Goal: Task Accomplishment & Management: Complete application form

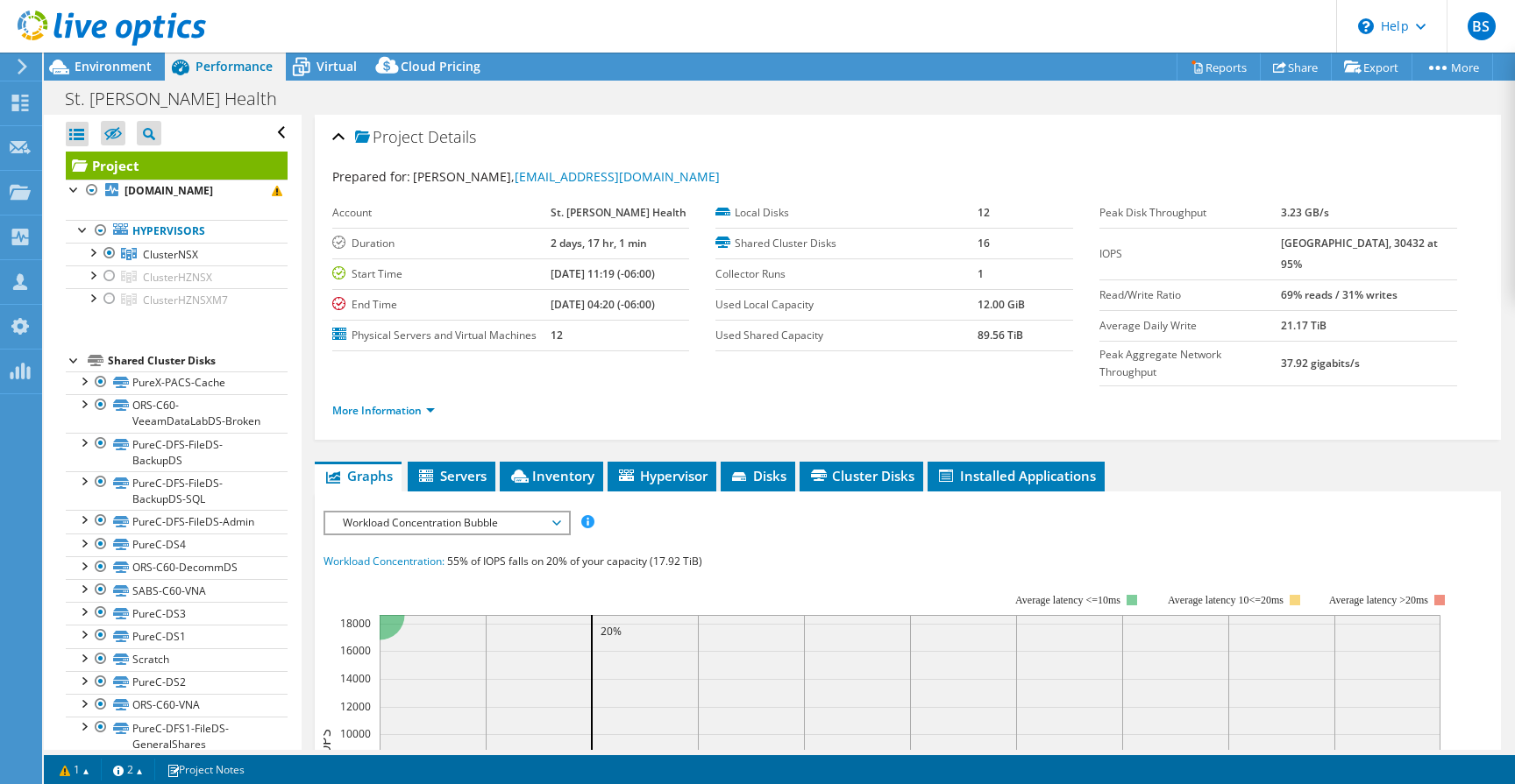
select select "USD"
click at [93, 253] on div at bounding box center [92, 252] width 18 height 18
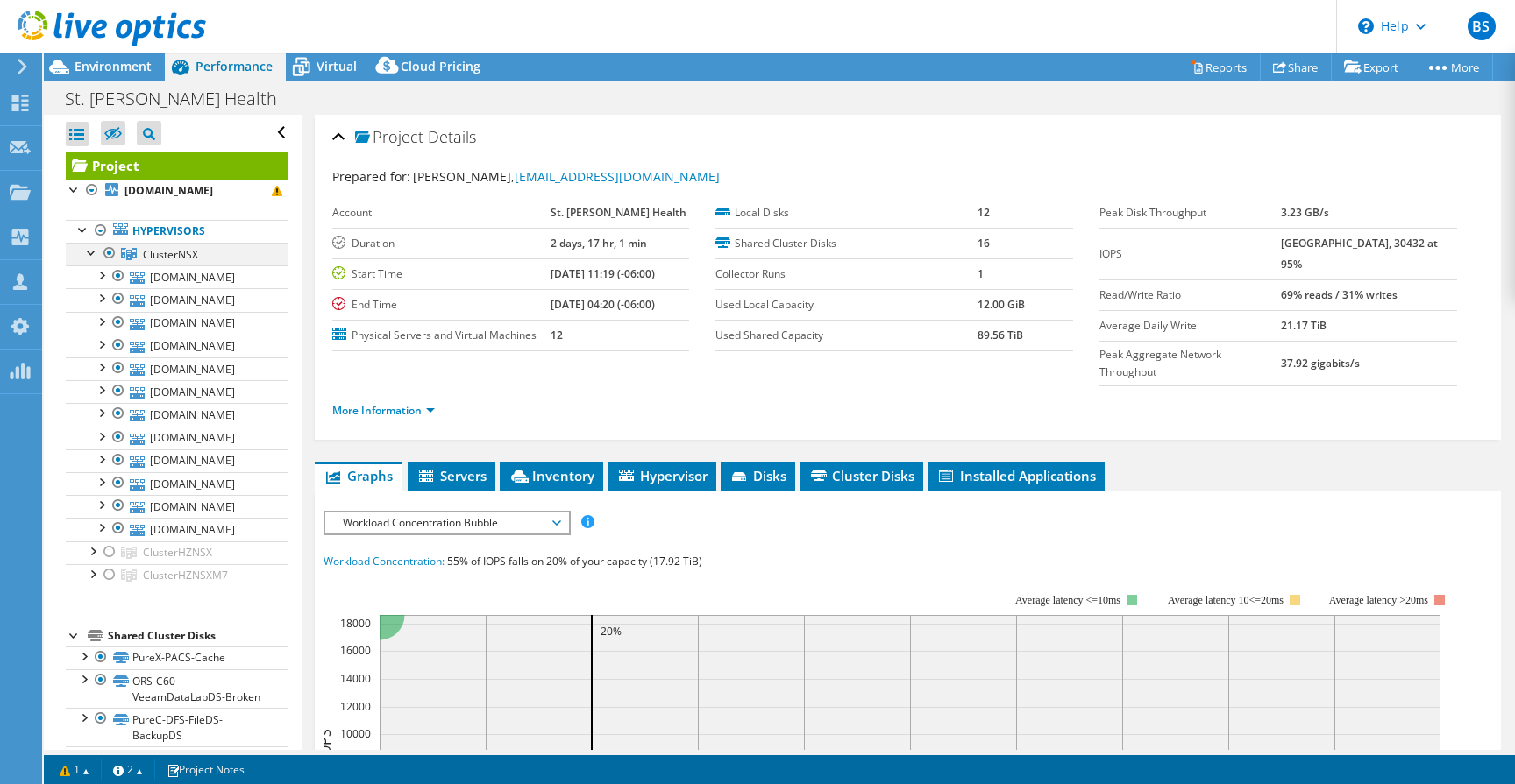
click at [90, 250] on div at bounding box center [92, 252] width 18 height 18
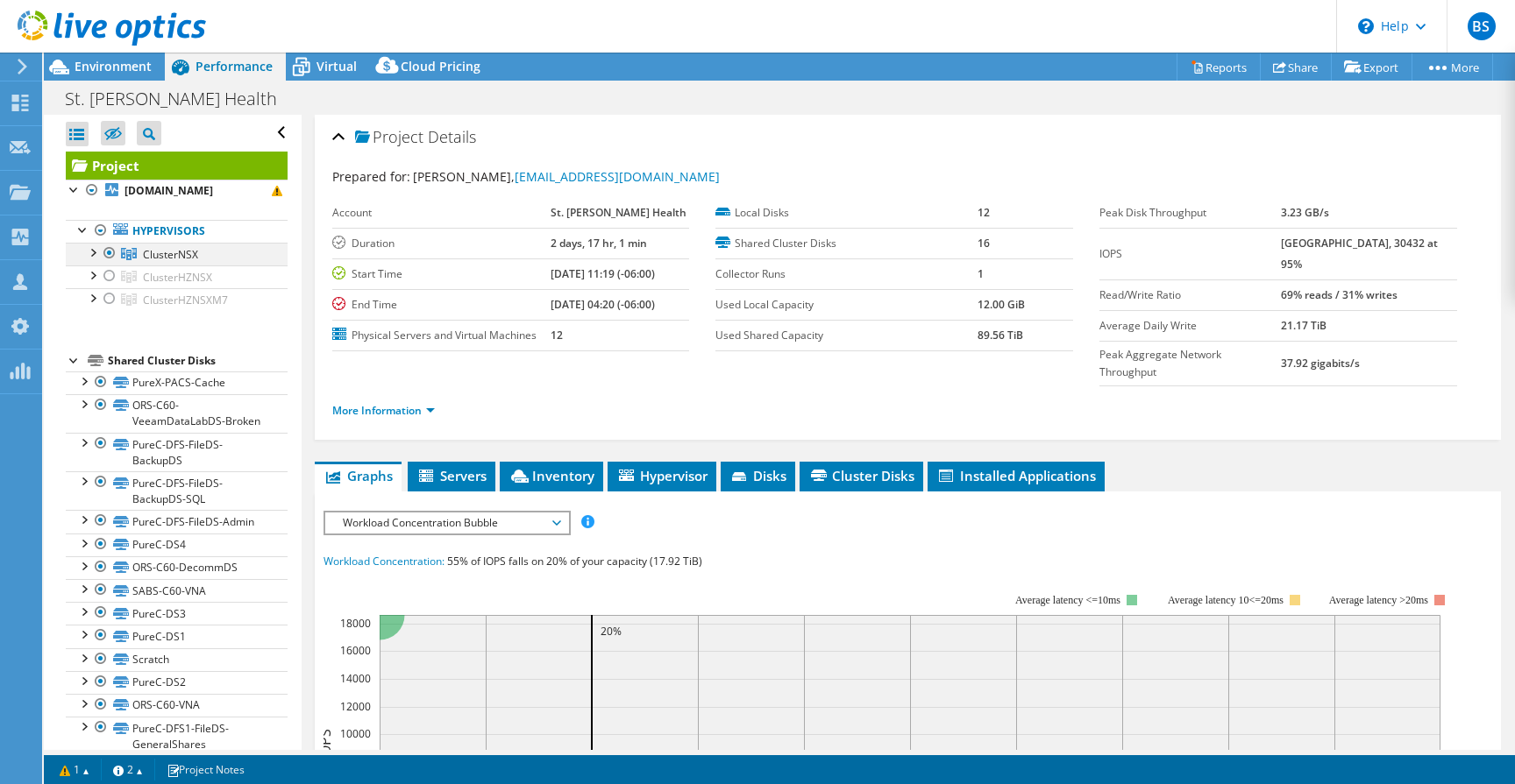
click at [92, 250] on div at bounding box center [92, 252] width 18 height 18
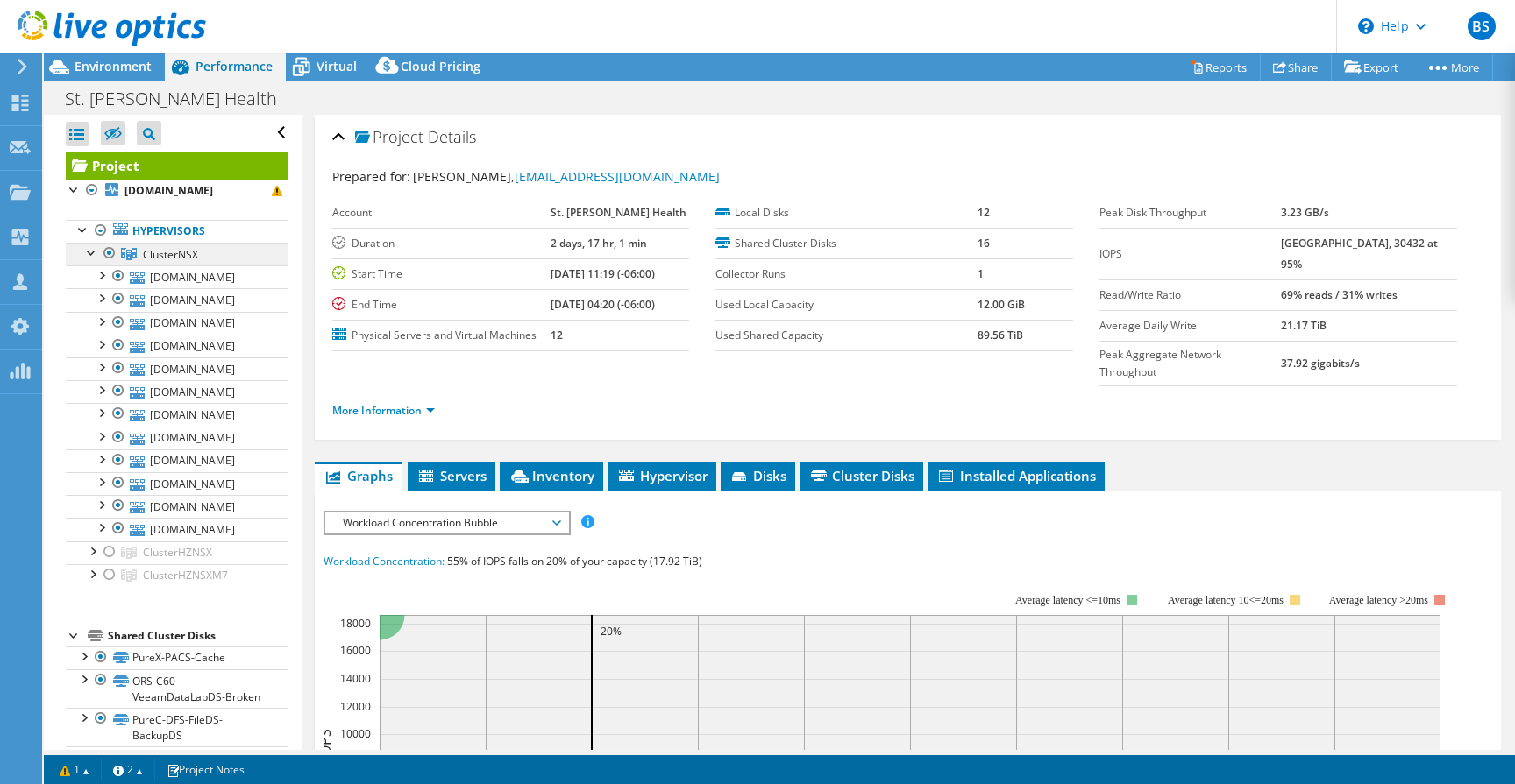
click at [180, 253] on span "ClusterNSX" at bounding box center [171, 255] width 56 height 15
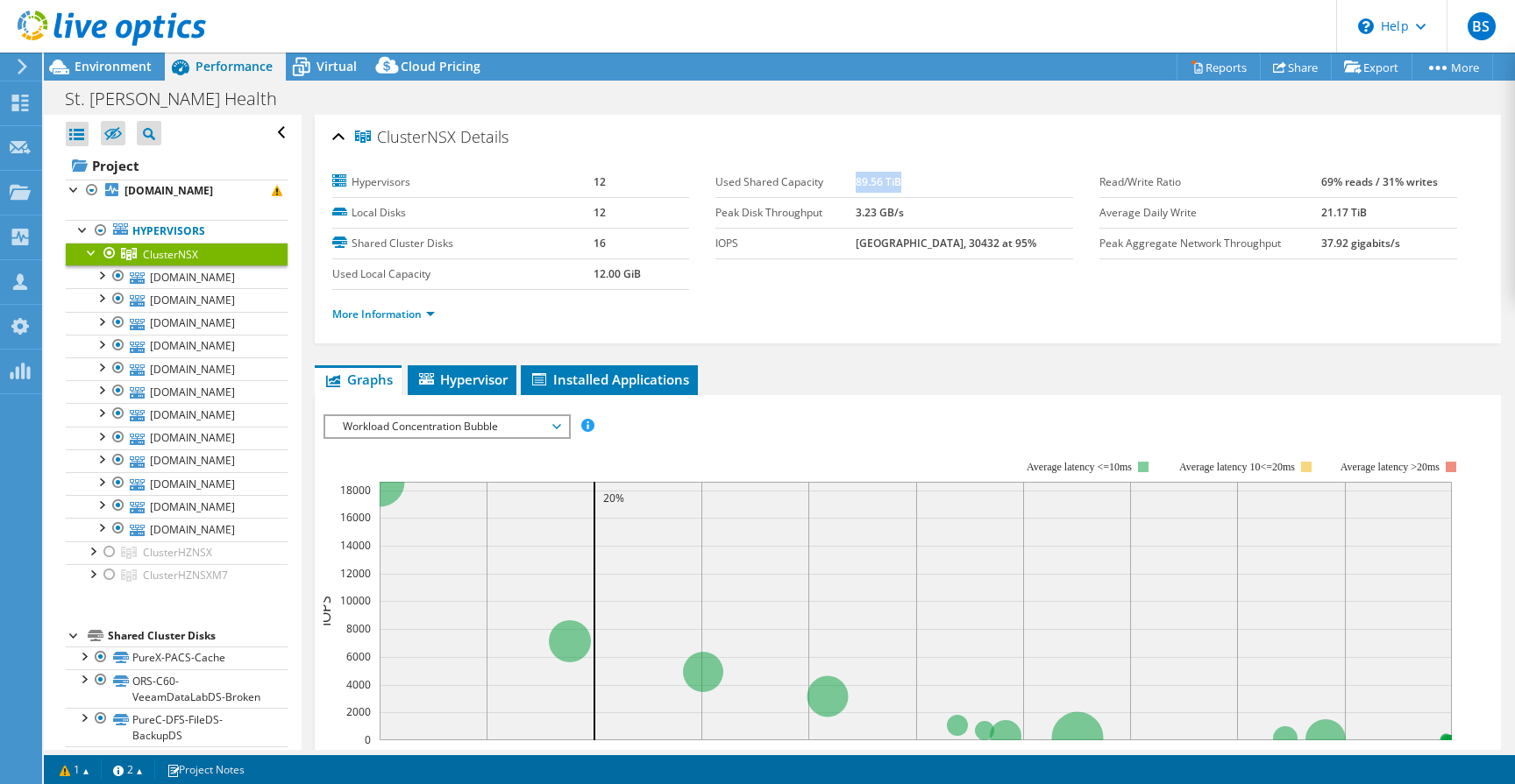
drag, startPoint x: 871, startPoint y: 179, endPoint x: 959, endPoint y: 182, distance: 88.1
click at [958, 180] on td "89.56 TiB" at bounding box center [965, 183] width 217 height 30
click at [1122, 311] on ul "More Information" at bounding box center [907, 312] width 1152 height 23
click at [101, 277] on div at bounding box center [101, 274] width 18 height 18
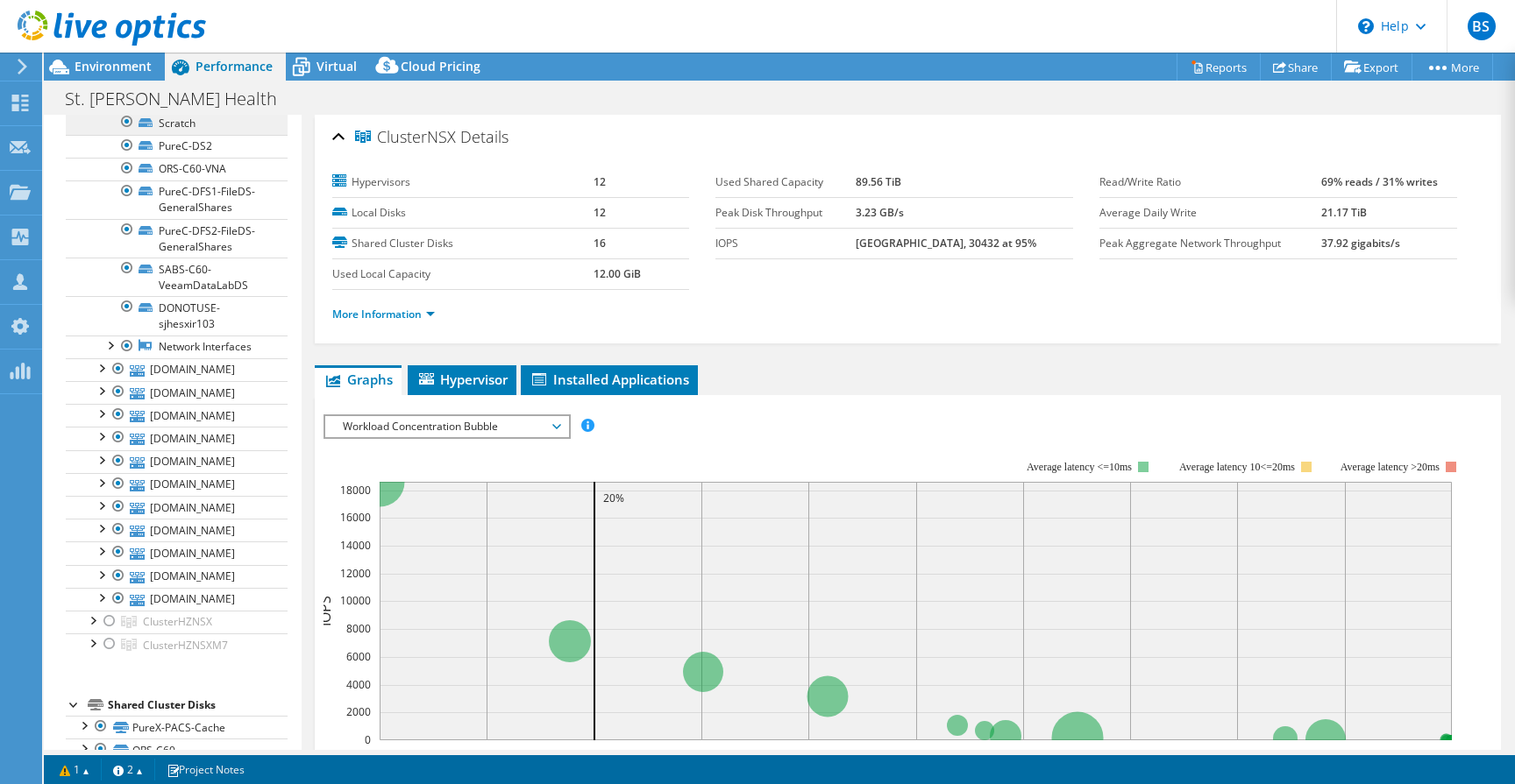
scroll to position [488, 0]
click at [112, 351] on div at bounding box center [109, 342] width 18 height 18
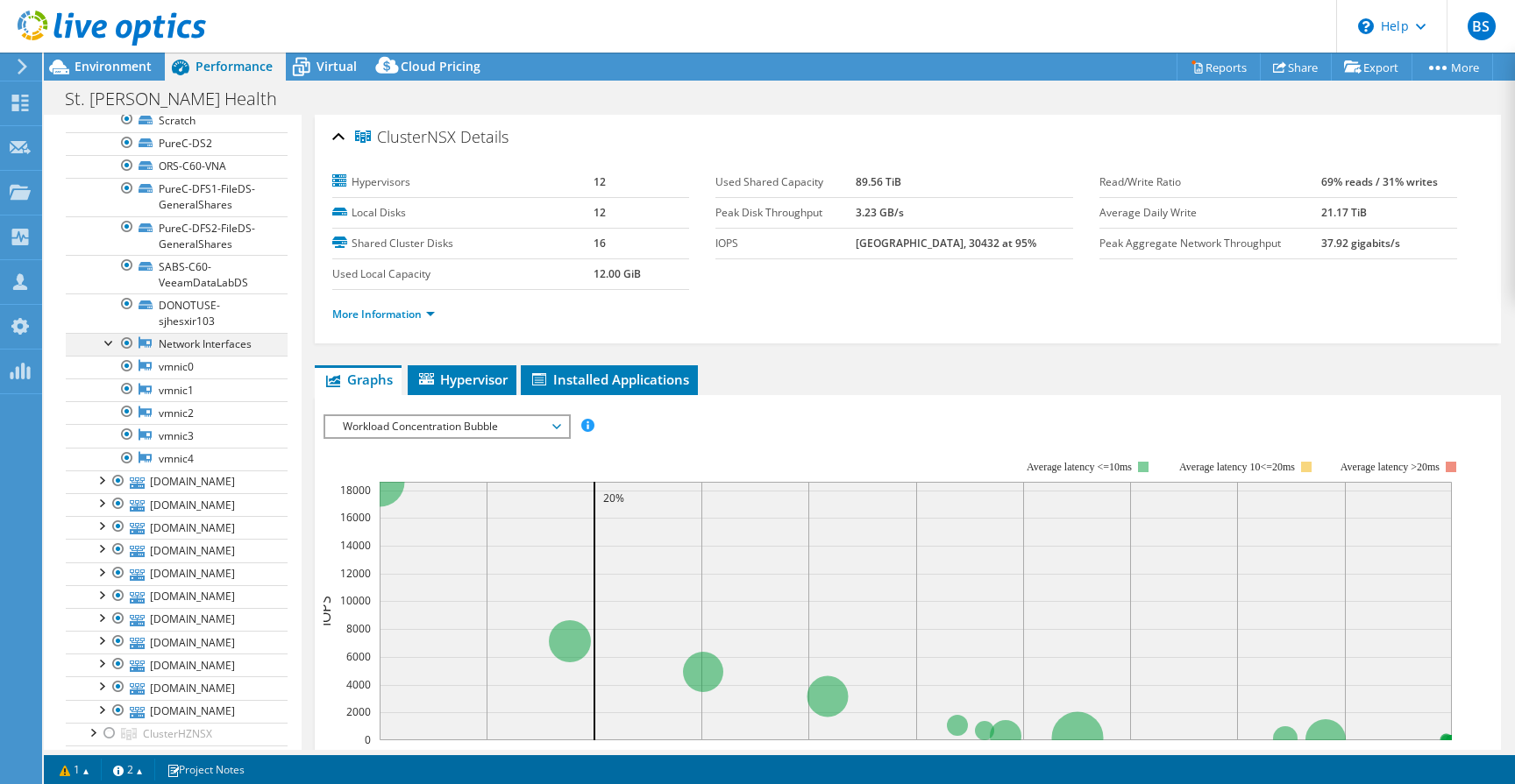
click at [118, 354] on div at bounding box center [127, 343] width 18 height 21
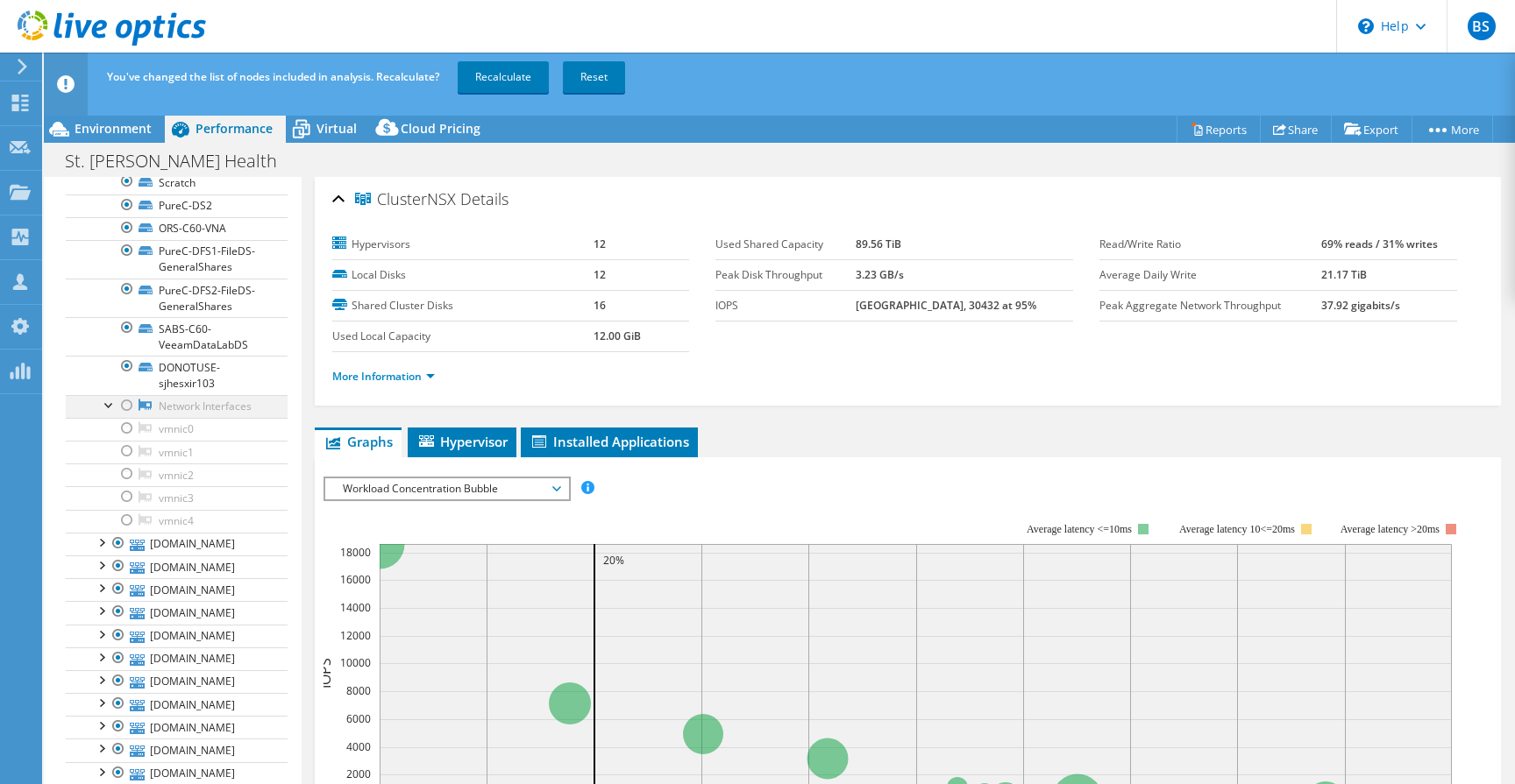
click at [131, 416] on div at bounding box center [127, 405] width 18 height 21
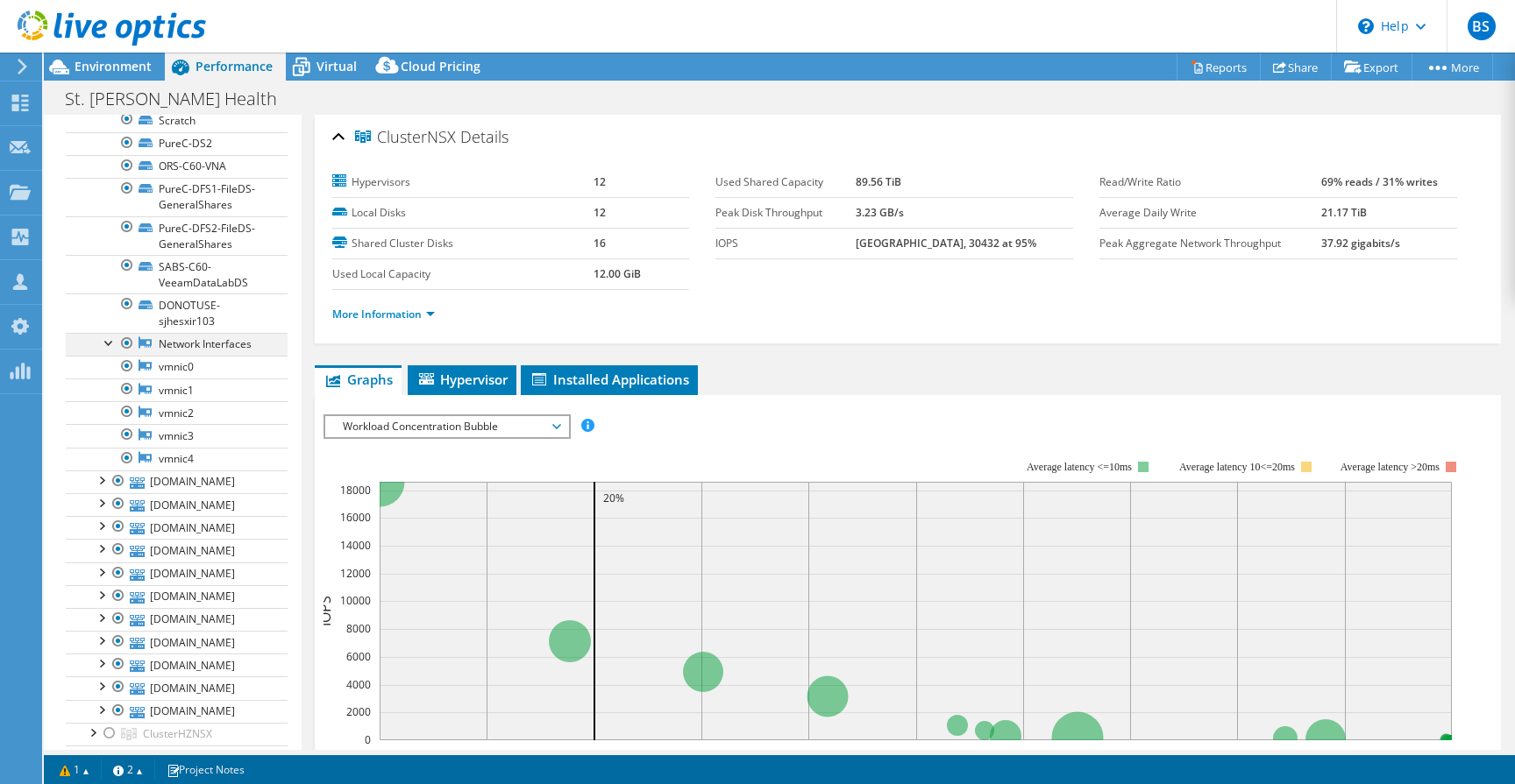
click at [109, 351] on div at bounding box center [109, 342] width 18 height 18
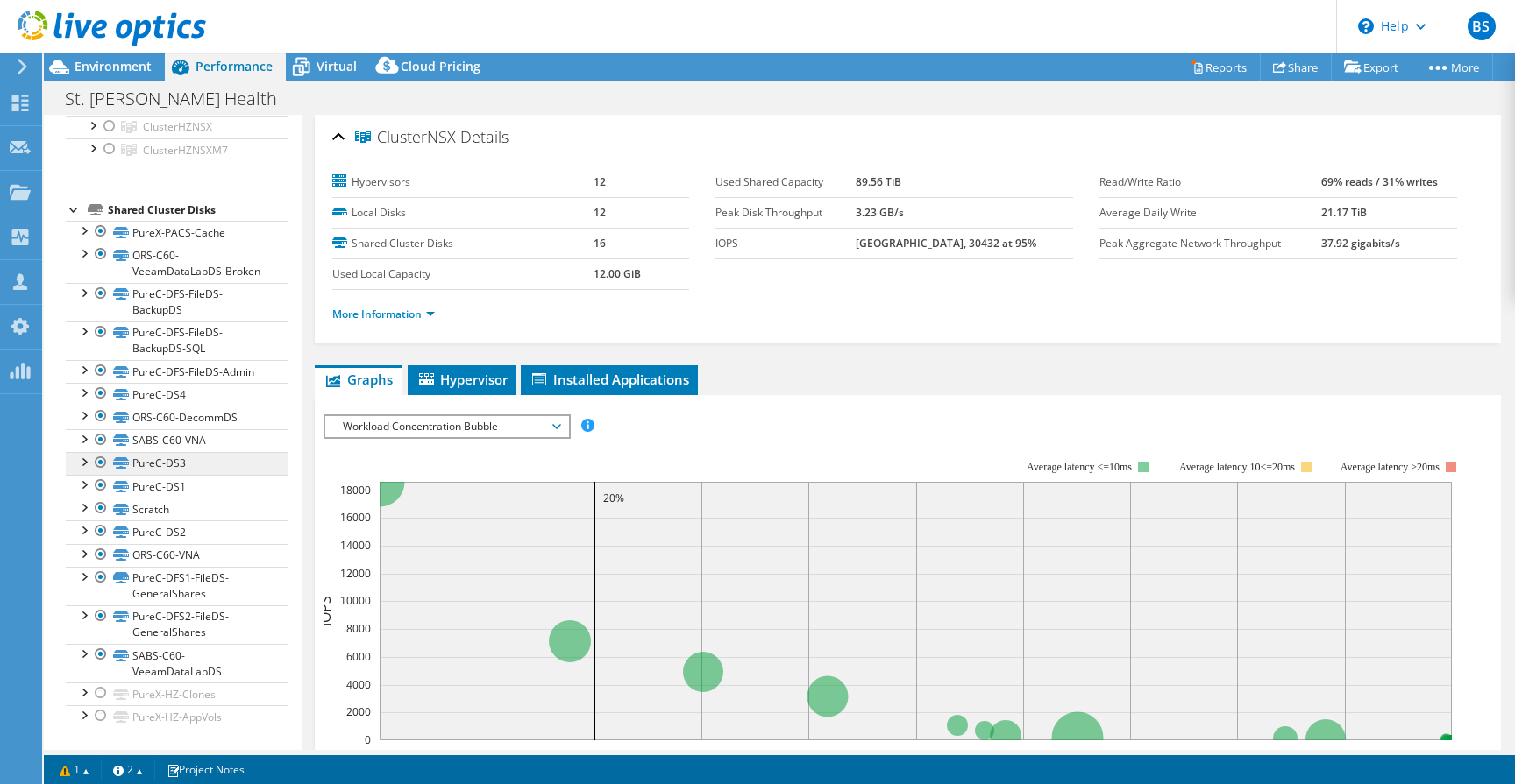
scroll to position [1035, 0]
click at [84, 562] on div at bounding box center [83, 553] width 18 height 18
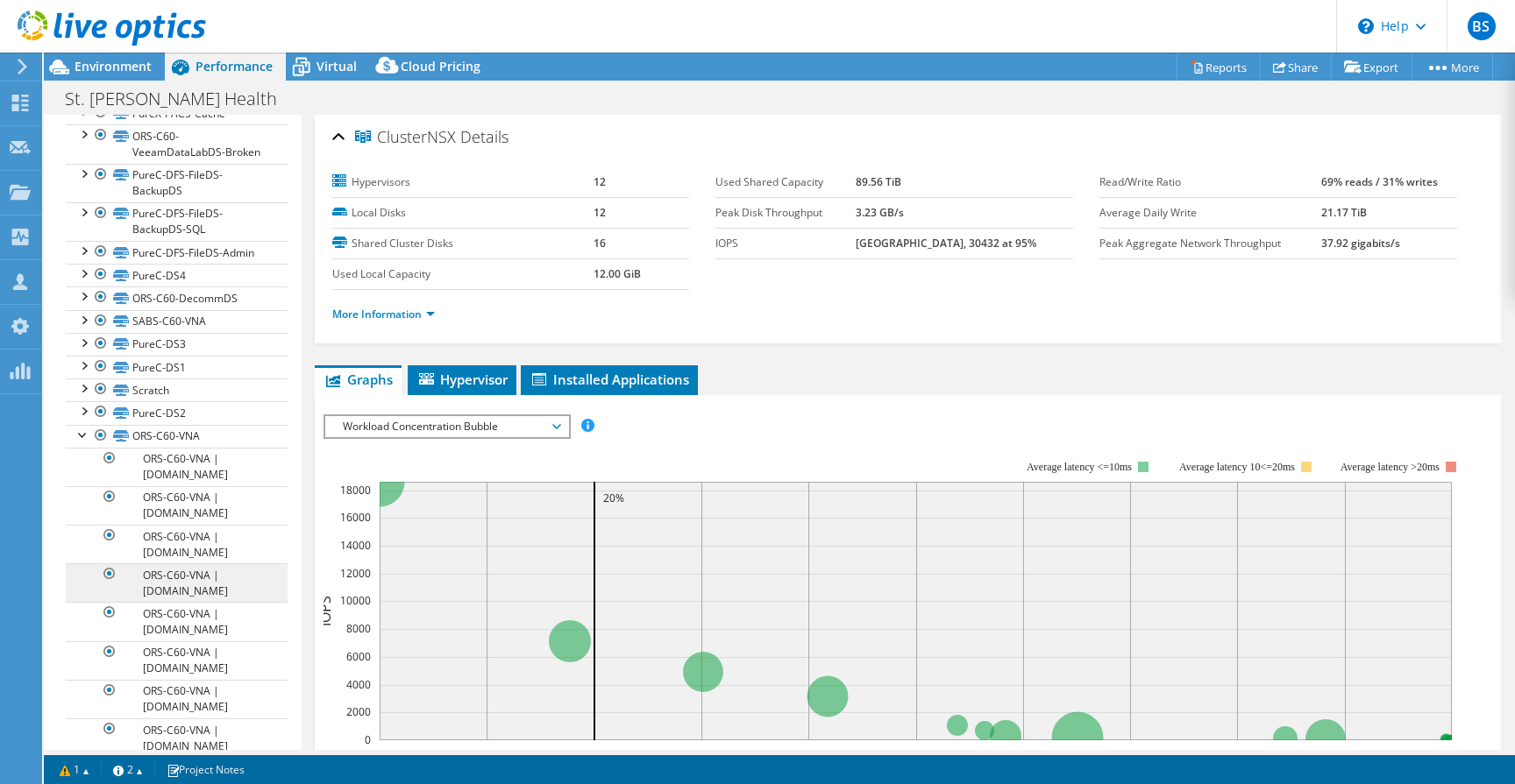
scroll to position [1190, 0]
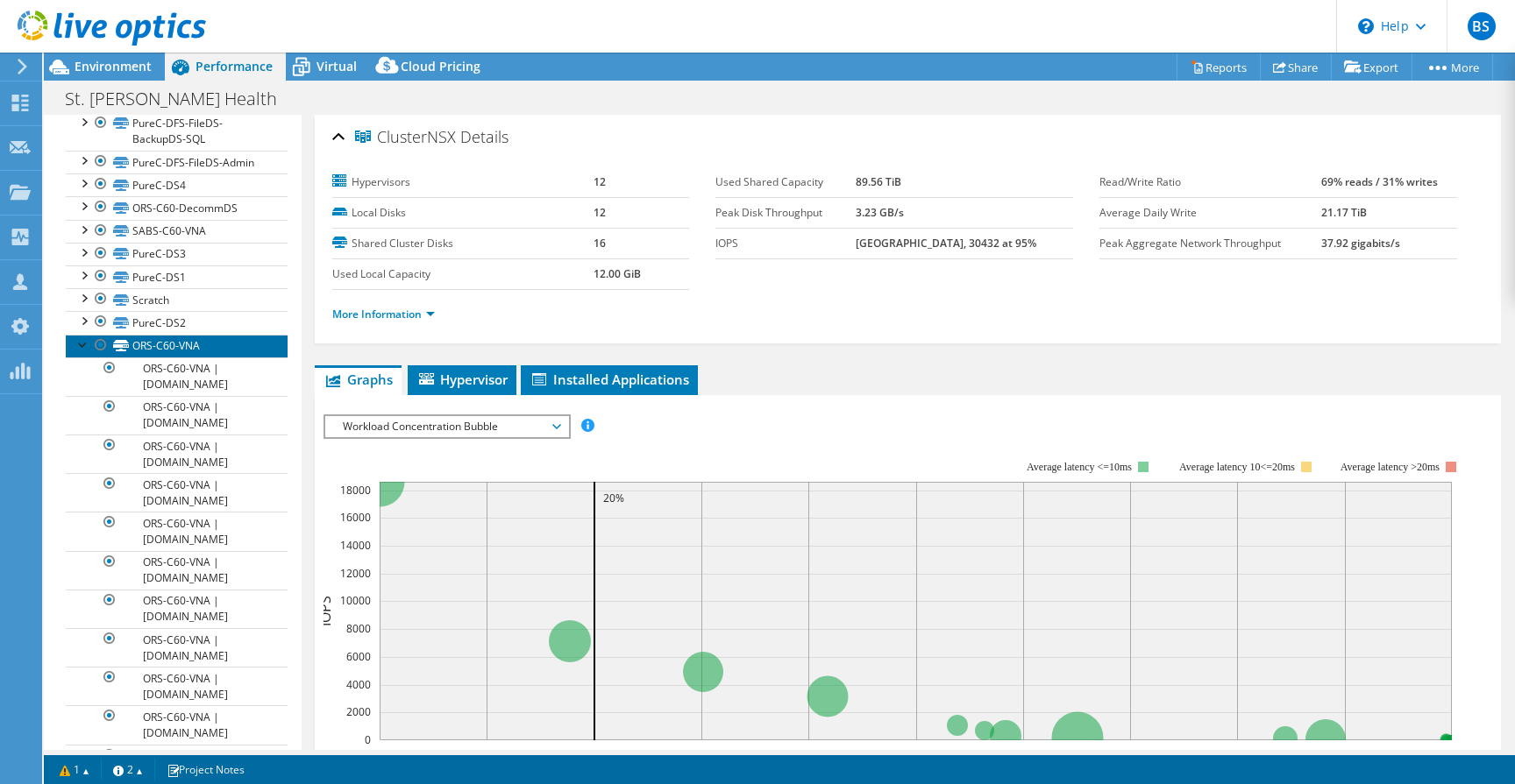
click at [206, 358] on link "ORS-C60-VNA" at bounding box center [176, 345] width 222 height 22
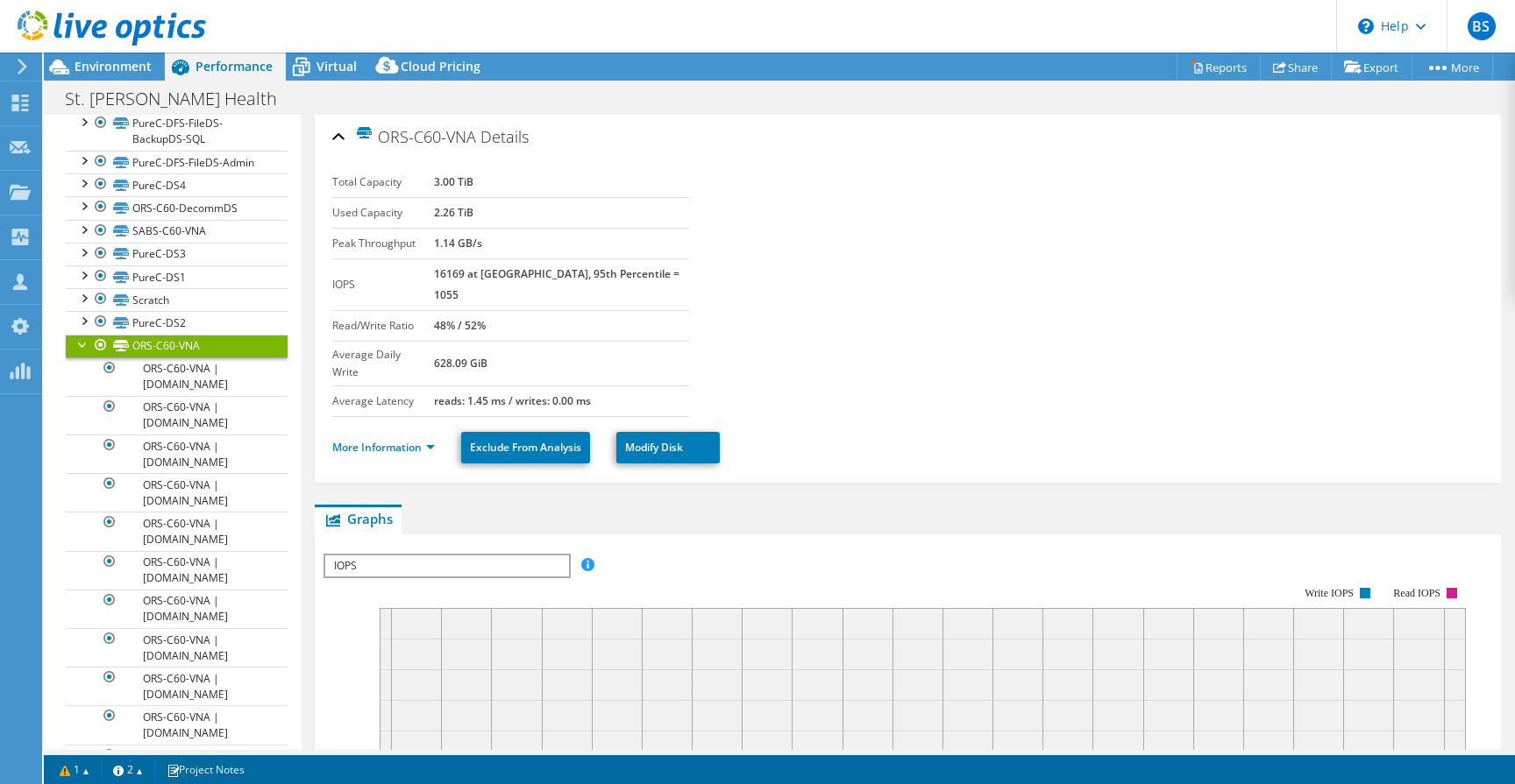
drag, startPoint x: 455, startPoint y: 177, endPoint x: 553, endPoint y: 181, distance: 98.1
click at [553, 181] on tr "Total Capacity 3.00 TiB" at bounding box center [511, 183] width 358 height 30
click at [82, 353] on div at bounding box center [83, 344] width 18 height 18
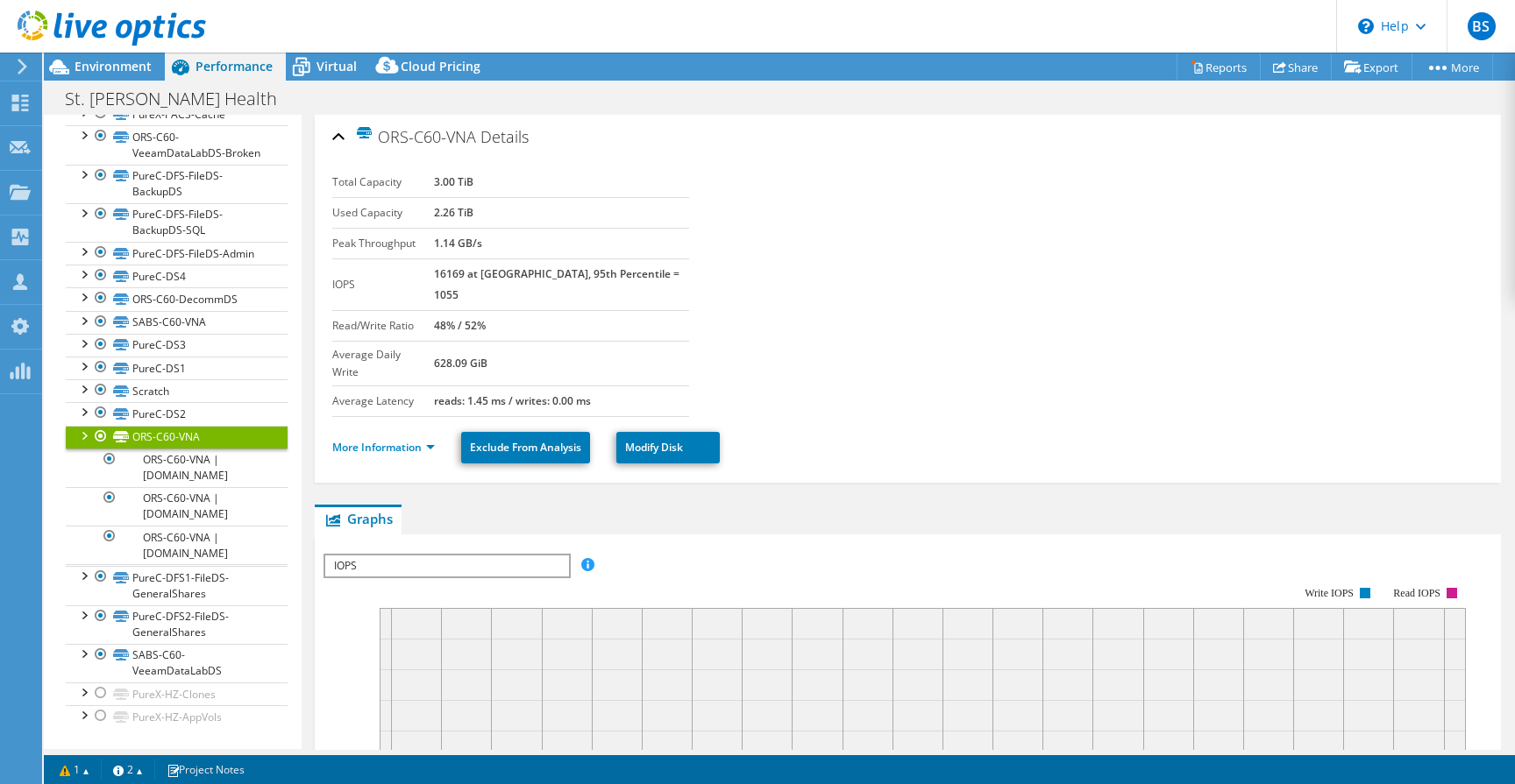
scroll to position [1059, 0]
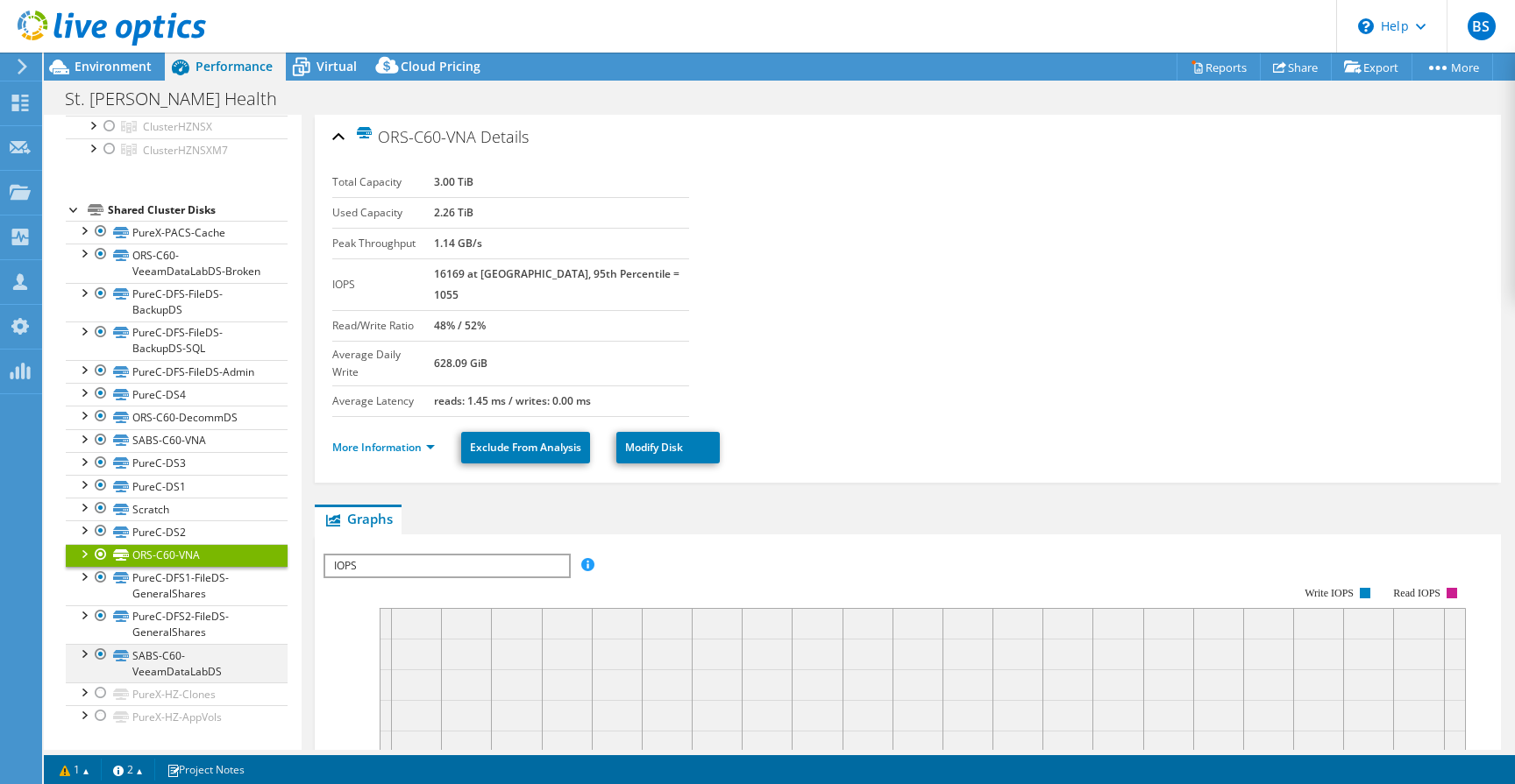
click at [83, 656] on div at bounding box center [83, 653] width 18 height 18
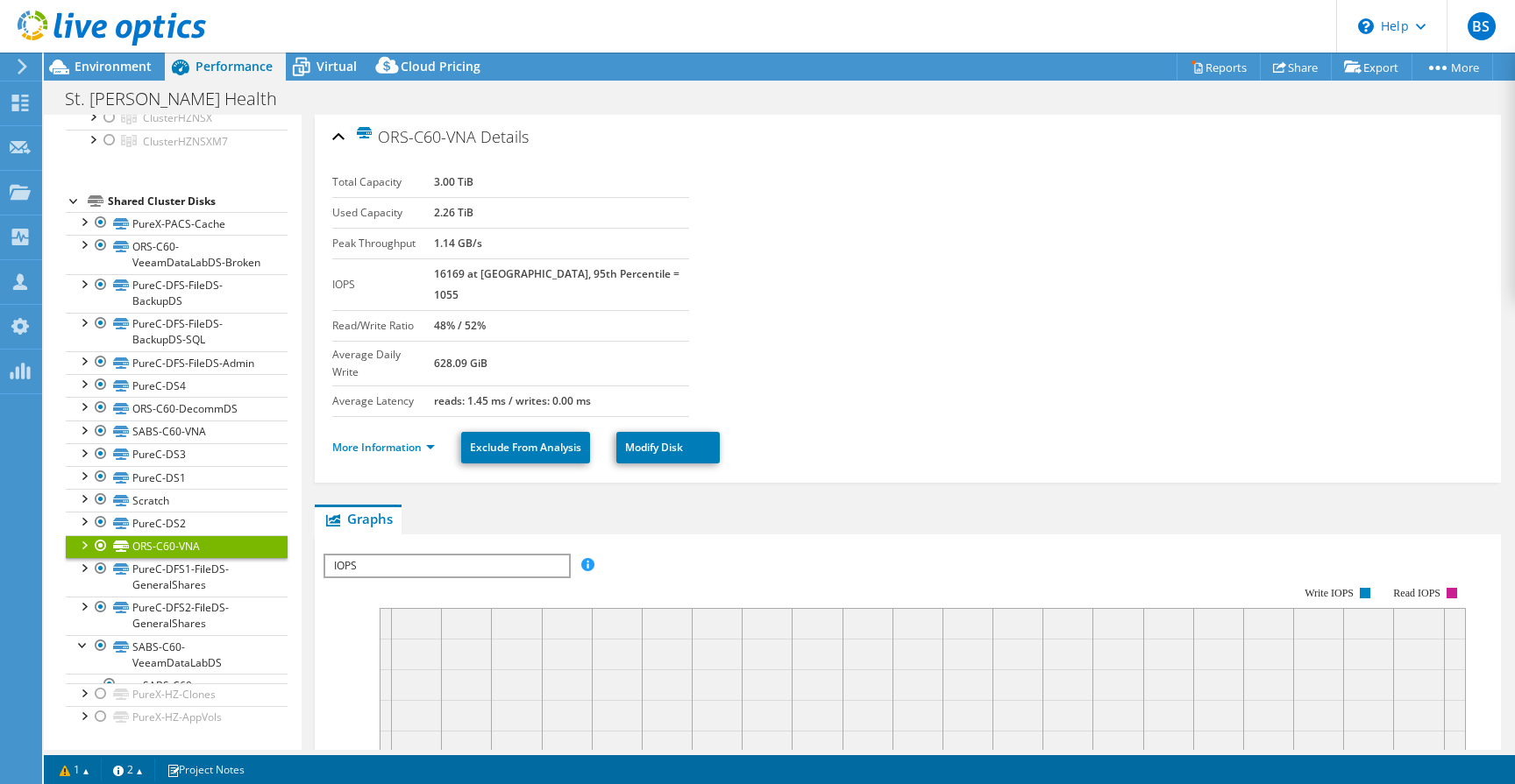
scroll to position [1190, 0]
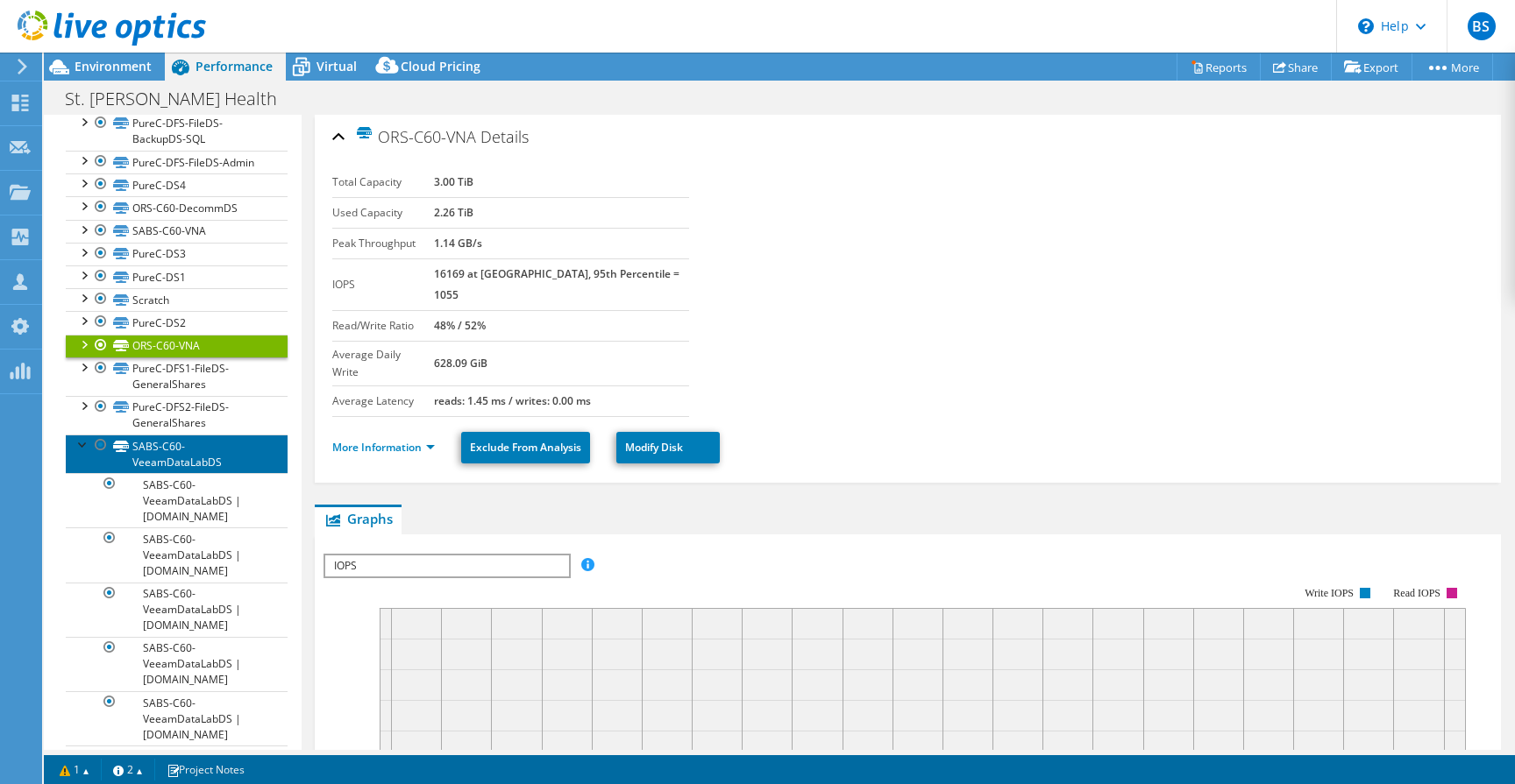
click at [161, 474] on link "SABS-C60-VeeamDataLabDS" at bounding box center [176, 454] width 222 height 39
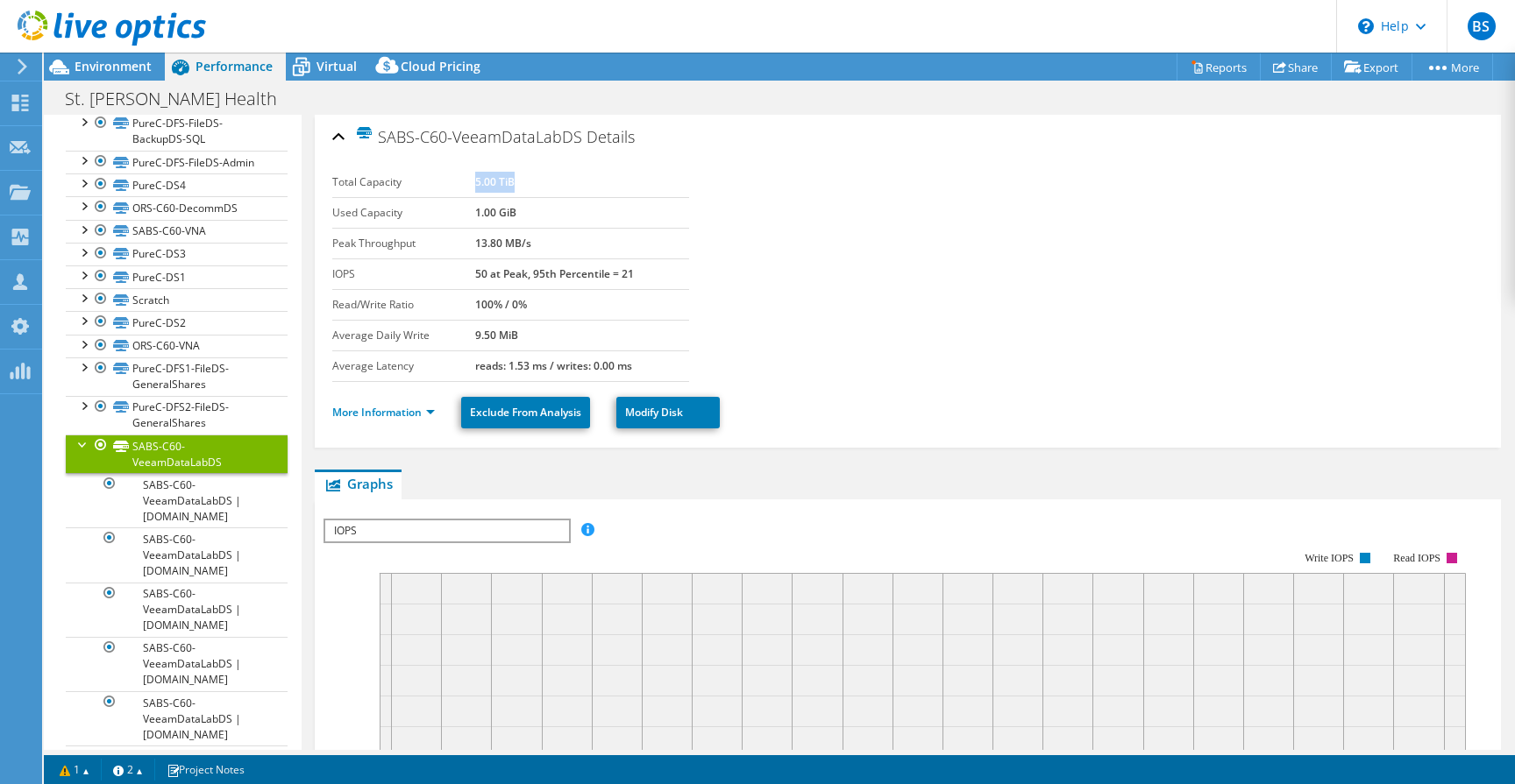
drag, startPoint x: 474, startPoint y: 177, endPoint x: 614, endPoint y: 177, distance: 140.0
click at [614, 177] on td "5.00 TiB" at bounding box center [582, 183] width 214 height 30
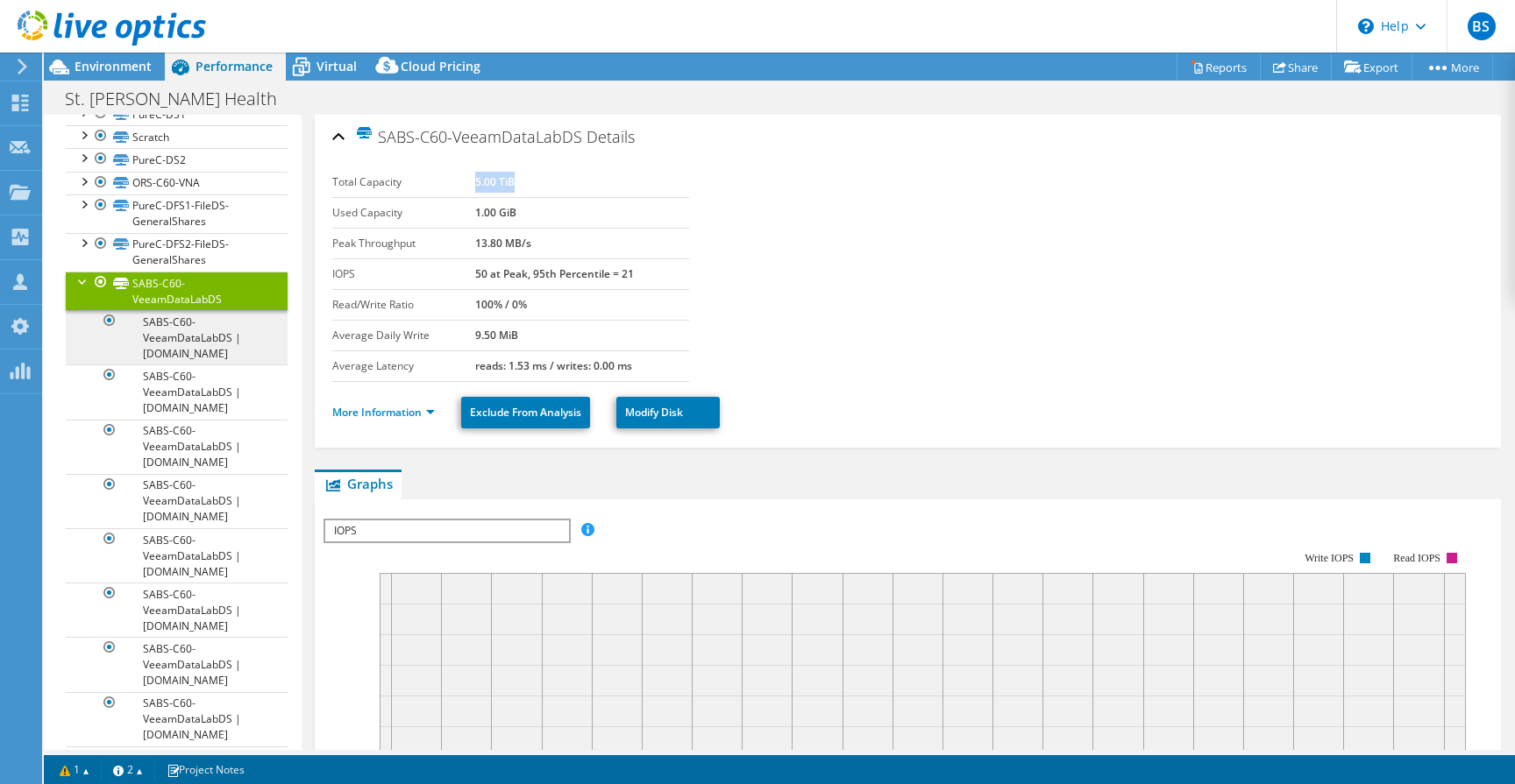
scroll to position [1350, 0]
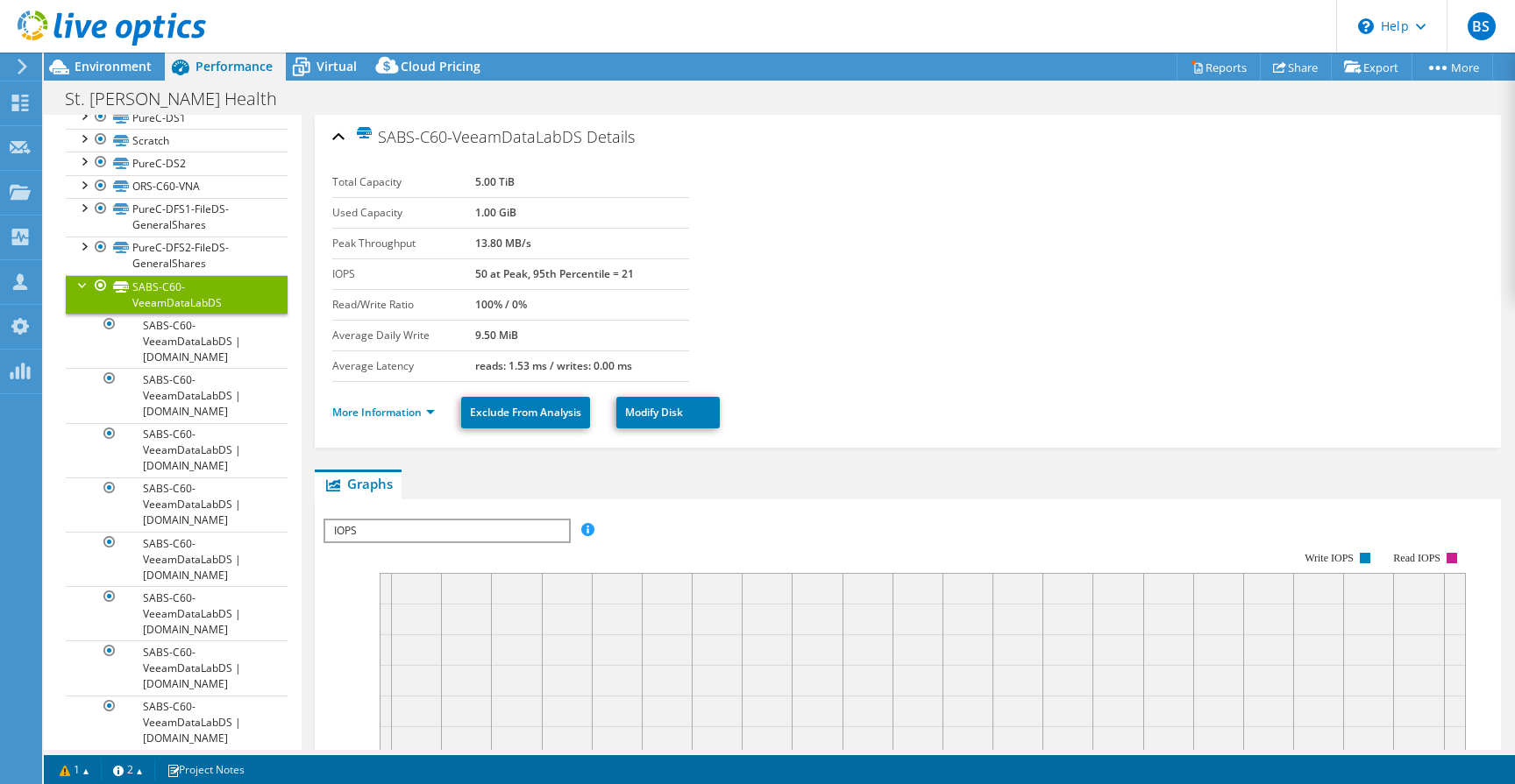
click at [84, 292] on div at bounding box center [83, 284] width 18 height 18
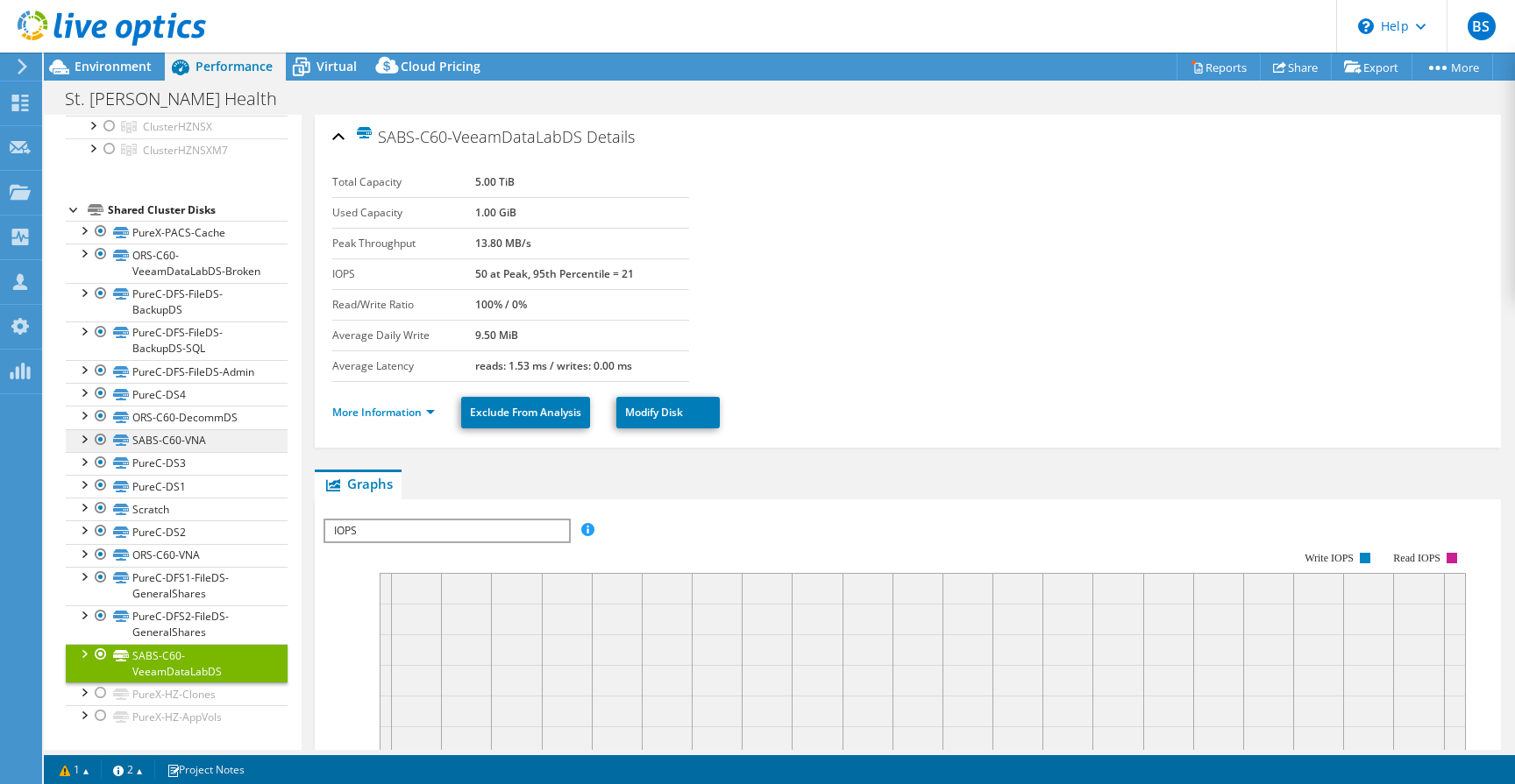
scroll to position [1059, 0]
click at [85, 438] on div at bounding box center [83, 439] width 18 height 18
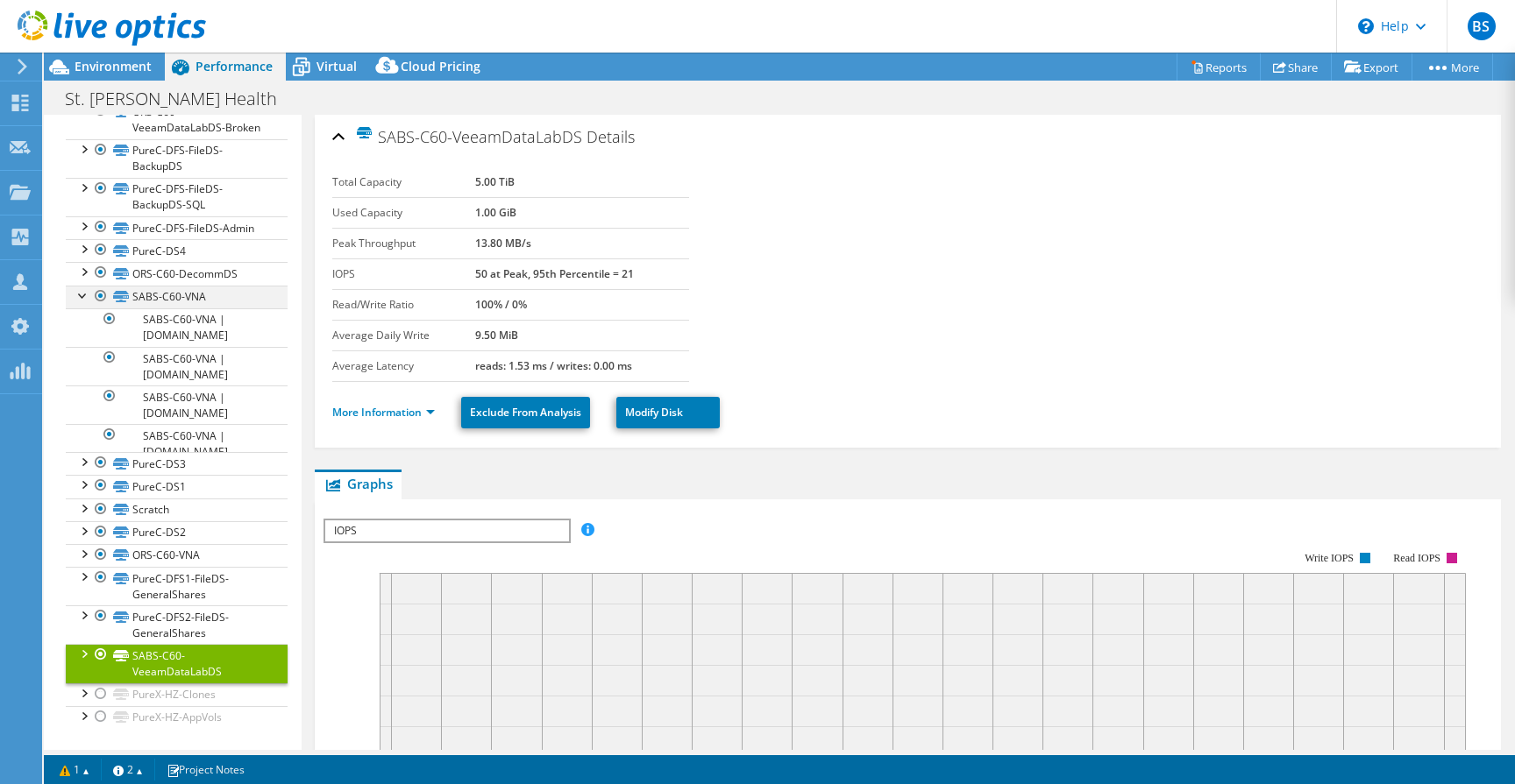
scroll to position [1350, 0]
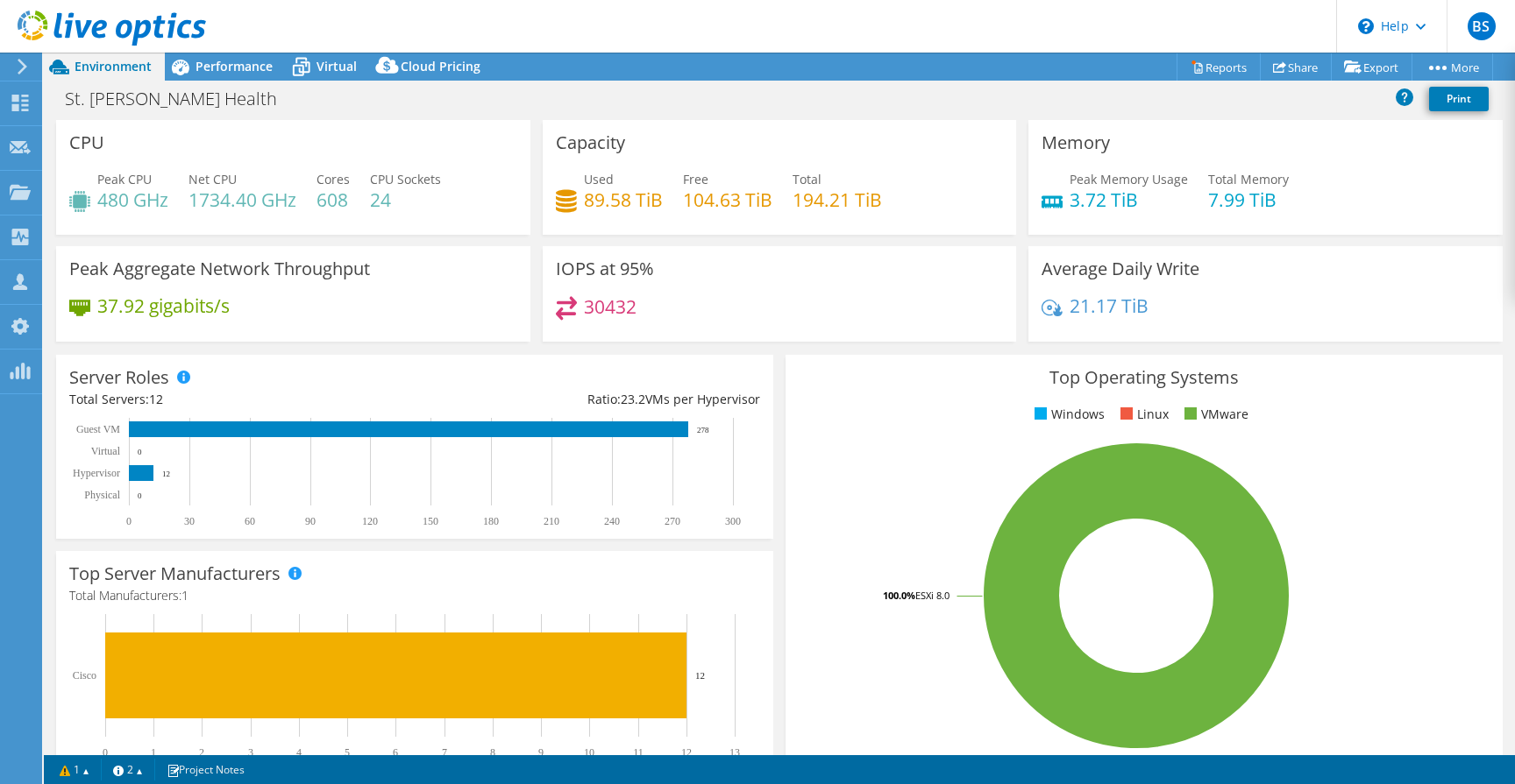
select select "USD"
click at [234, 70] on span "Performance" at bounding box center [234, 65] width 77 height 17
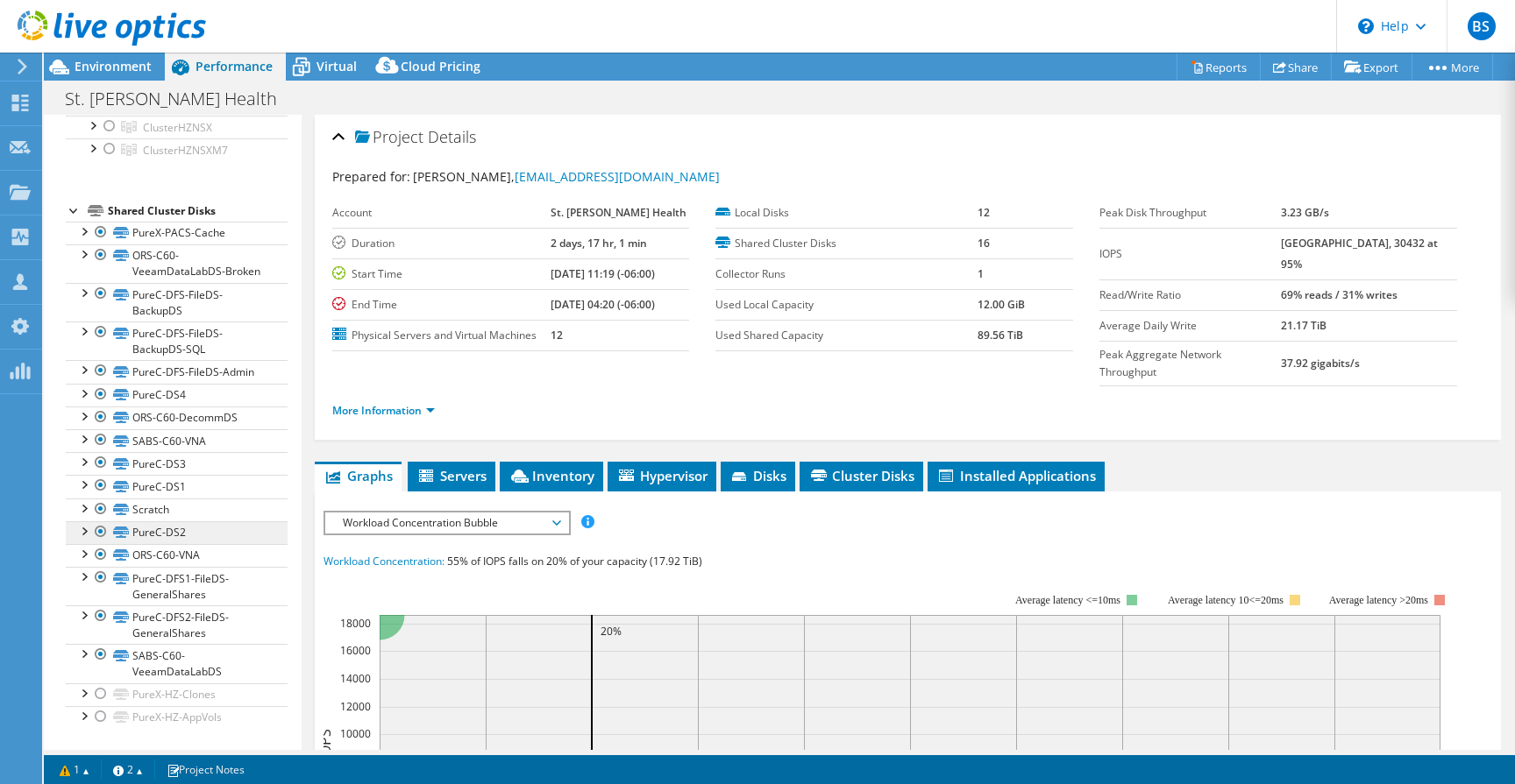
scroll to position [181, 0]
click at [83, 550] on div at bounding box center [83, 553] width 18 height 18
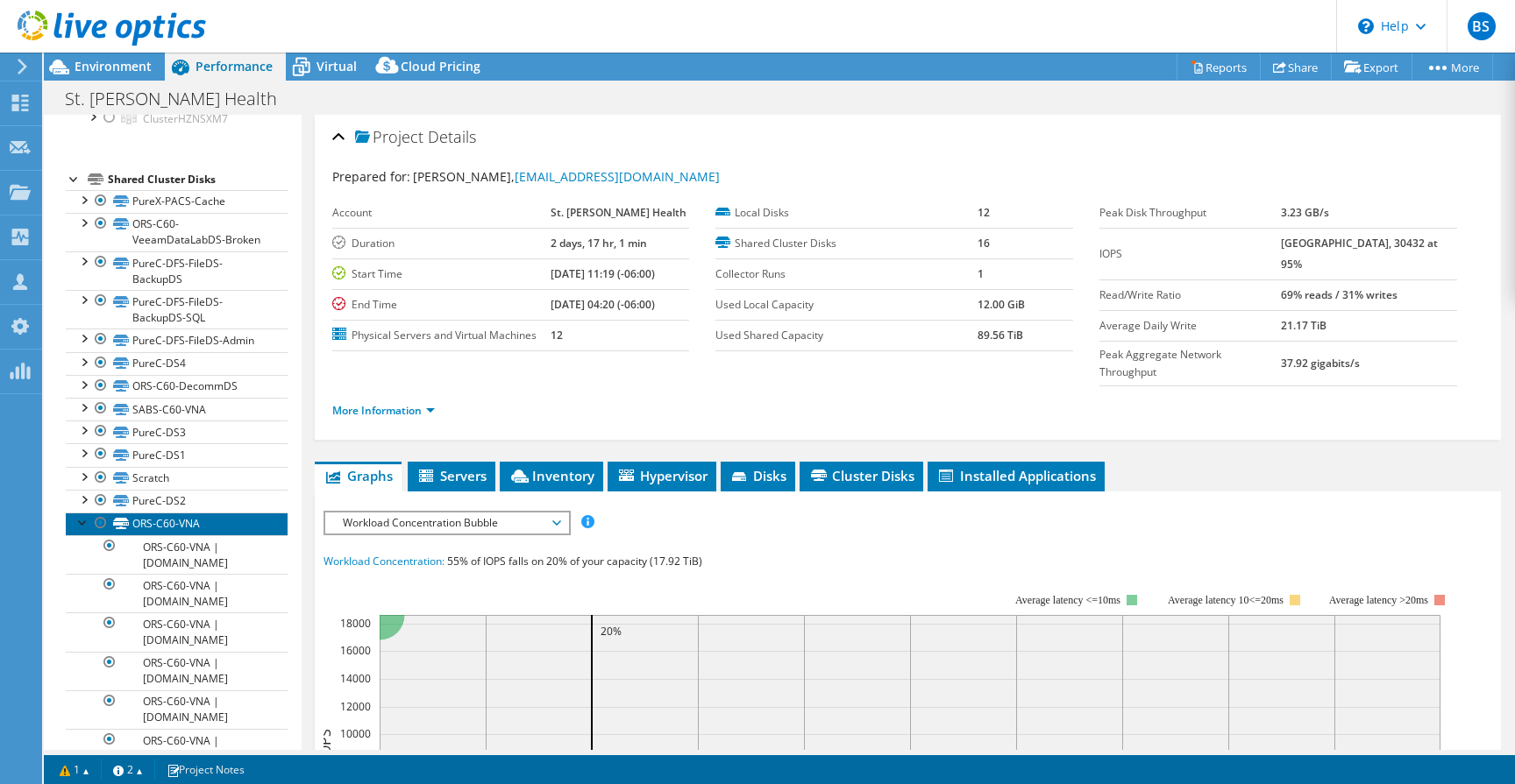
click at [148, 536] on link "ORS-C60-VNA" at bounding box center [176, 524] width 222 height 22
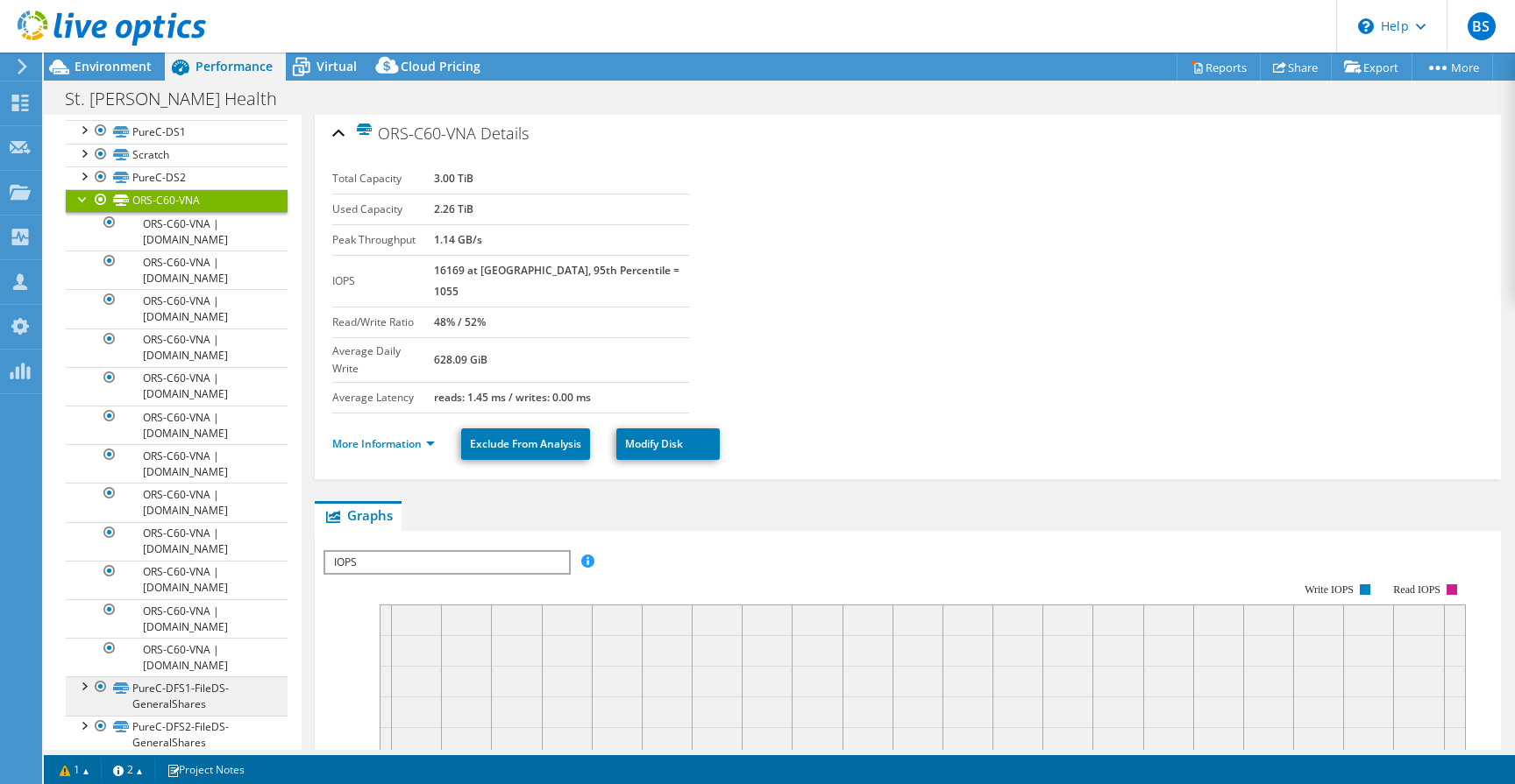
scroll to position [292, 0]
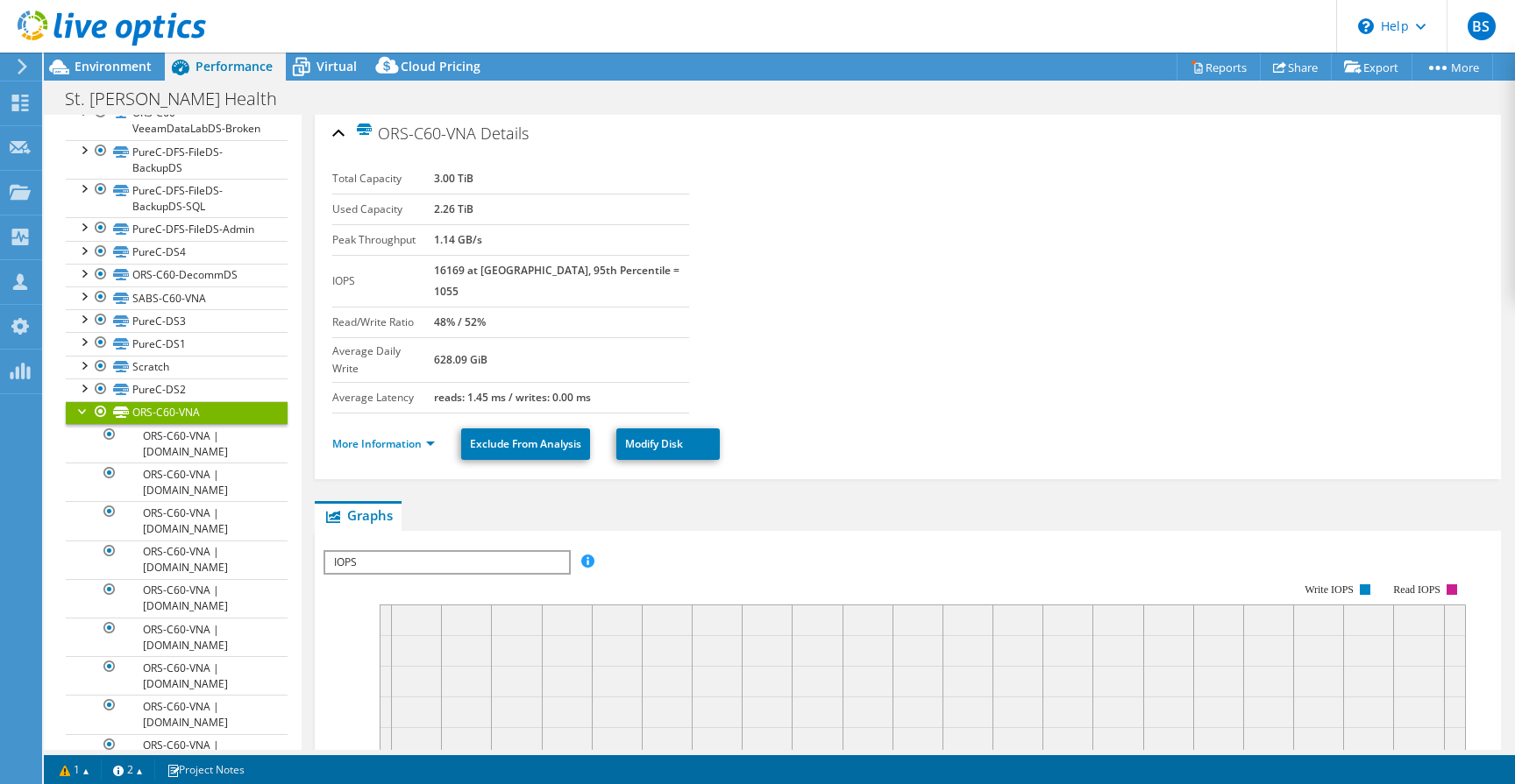
click at [83, 419] on div at bounding box center [83, 410] width 18 height 18
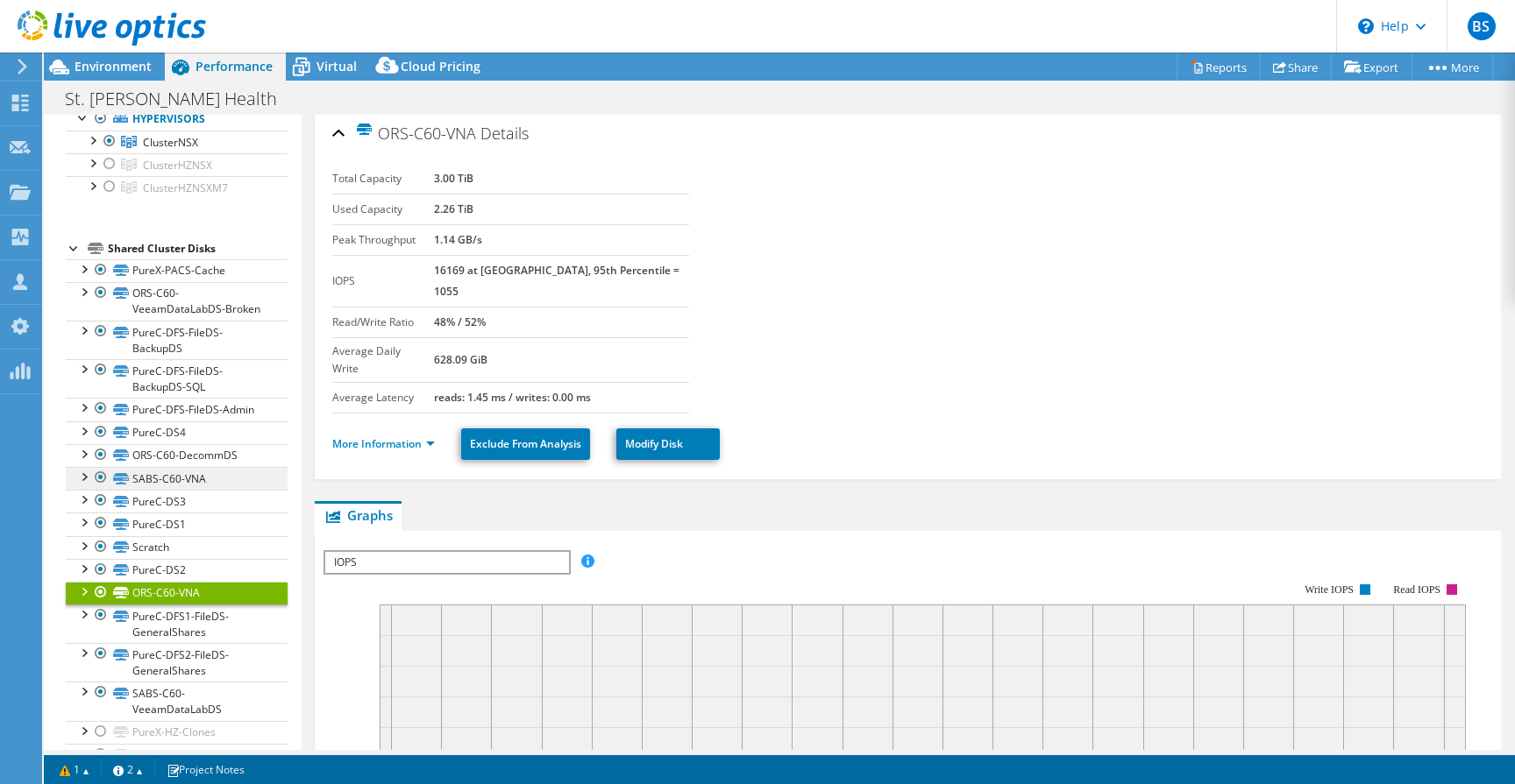
scroll to position [132, 0]
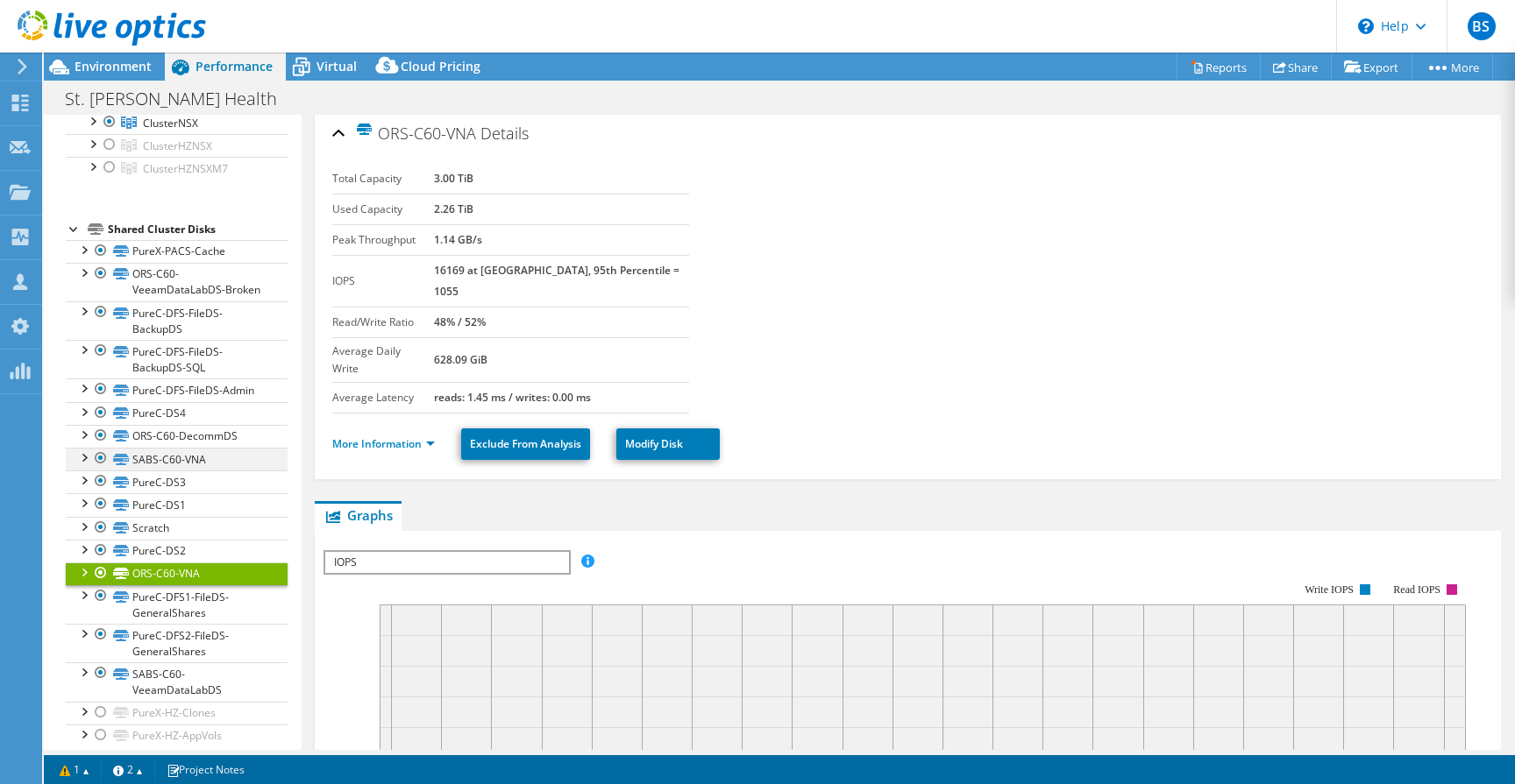
click at [83, 466] on div at bounding box center [83, 457] width 18 height 18
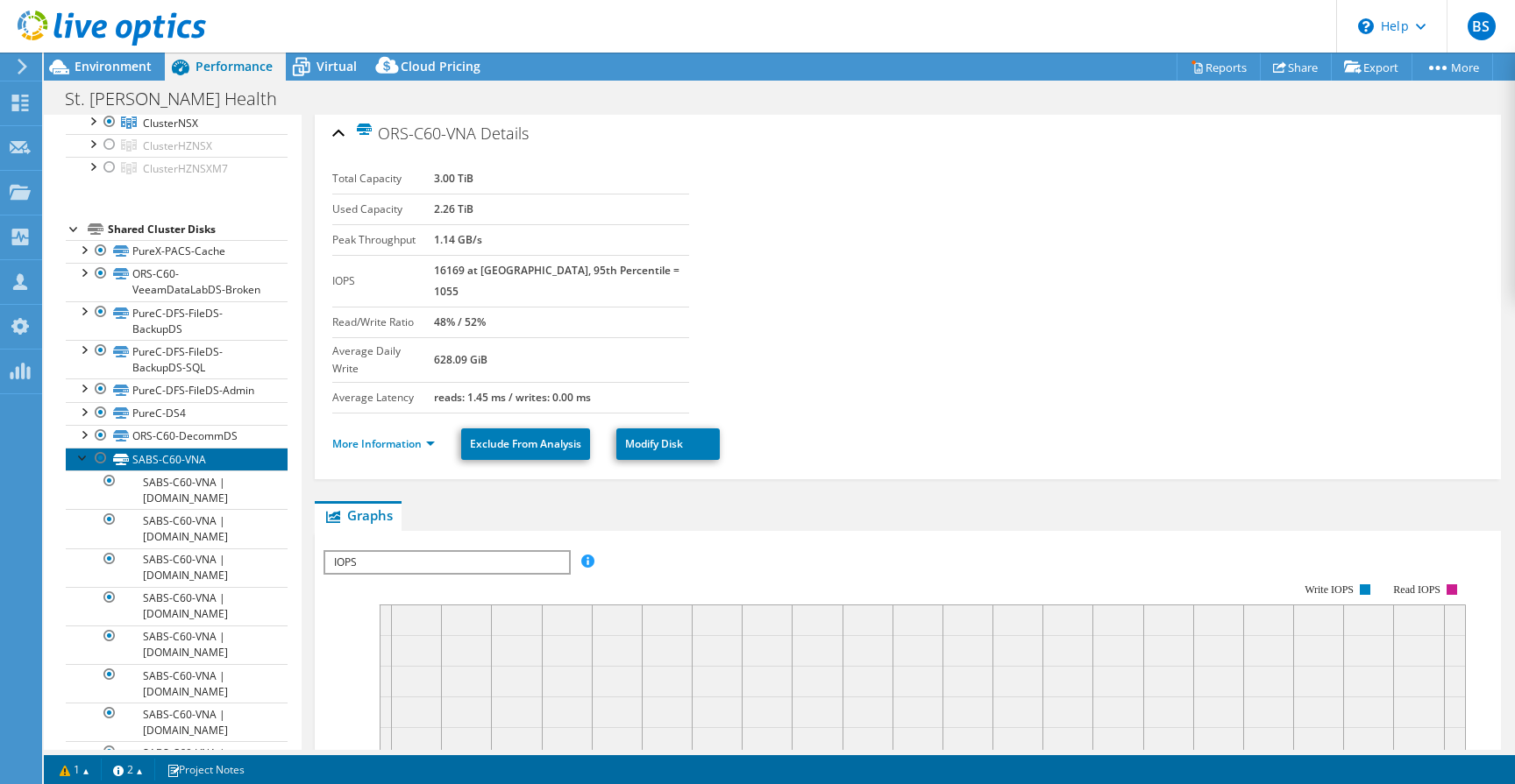
click at [164, 471] on link "SABS-C60-VNA" at bounding box center [176, 458] width 222 height 22
drag, startPoint x: 449, startPoint y: 175, endPoint x: 508, endPoint y: 177, distance: 59.0
click at [508, 177] on tr "Total Capacity 3.00 TiB" at bounding box center [511, 179] width 358 height 30
click at [83, 466] on div at bounding box center [83, 457] width 18 height 18
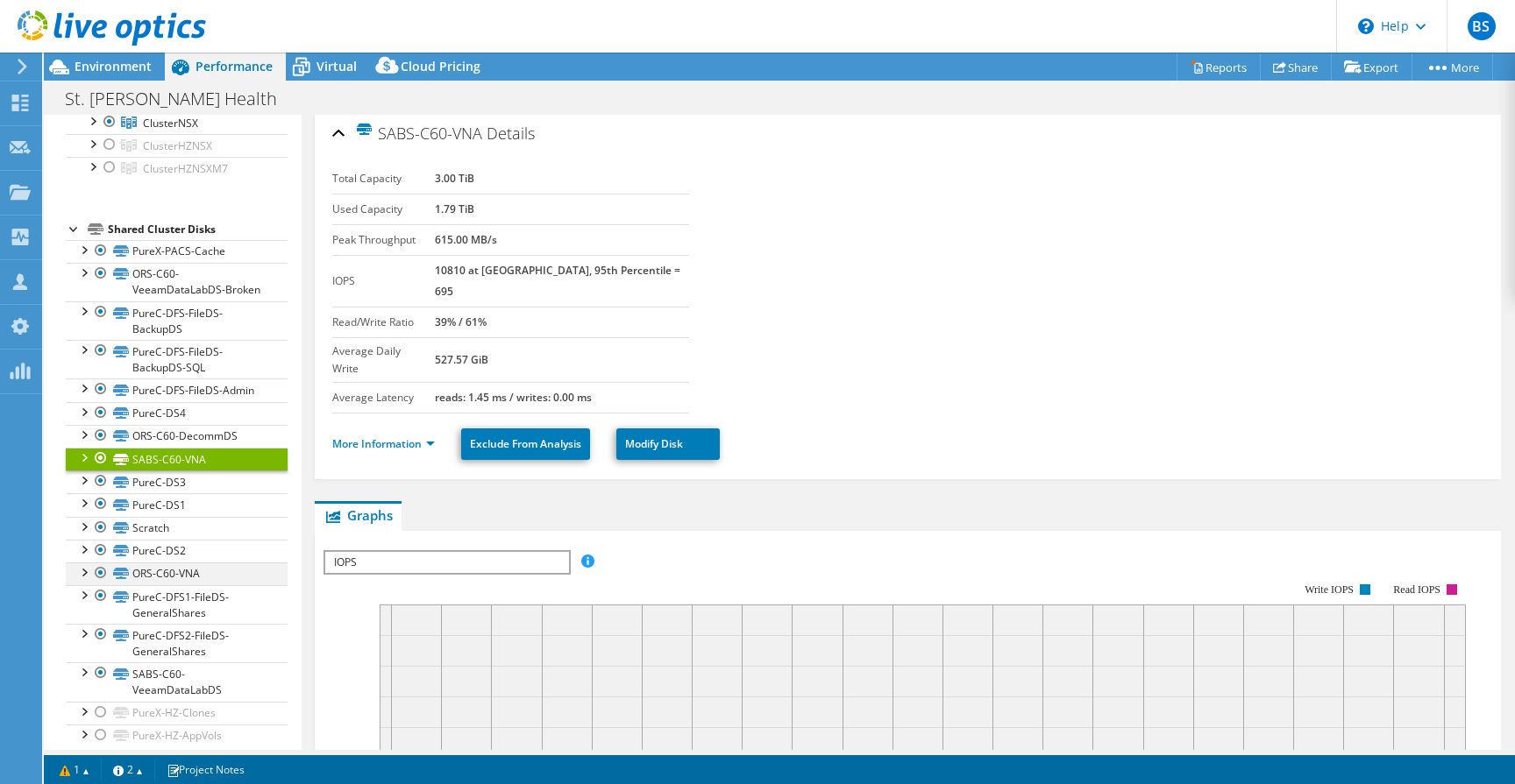
click at [83, 580] on div at bounding box center [83, 571] width 18 height 18
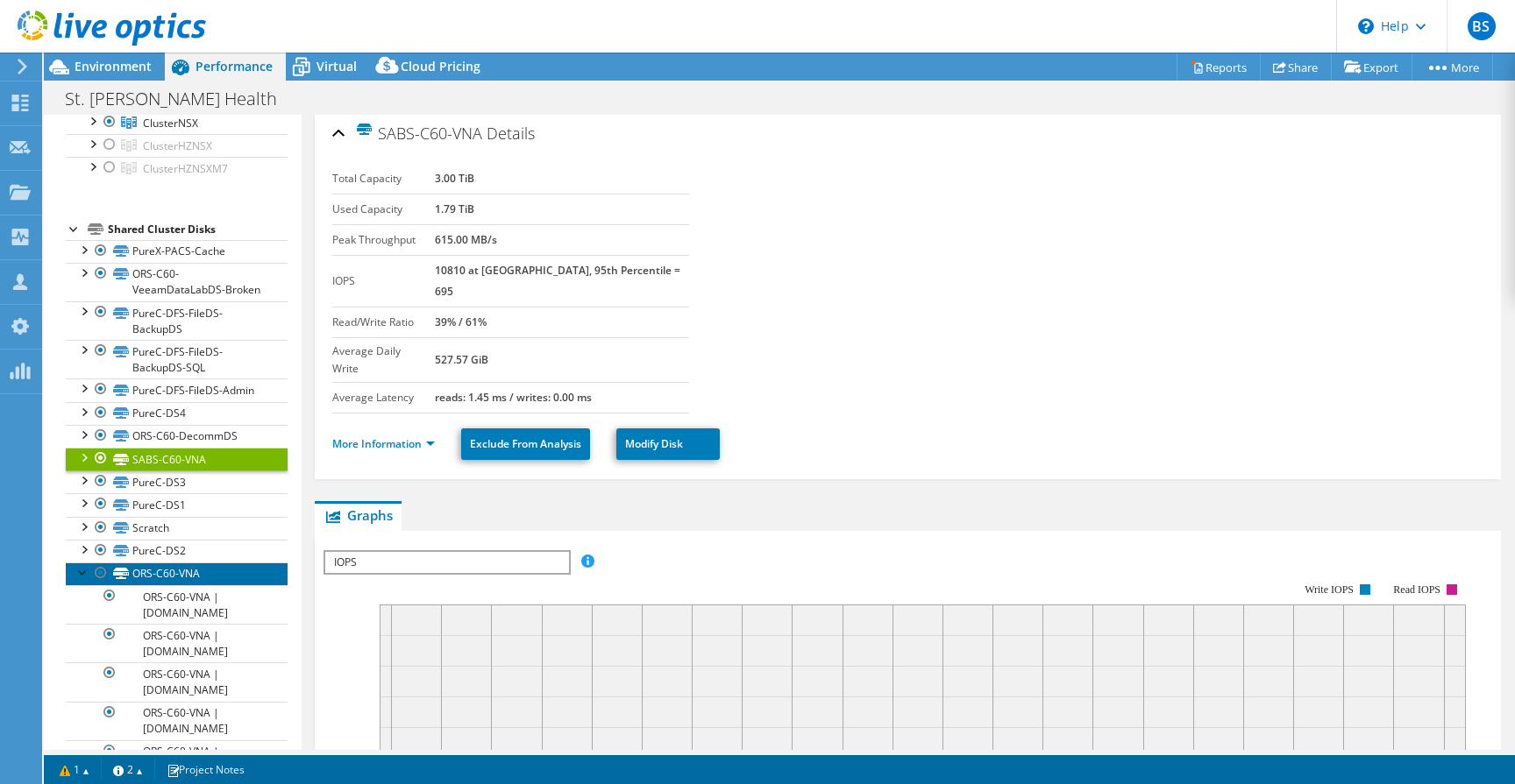
click at [141, 586] on link "ORS-C60-VNA" at bounding box center [176, 573] width 222 height 22
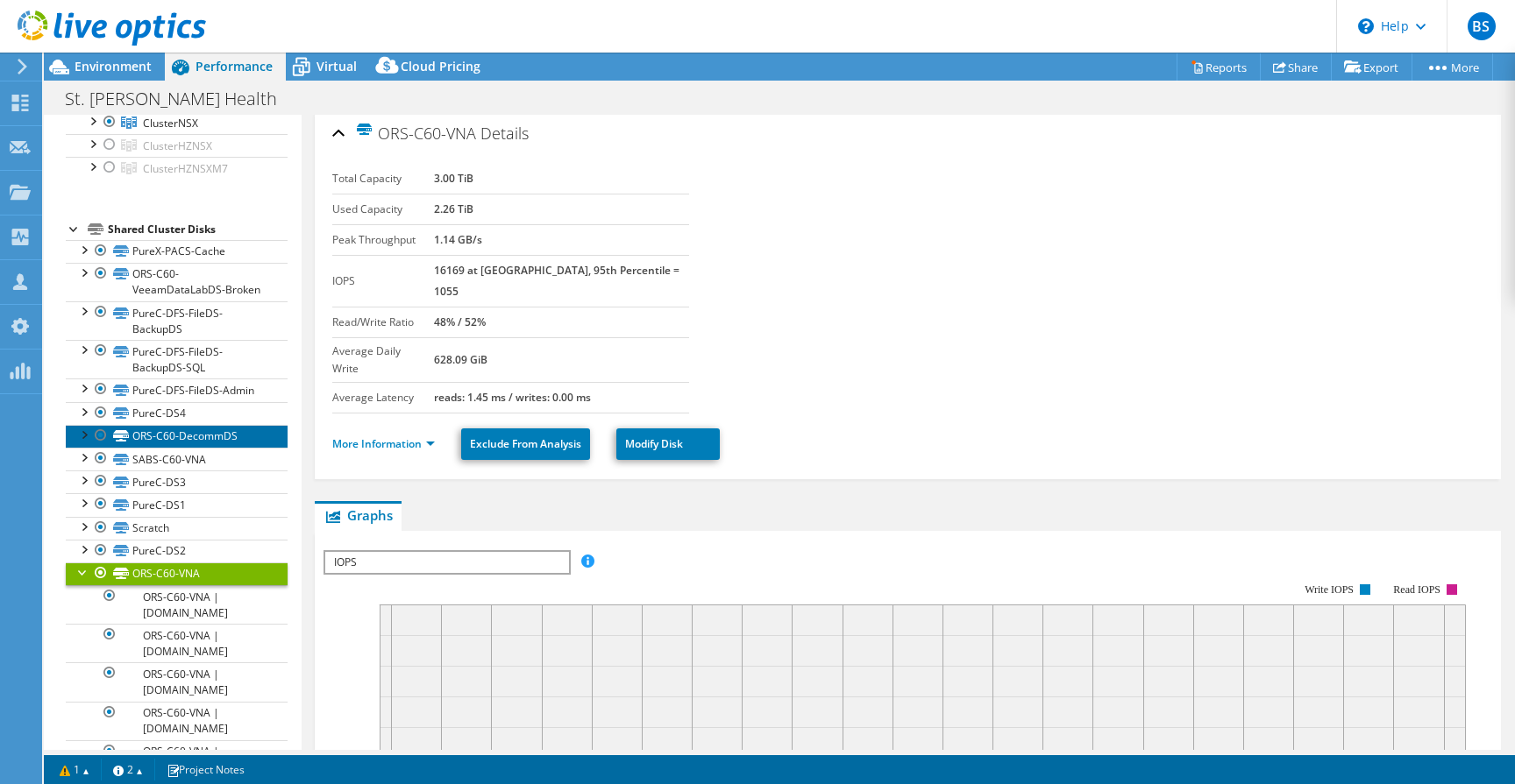
click at [112, 448] on link "ORS-C60-DecommDS" at bounding box center [176, 436] width 222 height 22
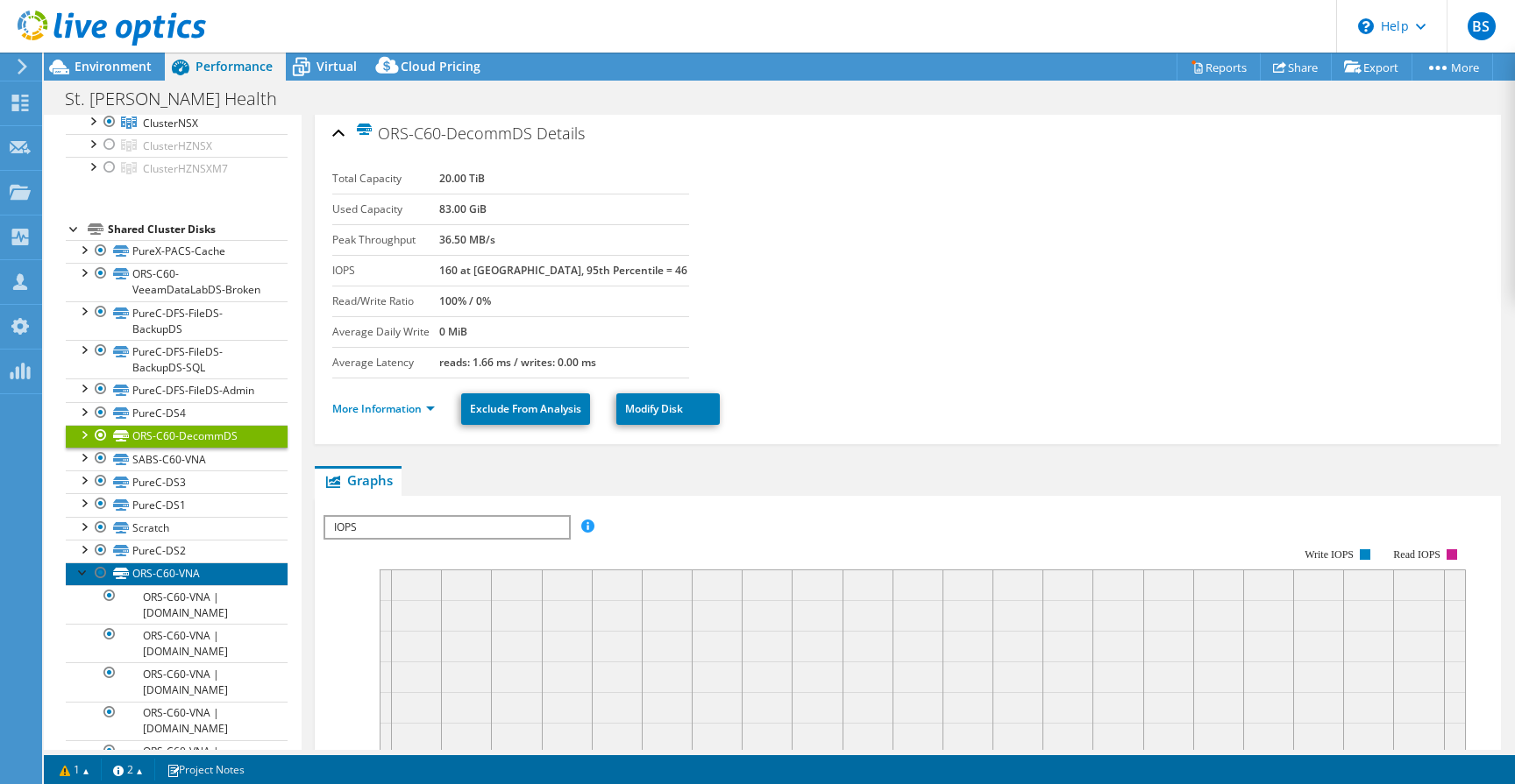
click at [200, 586] on link "ORS-C60-VNA" at bounding box center [176, 573] width 222 height 22
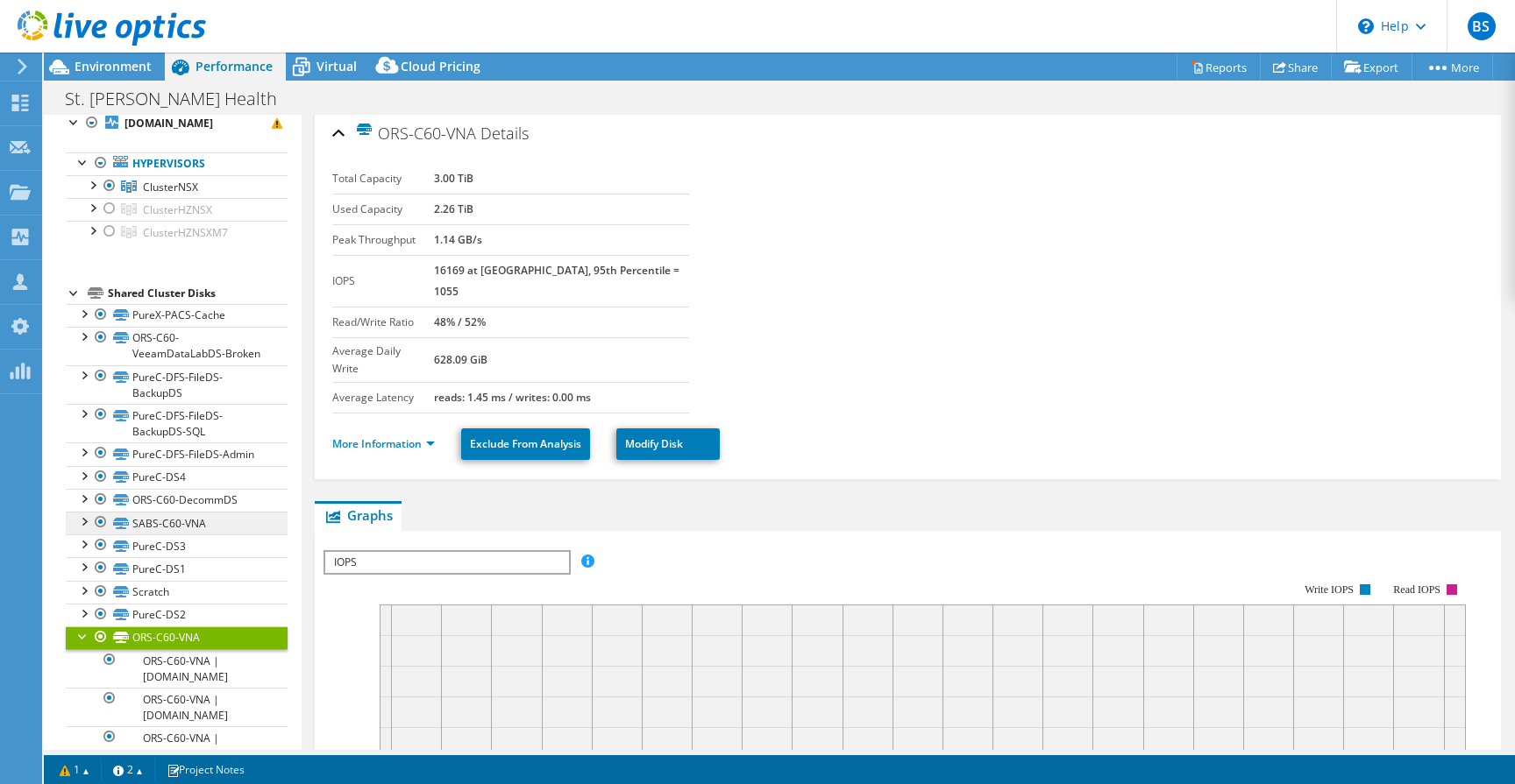
scroll to position [518, 0]
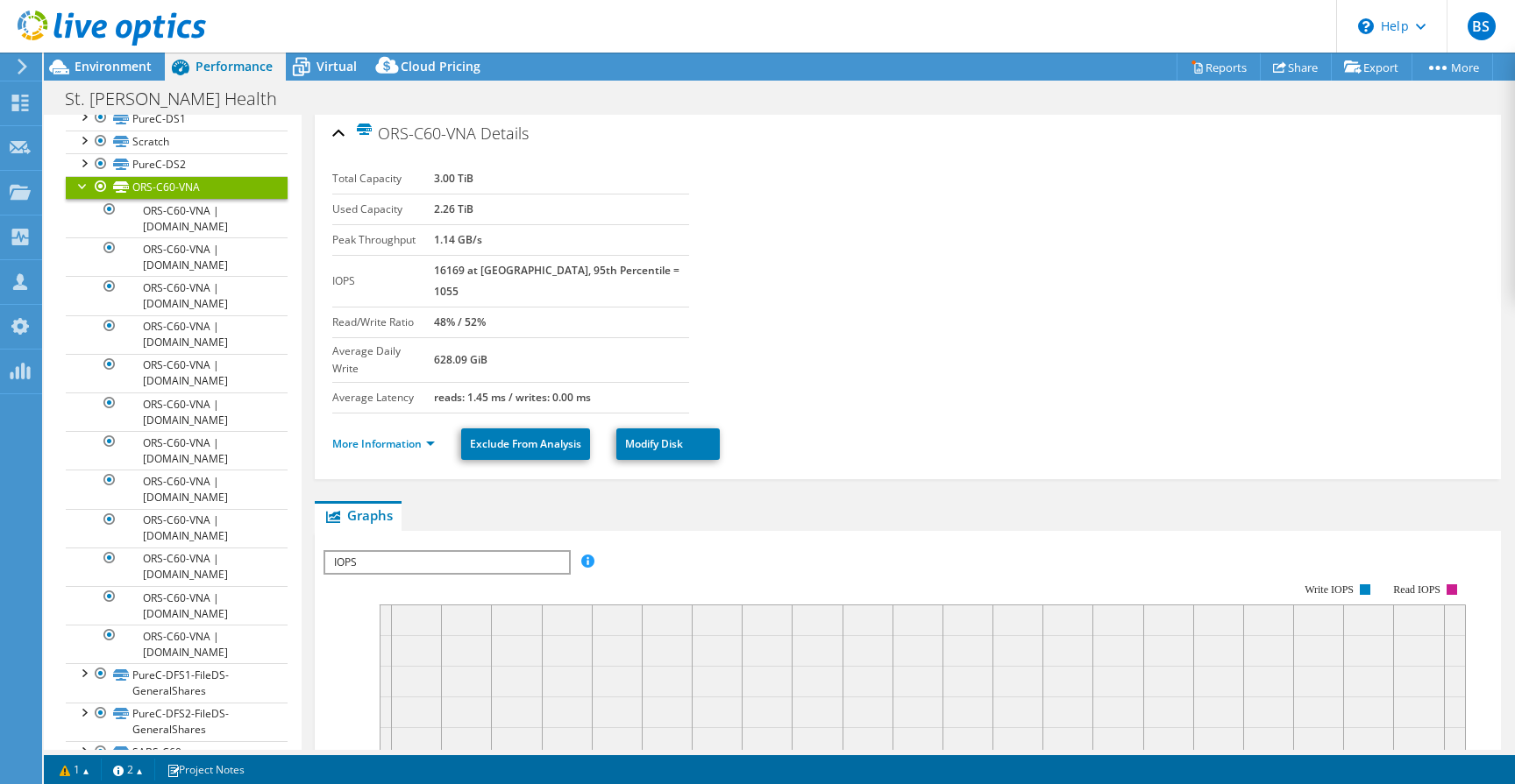
click at [80, 194] on div at bounding box center [83, 185] width 18 height 18
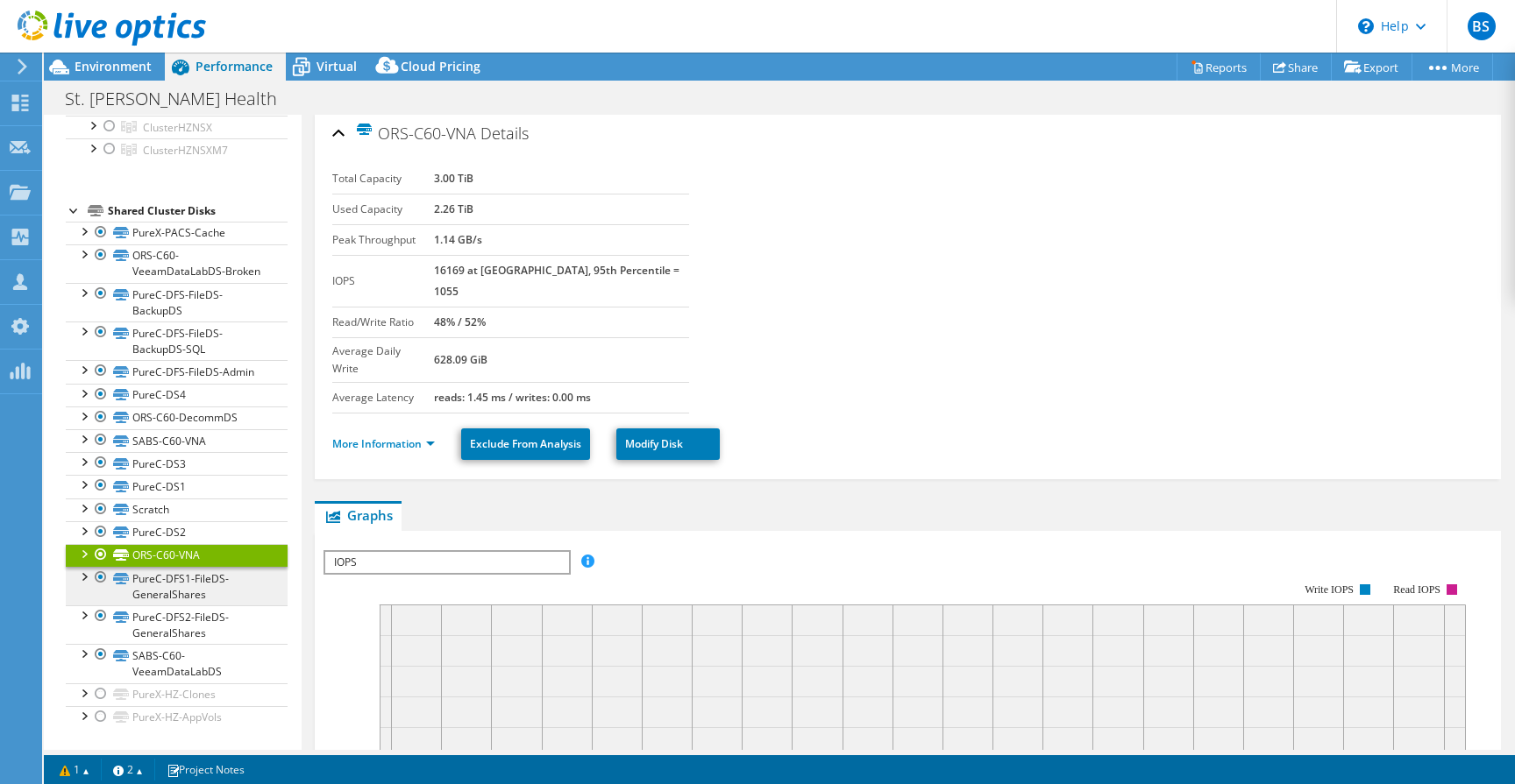
scroll to position [181, 0]
click at [434, 204] on label "Used Capacity" at bounding box center [382, 210] width 101 height 18
drag, startPoint x: 457, startPoint y: 208, endPoint x: 581, endPoint y: 206, distance: 124.0
click at [581, 206] on tr "Used Capacity 2.26 TiB" at bounding box center [511, 209] width 358 height 30
click at [615, 194] on td "2.26 TiB" at bounding box center [562, 209] width 256 height 30
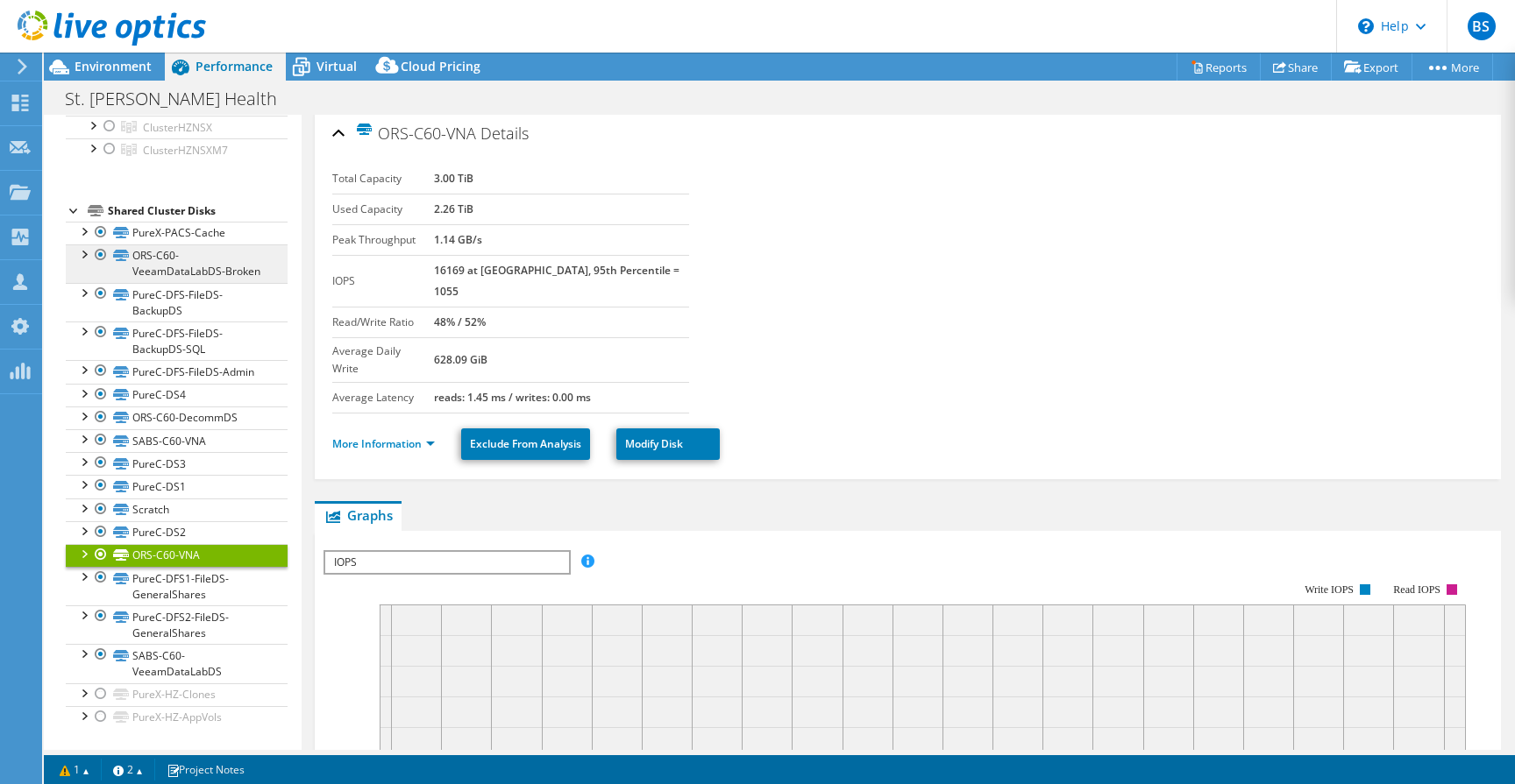
scroll to position [0, 0]
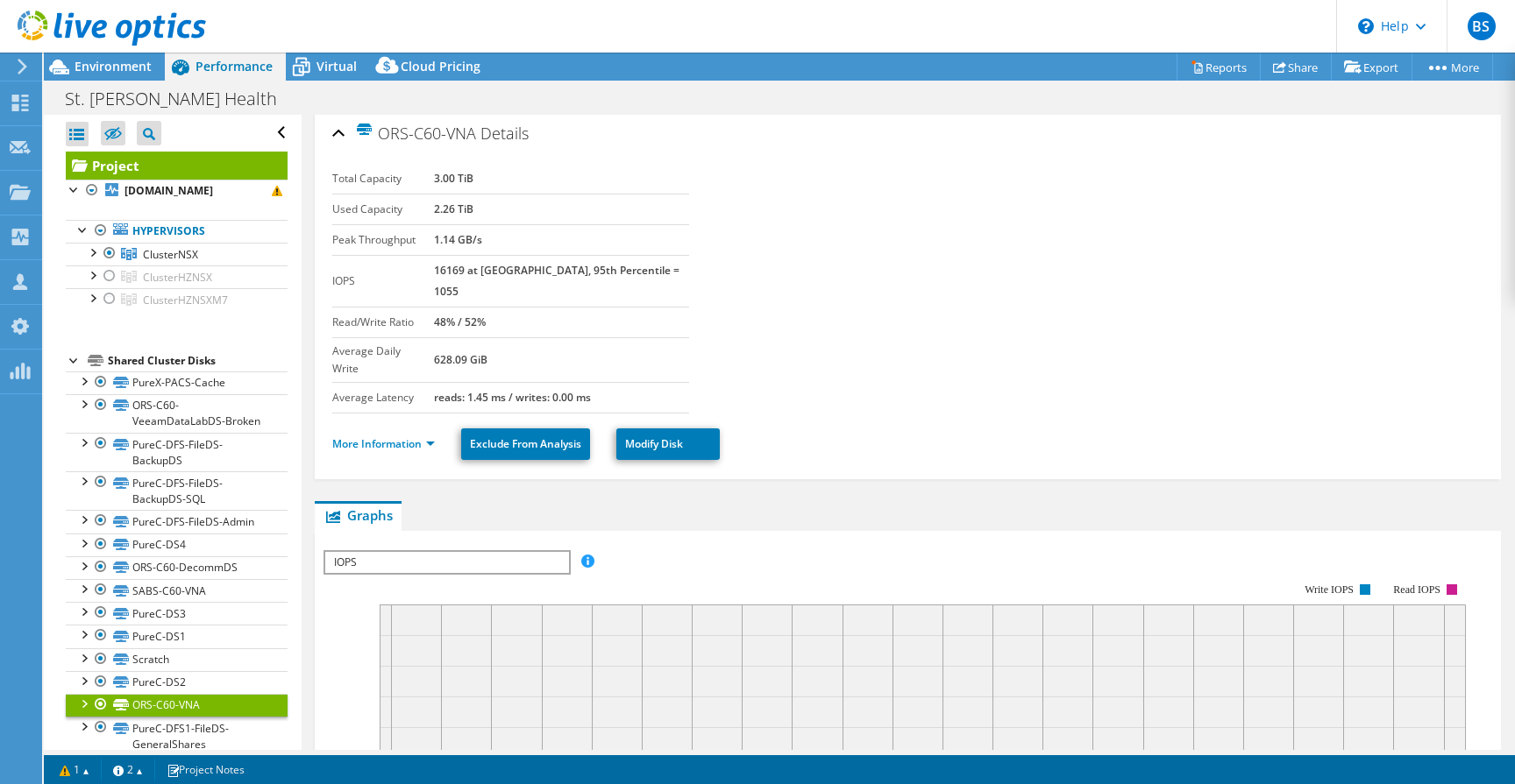
click at [208, 67] on span "Performance" at bounding box center [234, 65] width 77 height 17
click at [314, 68] on icon at bounding box center [301, 67] width 31 height 30
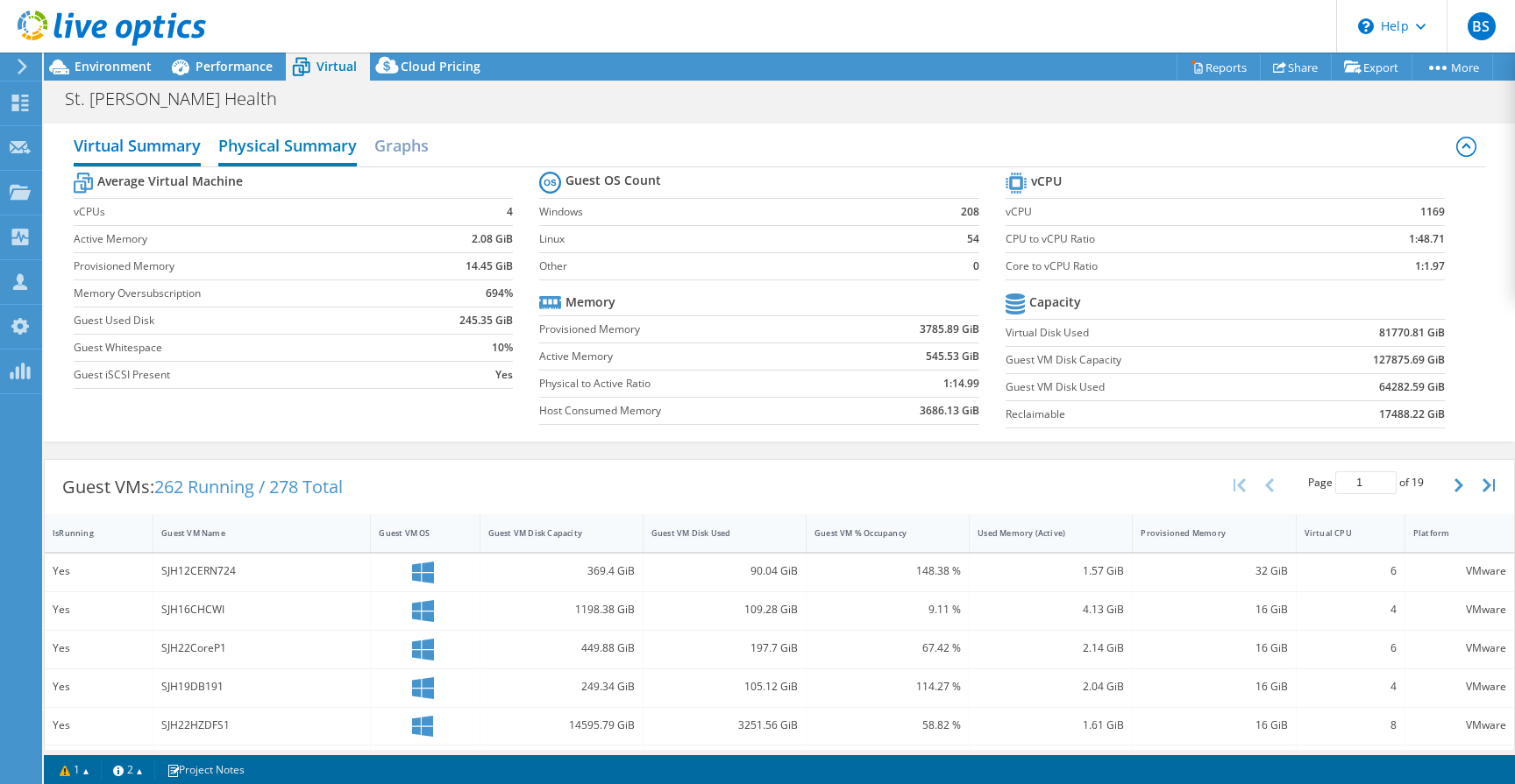
click at [313, 147] on h2 "Physical Summary" at bounding box center [287, 147] width 138 height 39
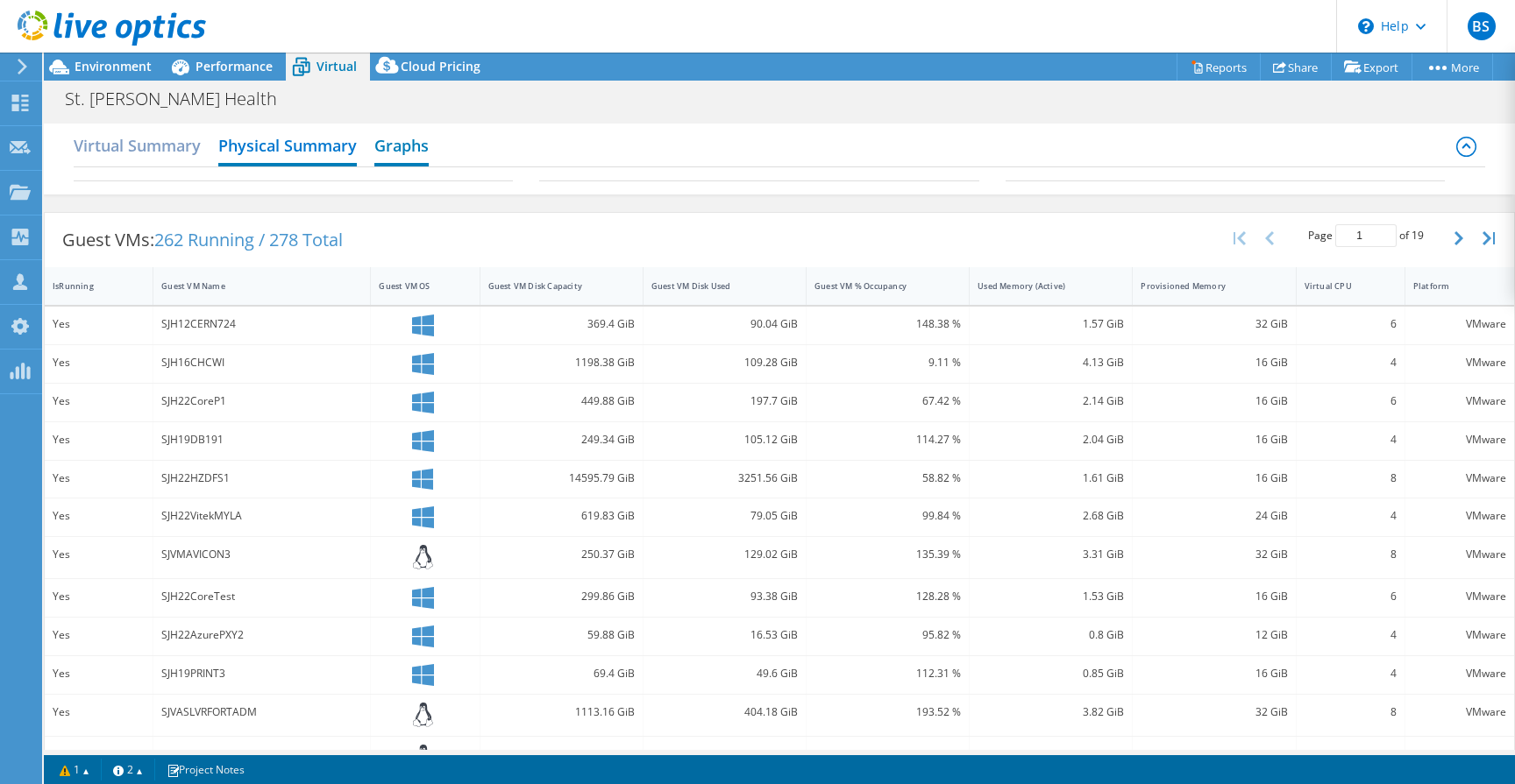
click at [423, 144] on h2 "Graphs" at bounding box center [401, 147] width 55 height 39
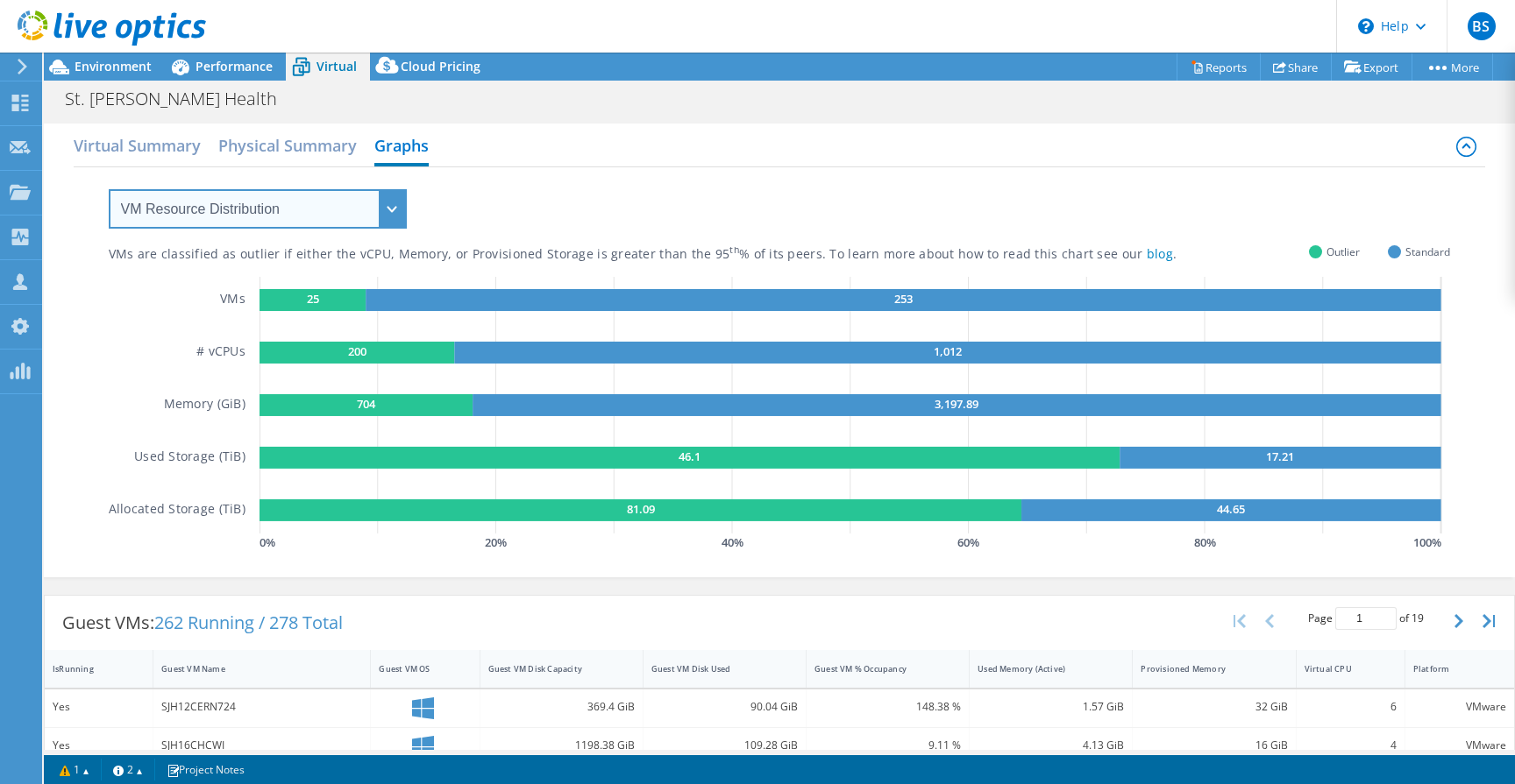
click at [384, 189] on select "VM Resource Distribution Provisioning Contrast Over Provisioning" at bounding box center [258, 209] width 298 height 39
select select "Provisioning Contrast"
click at [109, 189] on select "VM Resource Distribution Provisioning Contrast Over Provisioning" at bounding box center [258, 209] width 298 height 39
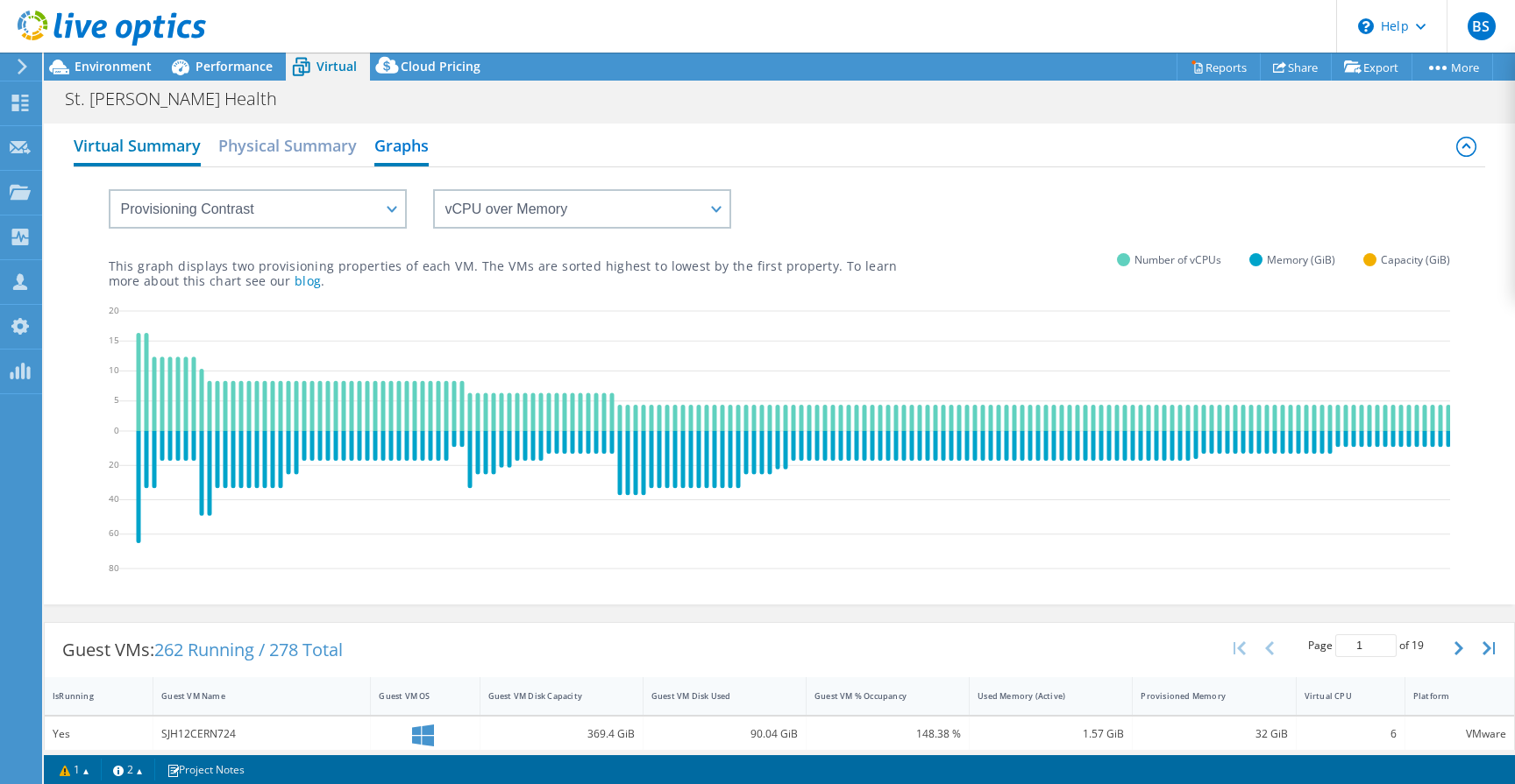
click at [144, 152] on h2 "Virtual Summary" at bounding box center [137, 147] width 127 height 39
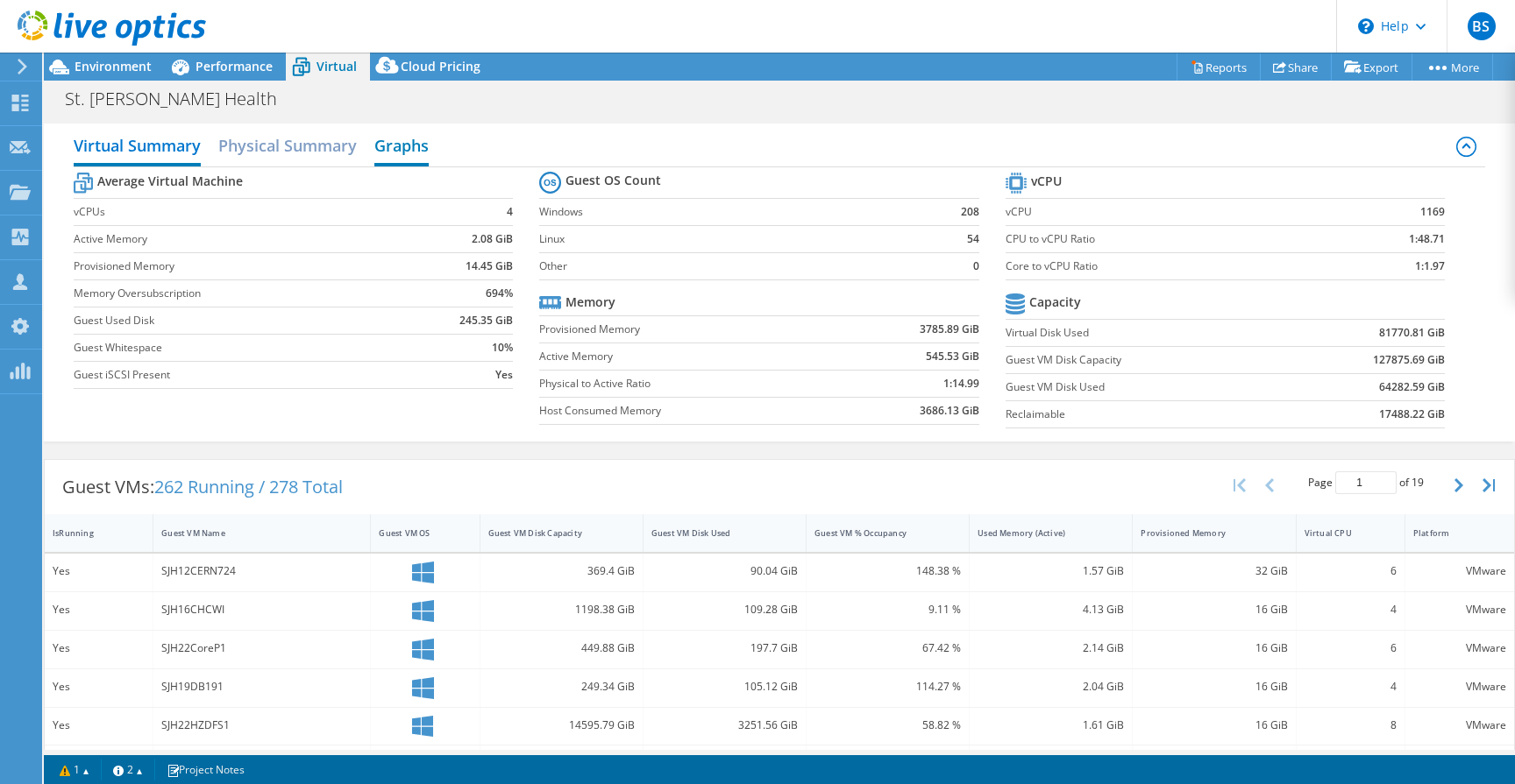
click at [421, 147] on h2 "Graphs" at bounding box center [401, 147] width 55 height 39
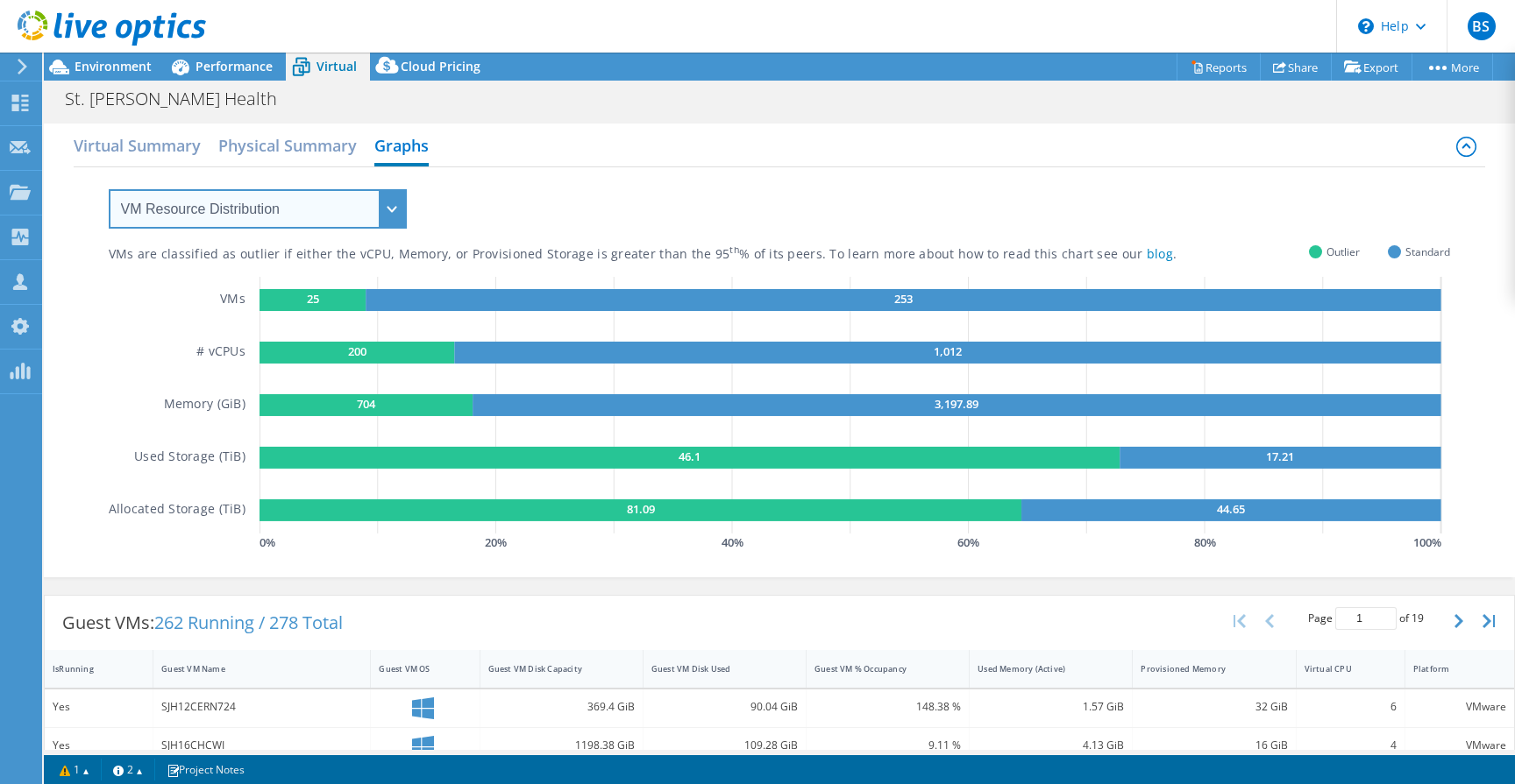
click at [387, 213] on select "VM Resource Distribution Provisioning Contrast Over Provisioning" at bounding box center [258, 209] width 298 height 39
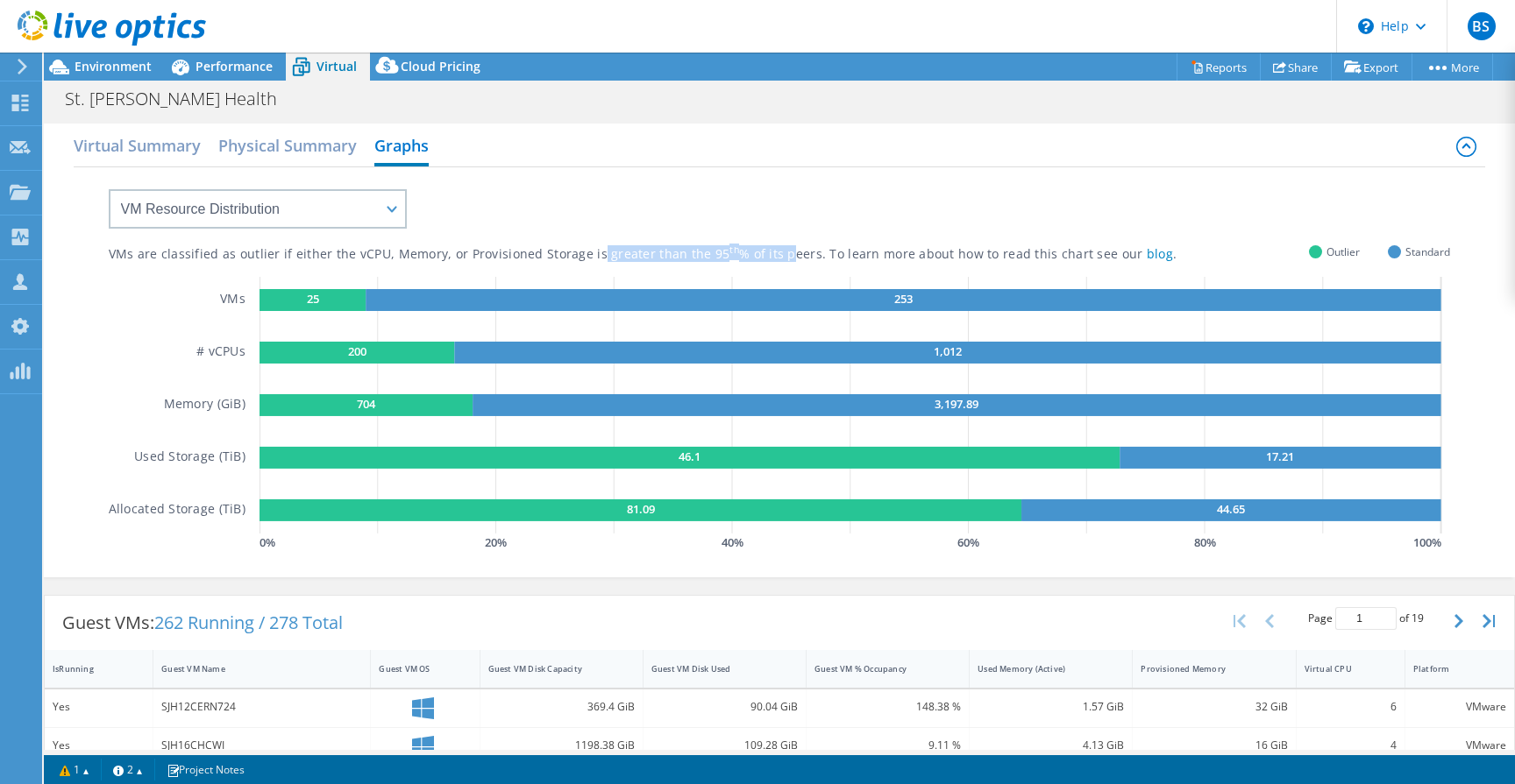
drag, startPoint x: 617, startPoint y: 257, endPoint x: 775, endPoint y: 257, distance: 158.0
click at [775, 257] on div "VMs are classified as outlier if either the vCPU, Memory, or Provisioned Storag…" at bounding box center [687, 255] width 1157 height 17
click at [776, 256] on div "VMs are classified as outlier if either the vCPU, Memory, or Provisioned Storag…" at bounding box center [687, 255] width 1157 height 17
click at [367, 353] on rect at bounding box center [356, 353] width 195 height 22
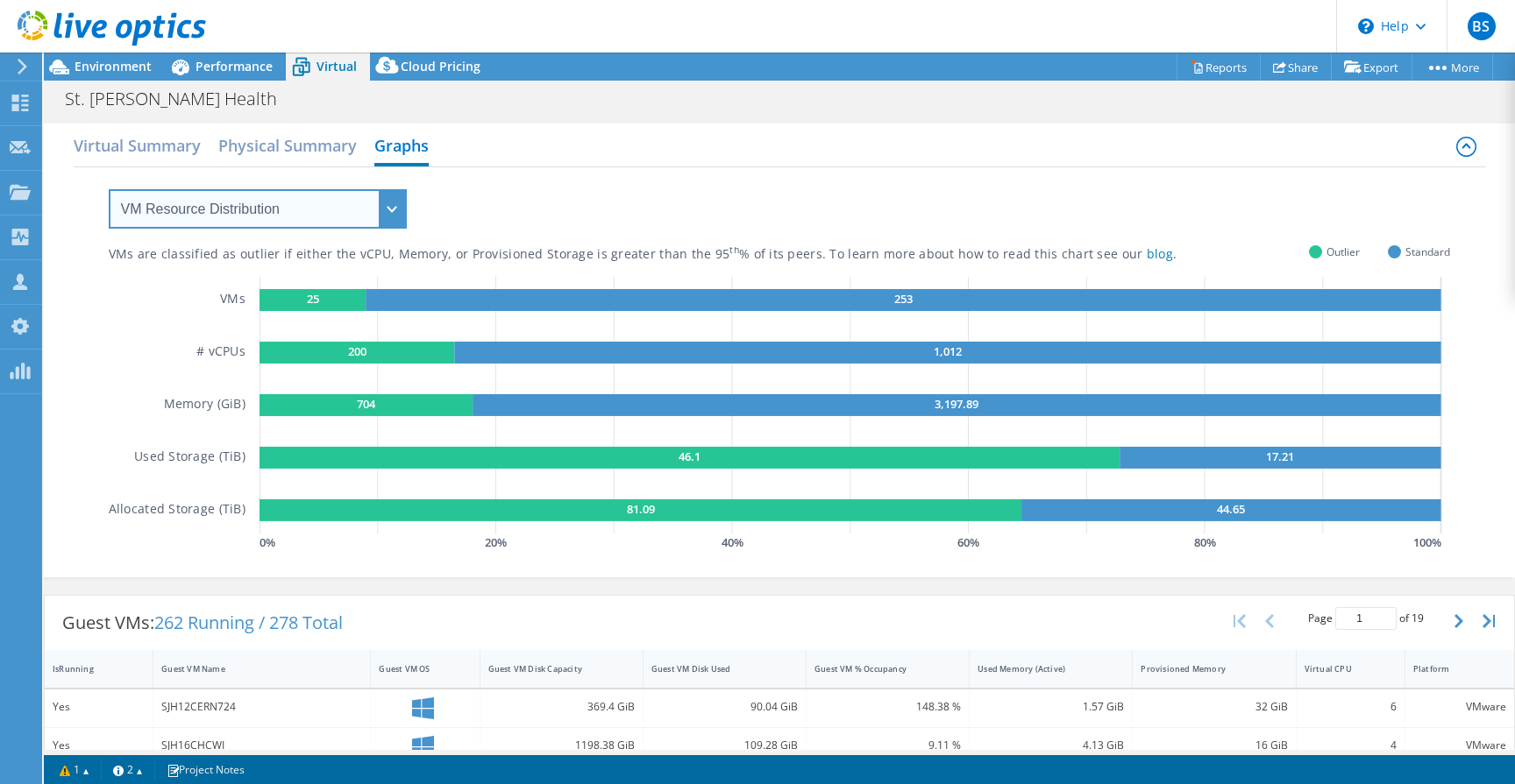
click at [398, 207] on select "VM Resource Distribution Provisioning Contrast Over Provisioning" at bounding box center [258, 209] width 298 height 39
select select "Provisioning Contrast"
click at [109, 189] on select "VM Resource Distribution Provisioning Contrast Over Provisioning" at bounding box center [258, 209] width 298 height 39
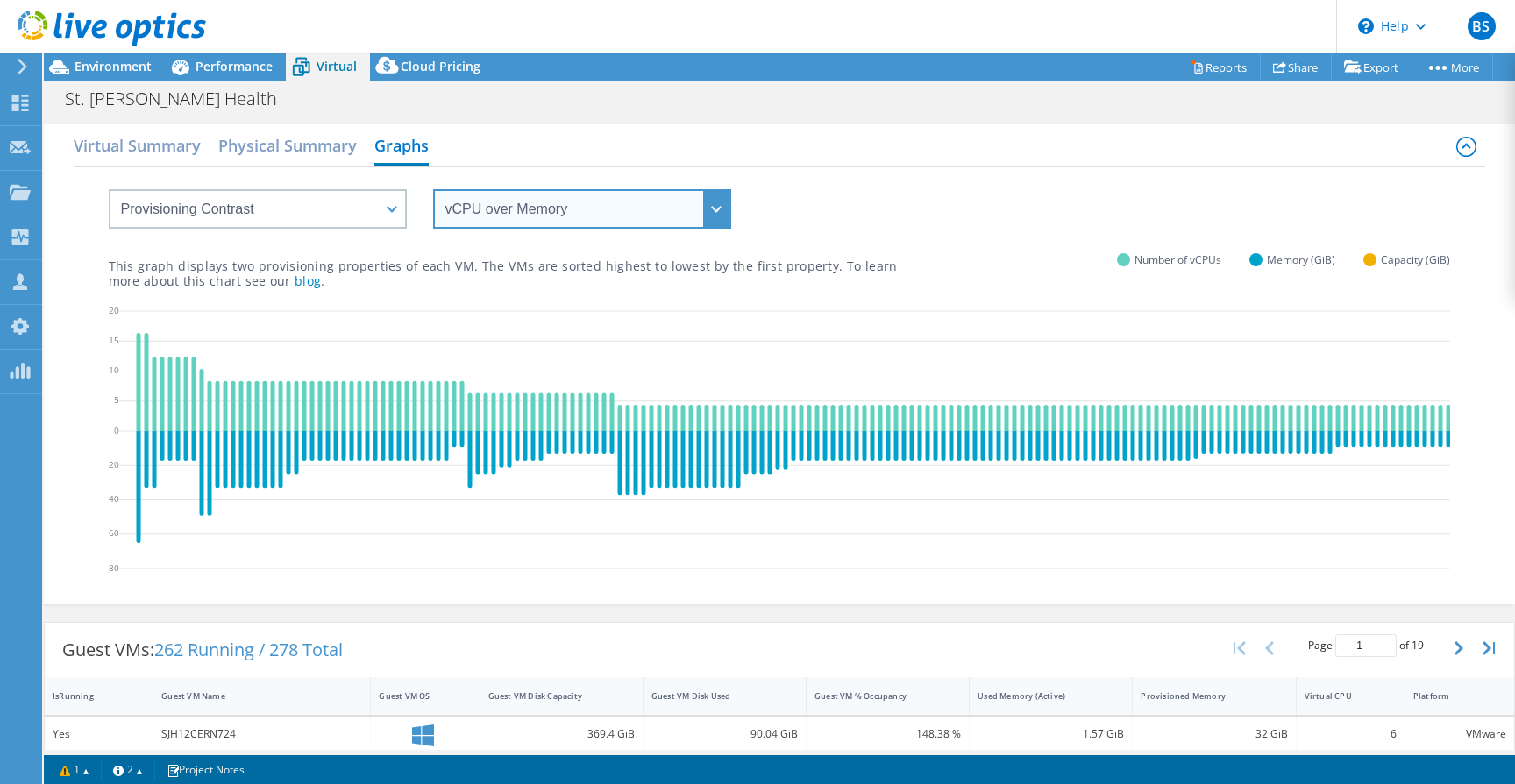
click at [591, 215] on select "vCPU over Memory vCPU over Capacity Memory over vCPU Memory over Capacity Capac…" at bounding box center [582, 209] width 298 height 39
select select "vCPU over Capacity"
click at [433, 189] on select "vCPU over Memory vCPU over Capacity Memory over vCPU Memory over Capacity Capac…" at bounding box center [582, 209] width 298 height 39
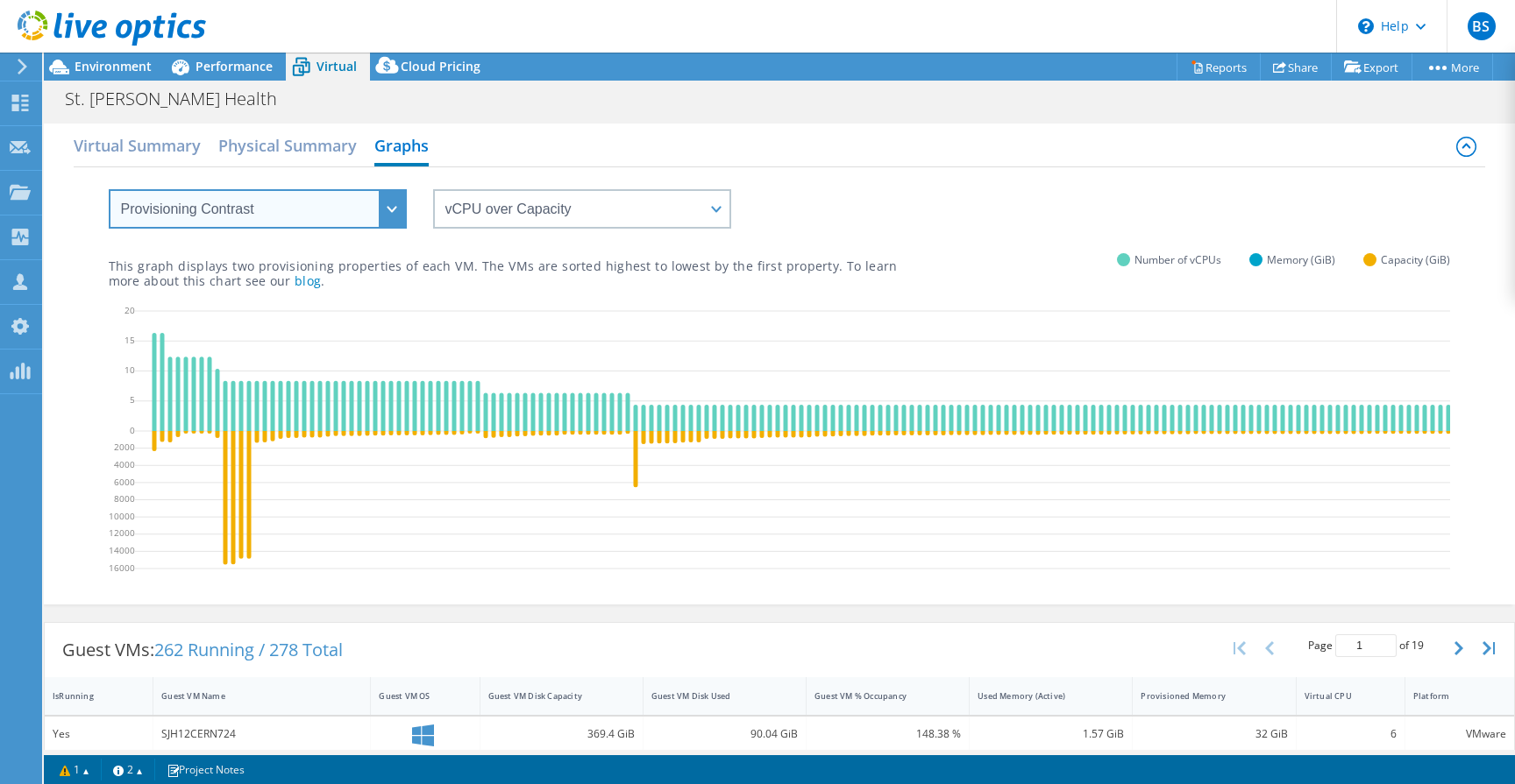
click at [396, 195] on select "VM Resource Distribution Provisioning Contrast Over Provisioning" at bounding box center [258, 209] width 298 height 39
select select "Over Provisioning"
click at [109, 189] on select "VM Resource Distribution Provisioning Contrast Over Provisioning" at bounding box center [258, 209] width 298 height 39
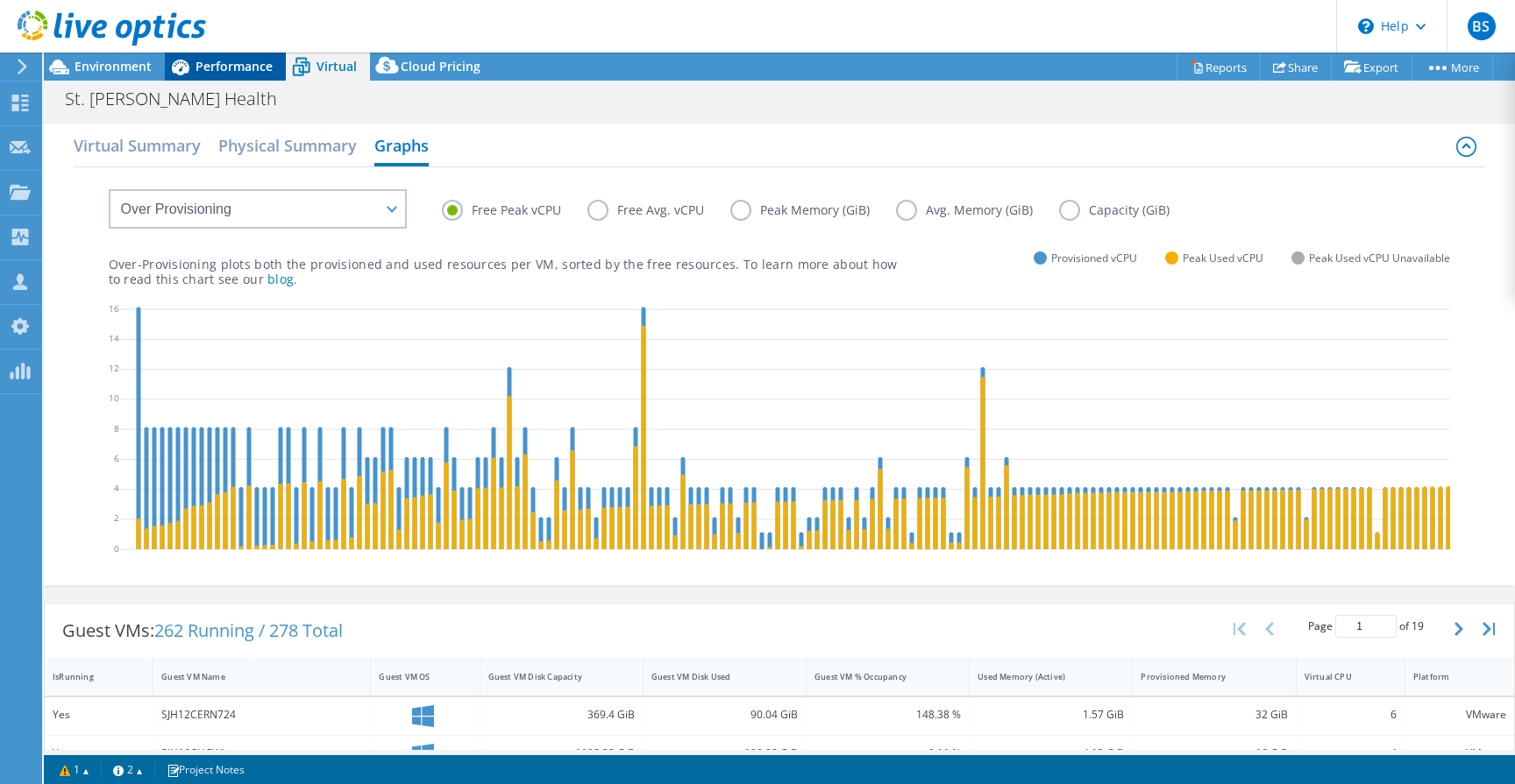
click at [240, 72] on span "Performance" at bounding box center [234, 65] width 77 height 17
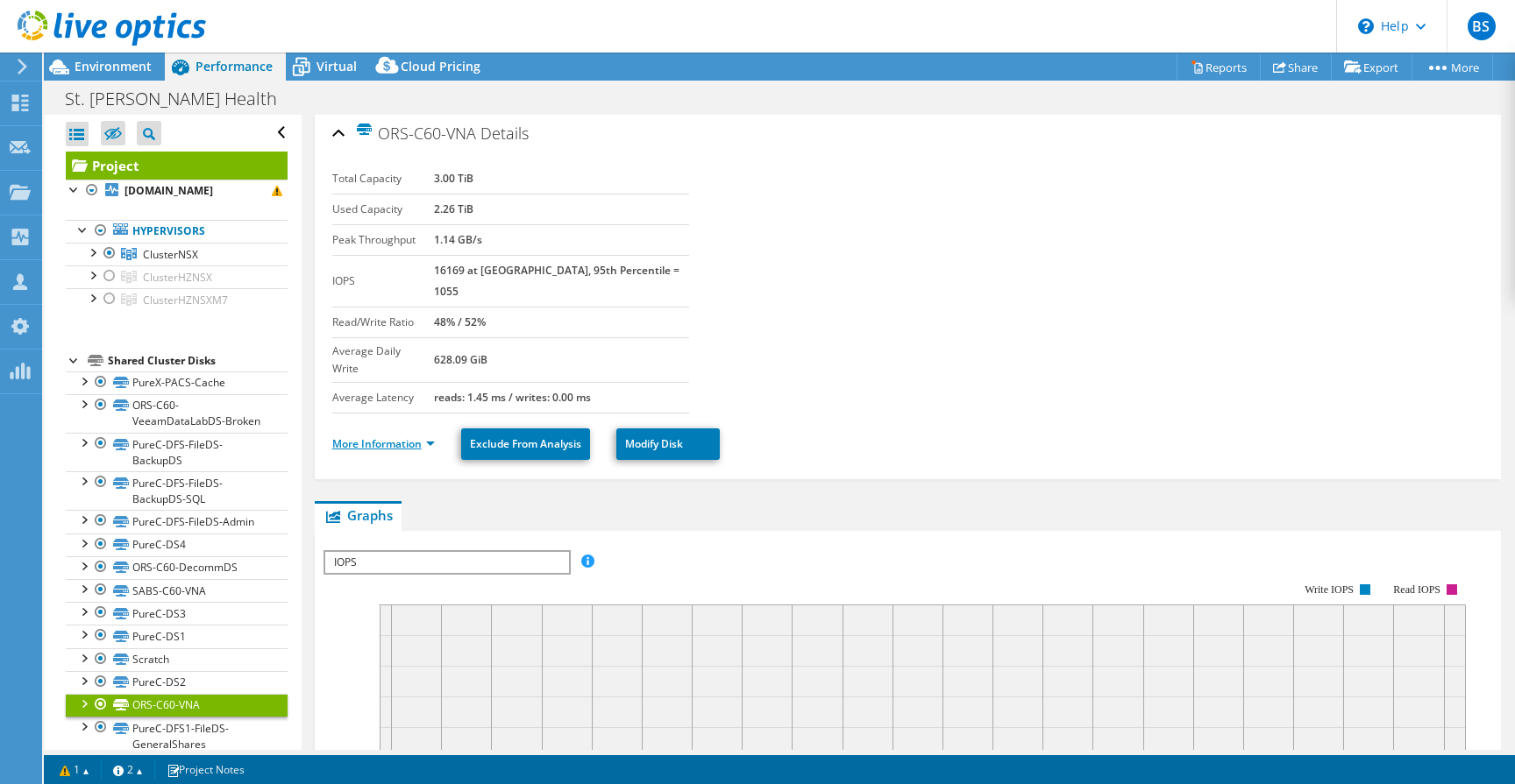
click at [423, 437] on link "More Information" at bounding box center [383, 444] width 102 height 15
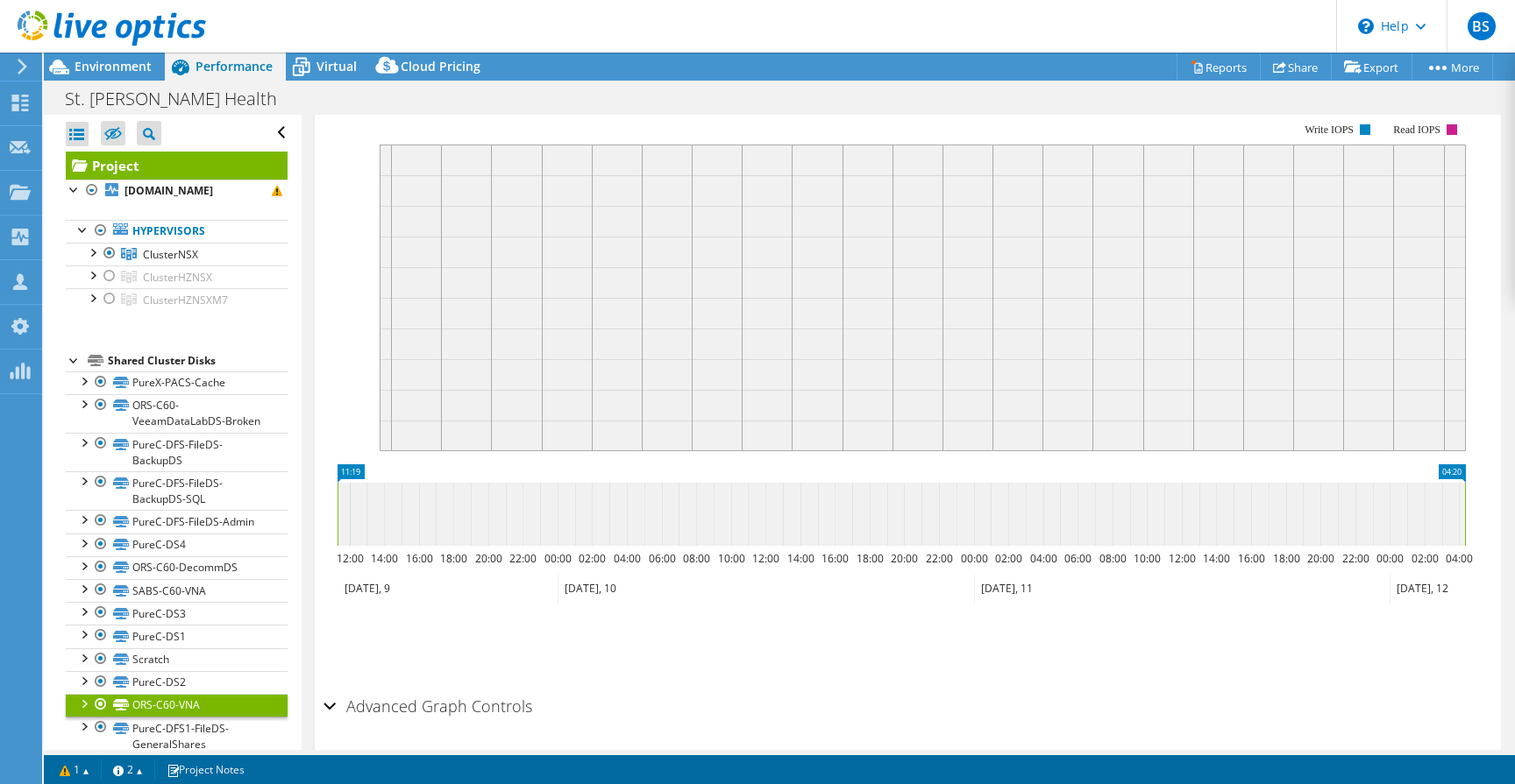
scroll to position [423, 0]
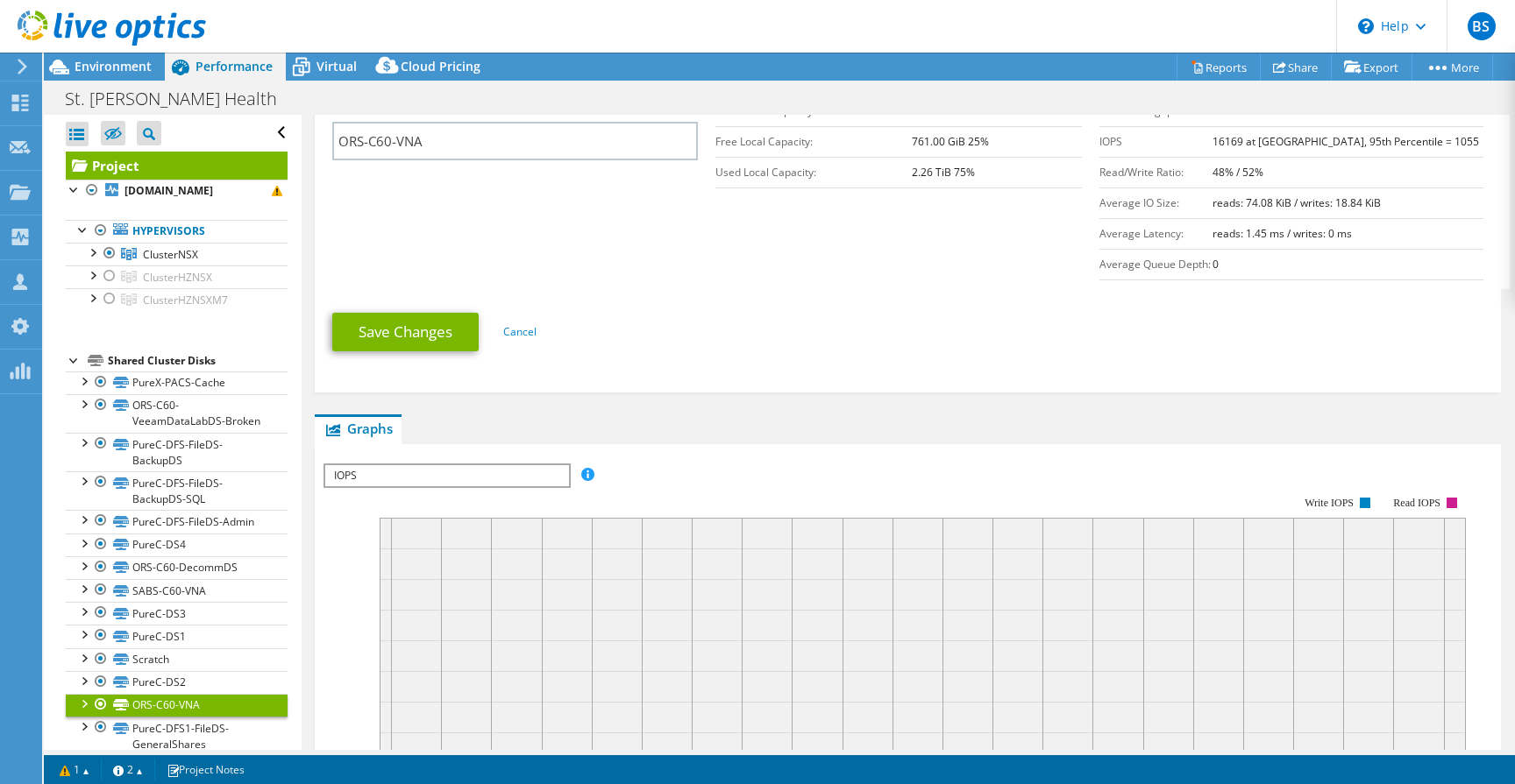
click at [454, 466] on span "IOPS" at bounding box center [446, 475] width 243 height 21
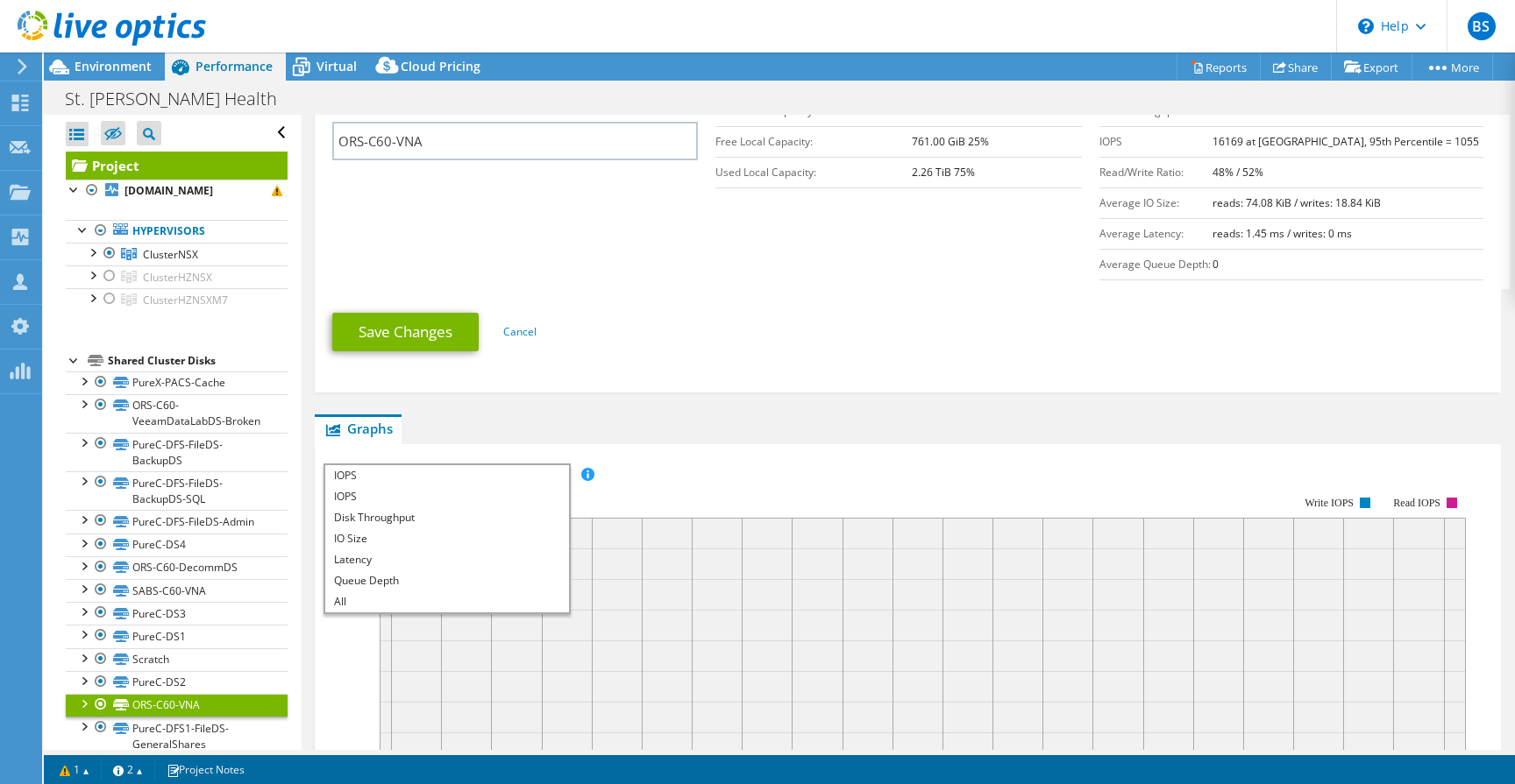
click at [793, 309] on ul "Save Changes Cancel" at bounding box center [907, 330] width 1152 height 43
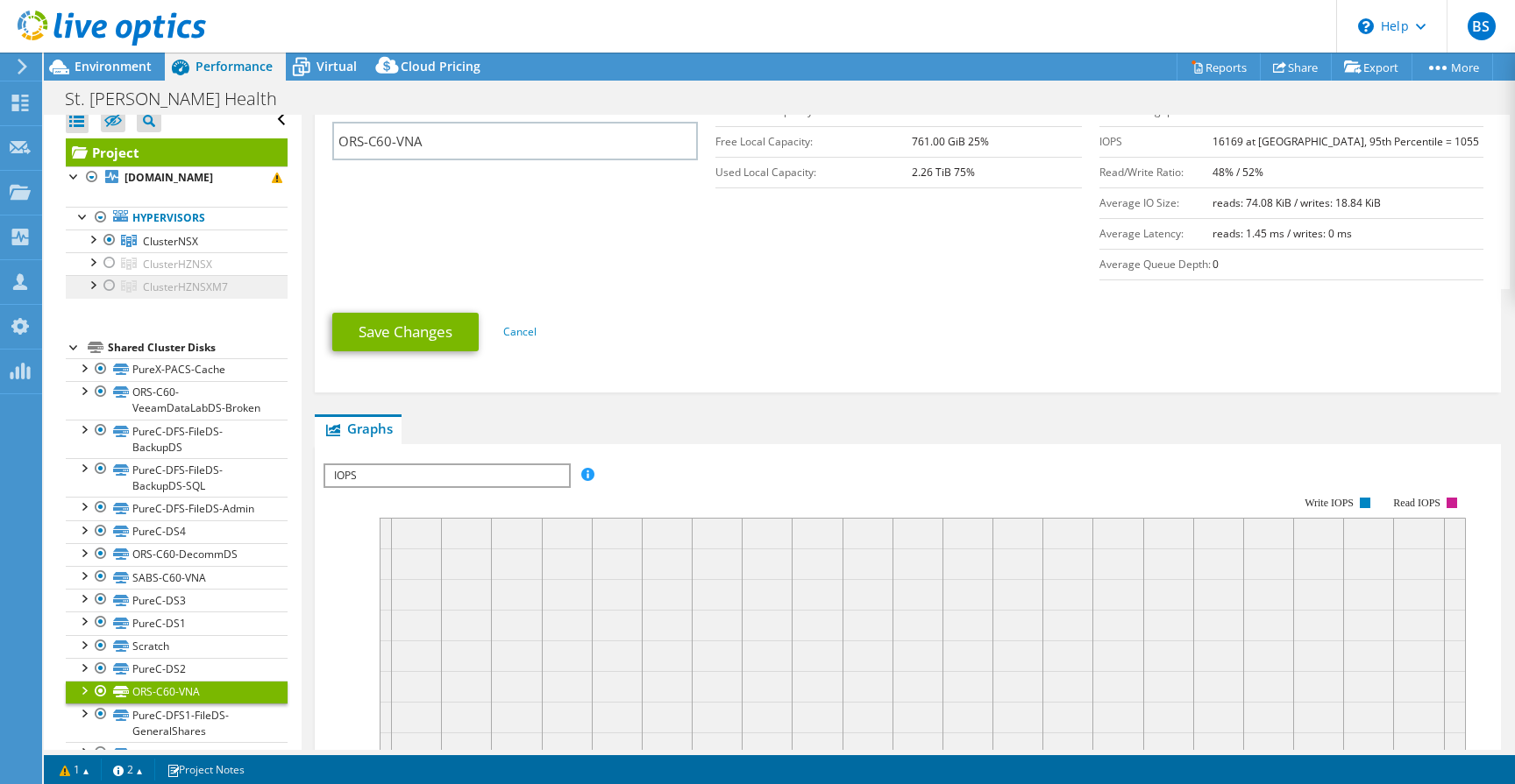
scroll to position [19, 0]
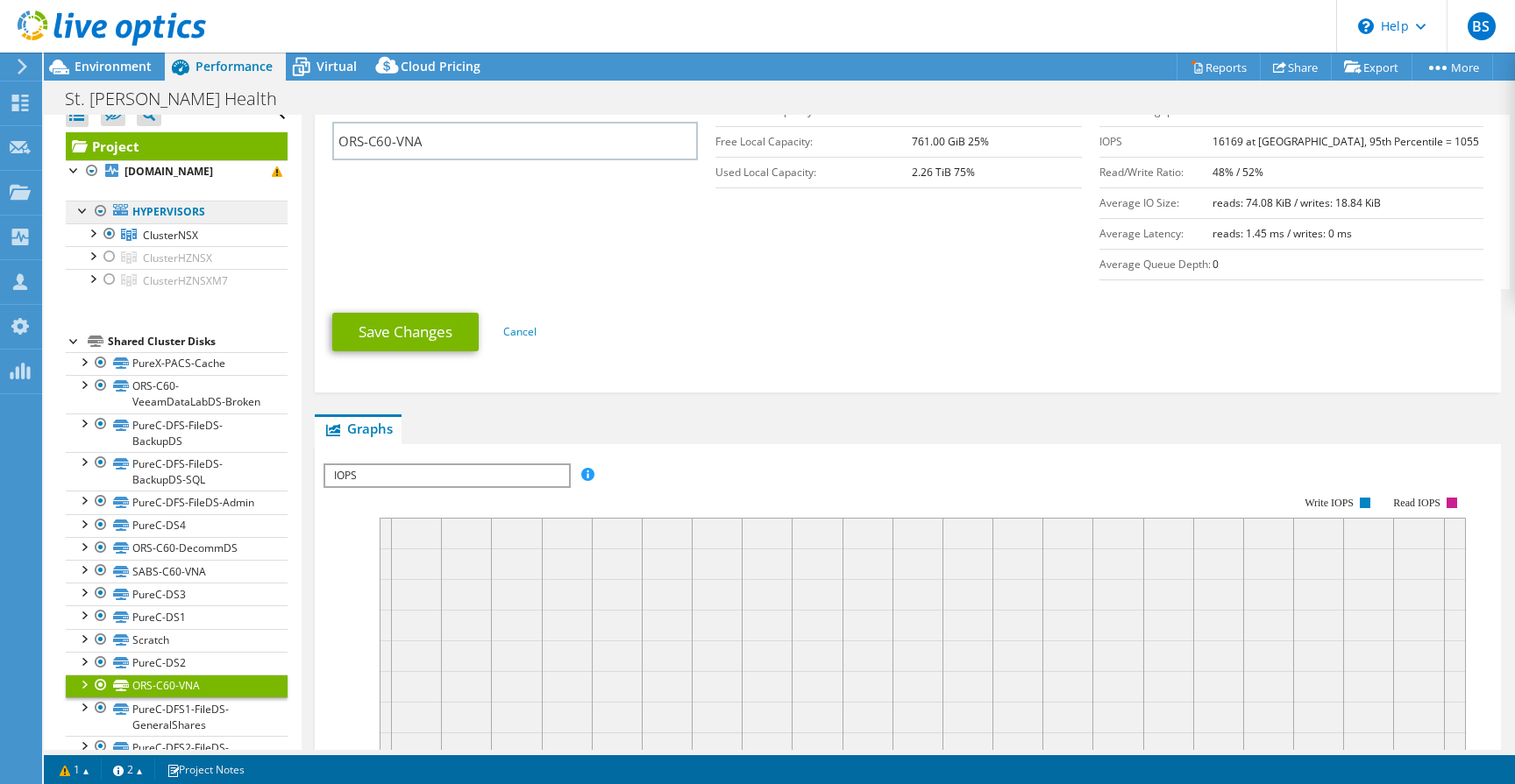
click at [158, 214] on link "Hypervisors" at bounding box center [176, 212] width 222 height 22
click at [146, 213] on link "Hypervisors" at bounding box center [176, 212] width 222 height 22
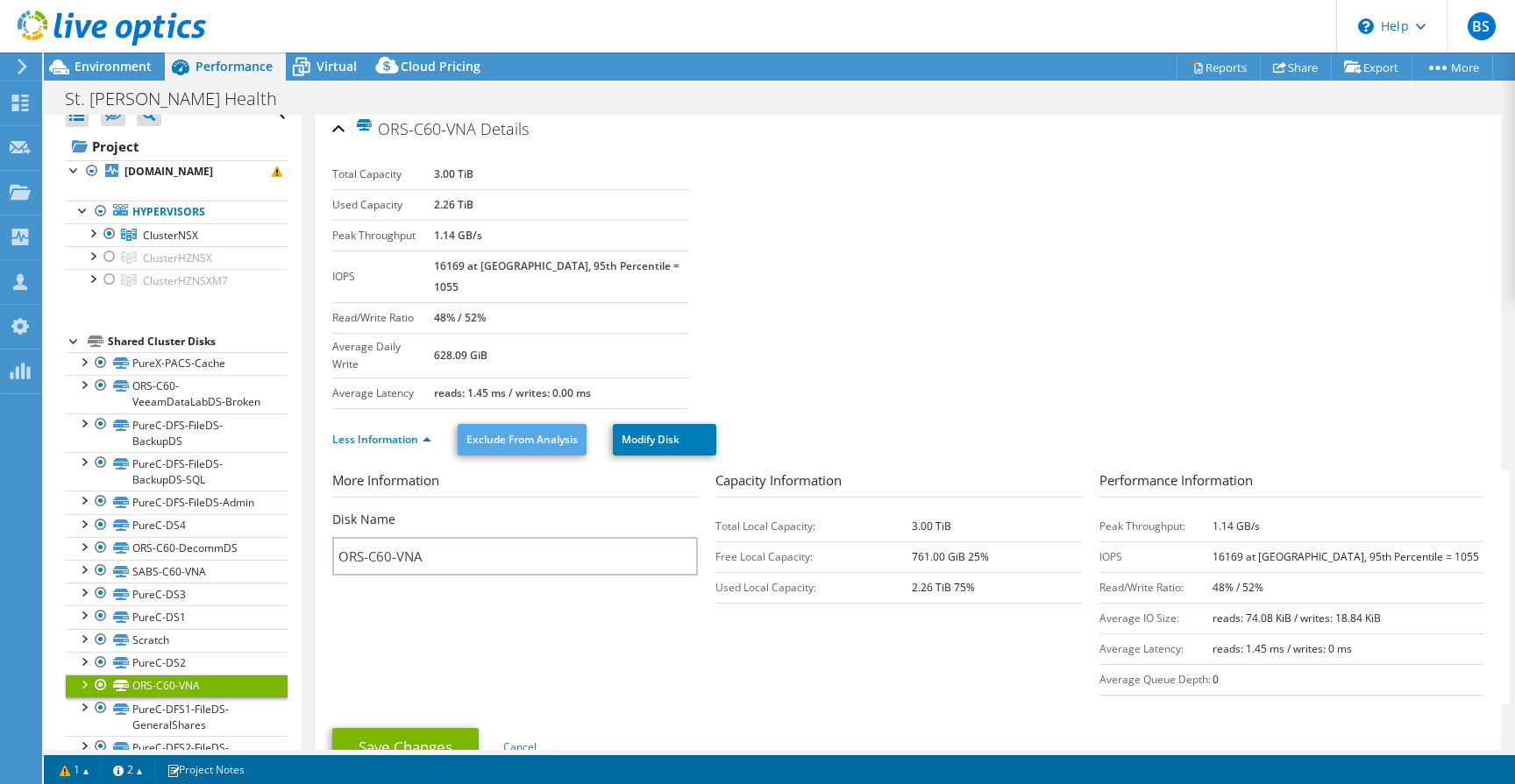
scroll to position [0, 0]
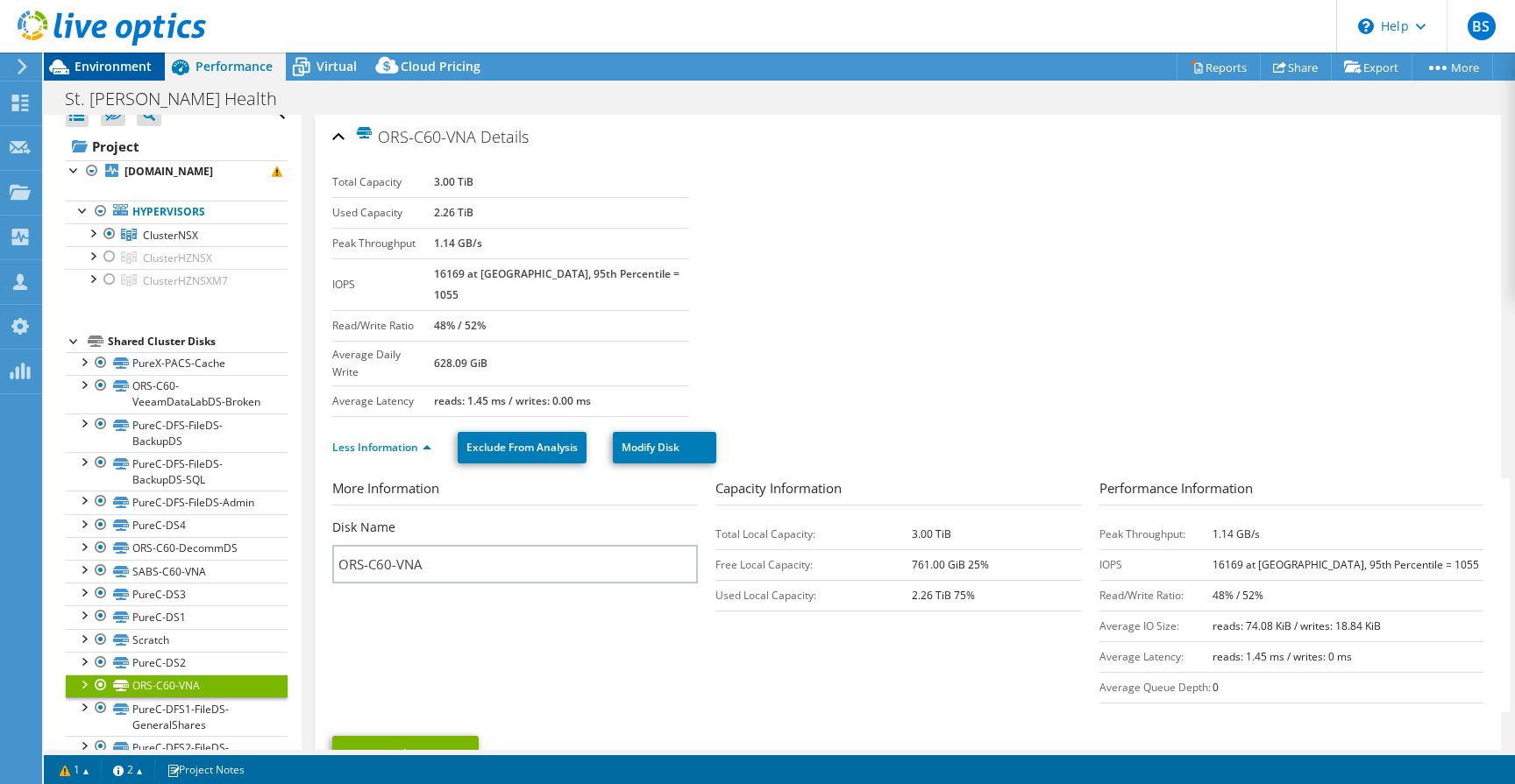
click at [83, 70] on span "Environment" at bounding box center [113, 65] width 77 height 17
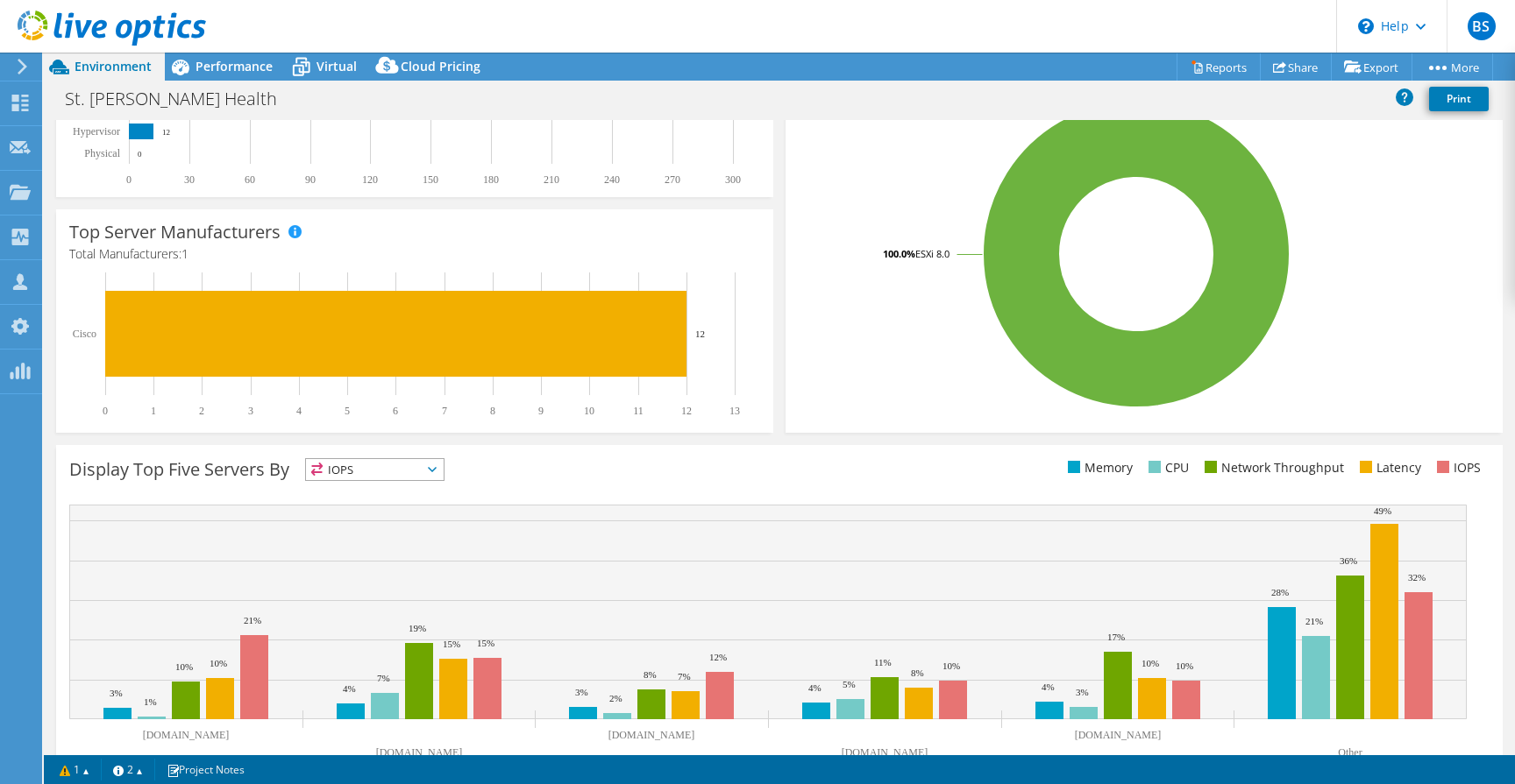
scroll to position [385, 0]
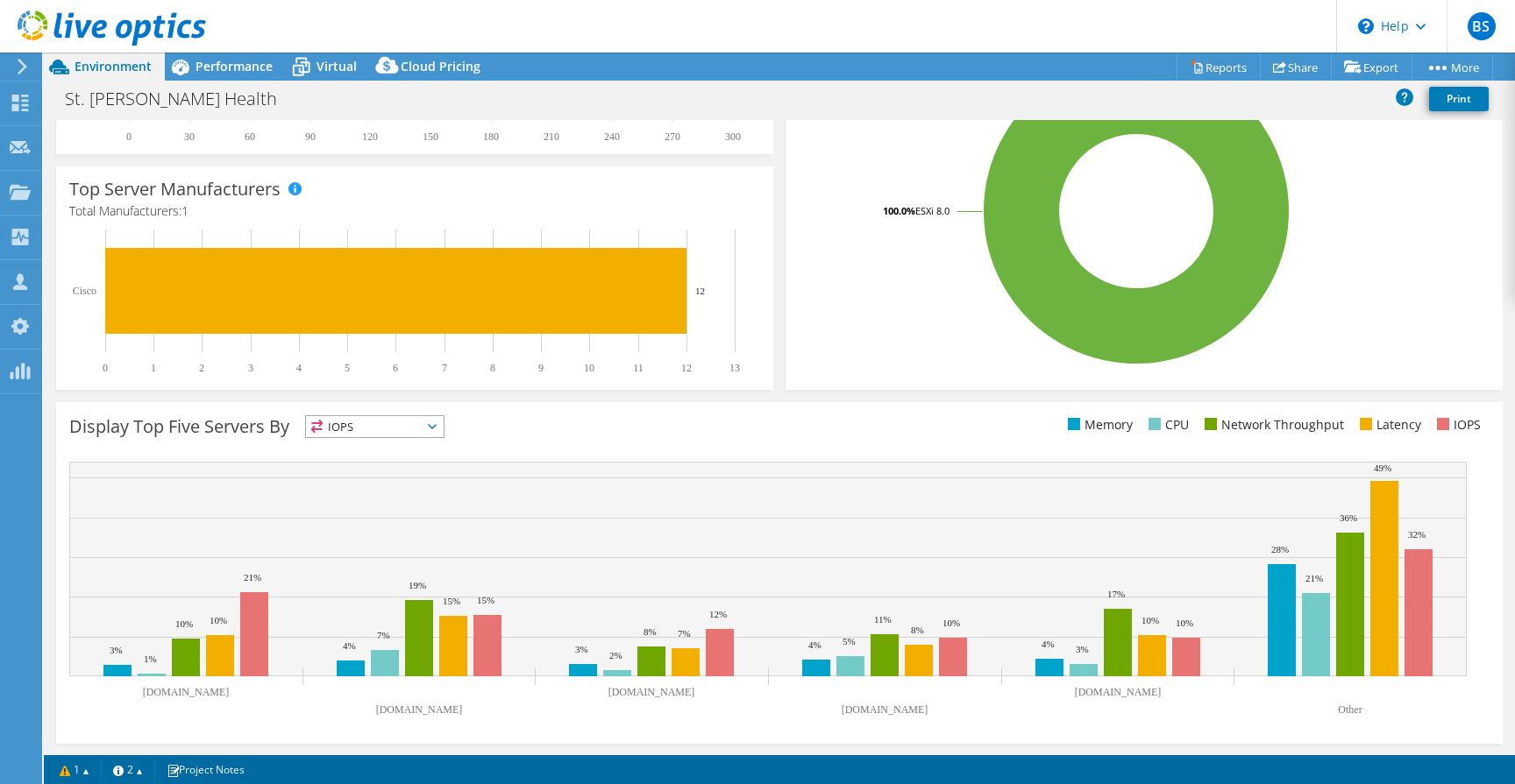
click at [830, 233] on rect at bounding box center [1136, 211] width 675 height 307
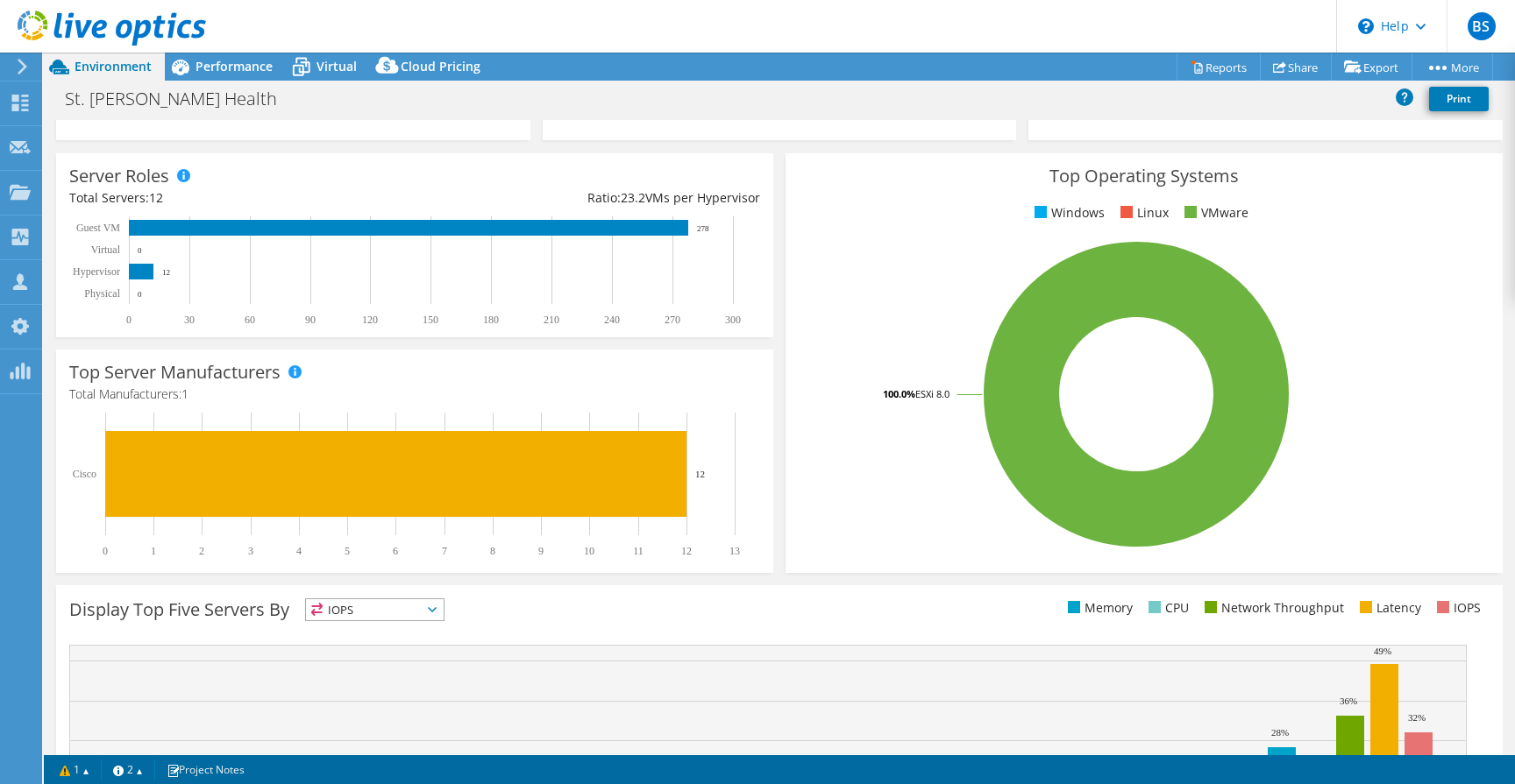
scroll to position [0, 0]
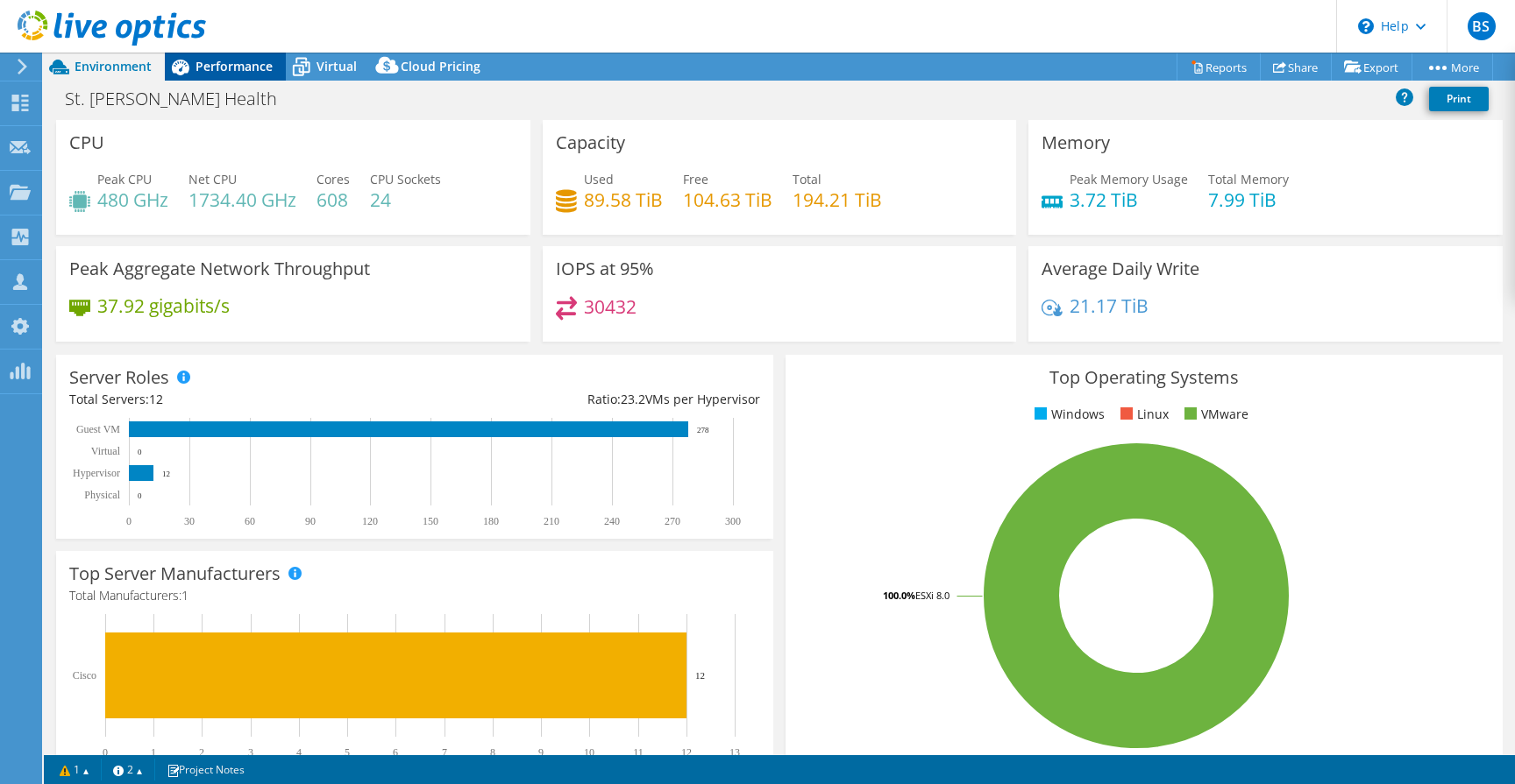
click at [223, 66] on span "Performance" at bounding box center [234, 65] width 77 height 17
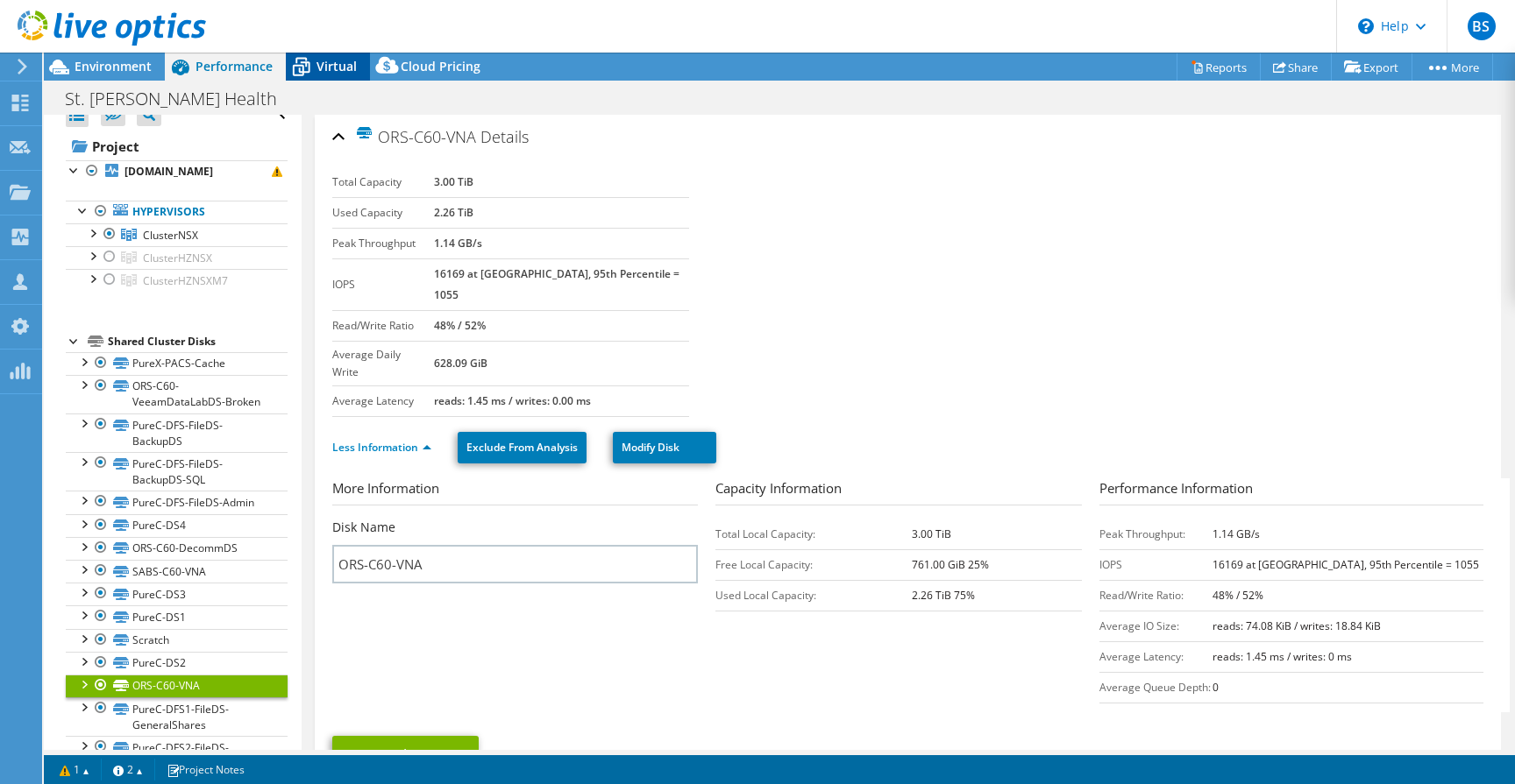
click at [327, 69] on span "Virtual" at bounding box center [337, 65] width 40 height 17
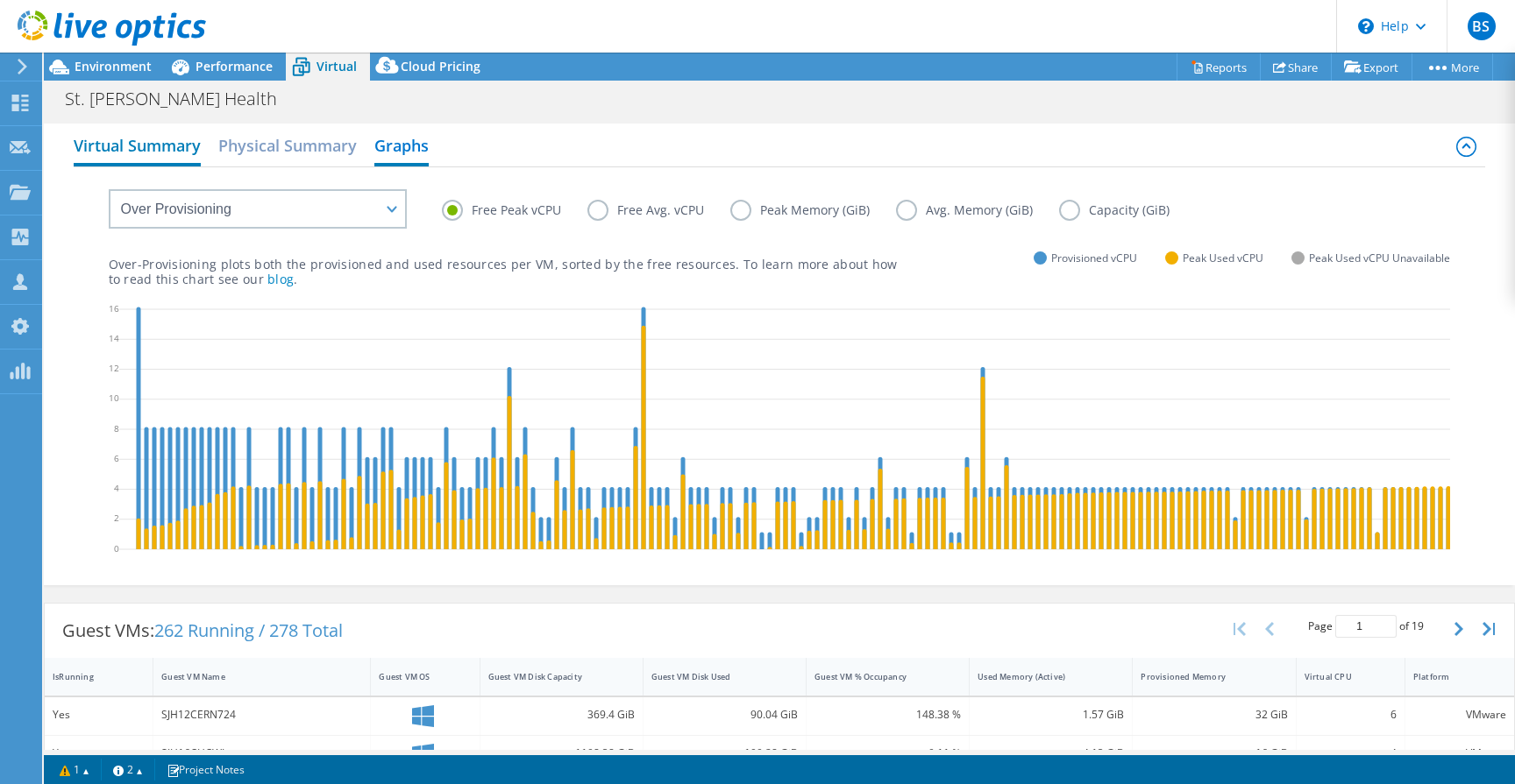
click at [139, 139] on h2 "Virtual Summary" at bounding box center [137, 147] width 127 height 39
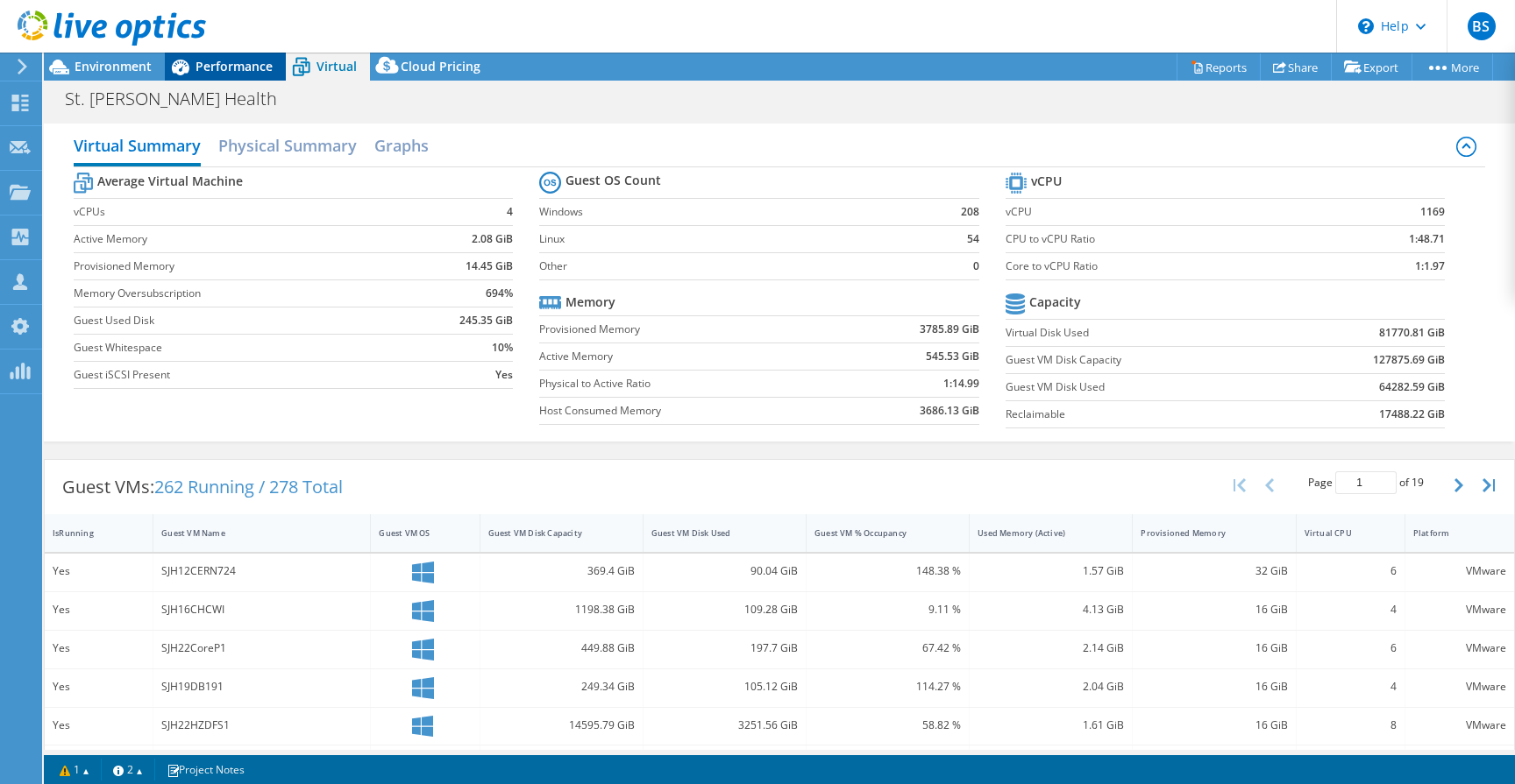
click at [206, 71] on span "Performance" at bounding box center [234, 65] width 77 height 17
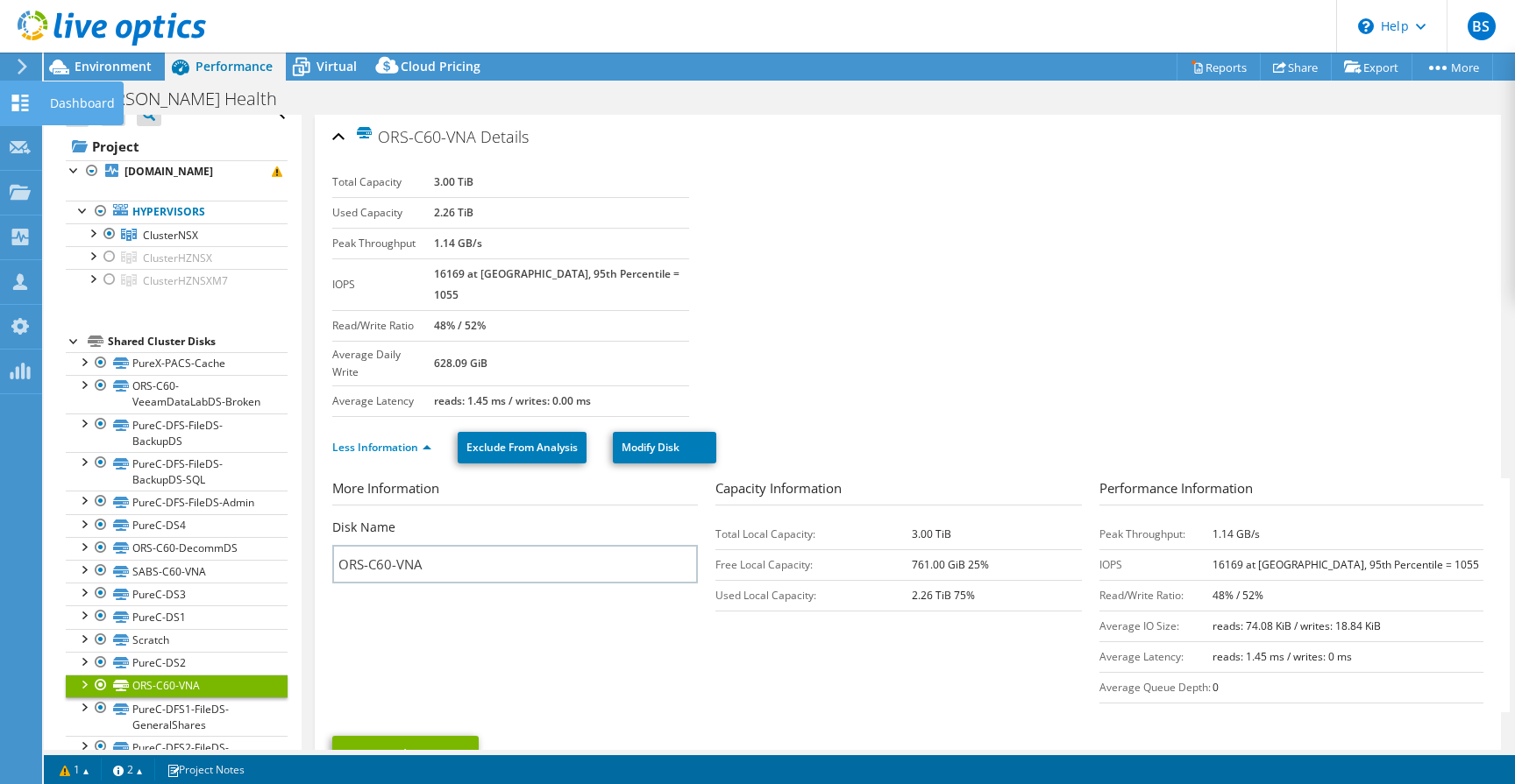
click at [65, 99] on div "Dashboard" at bounding box center [83, 103] width 83 height 44
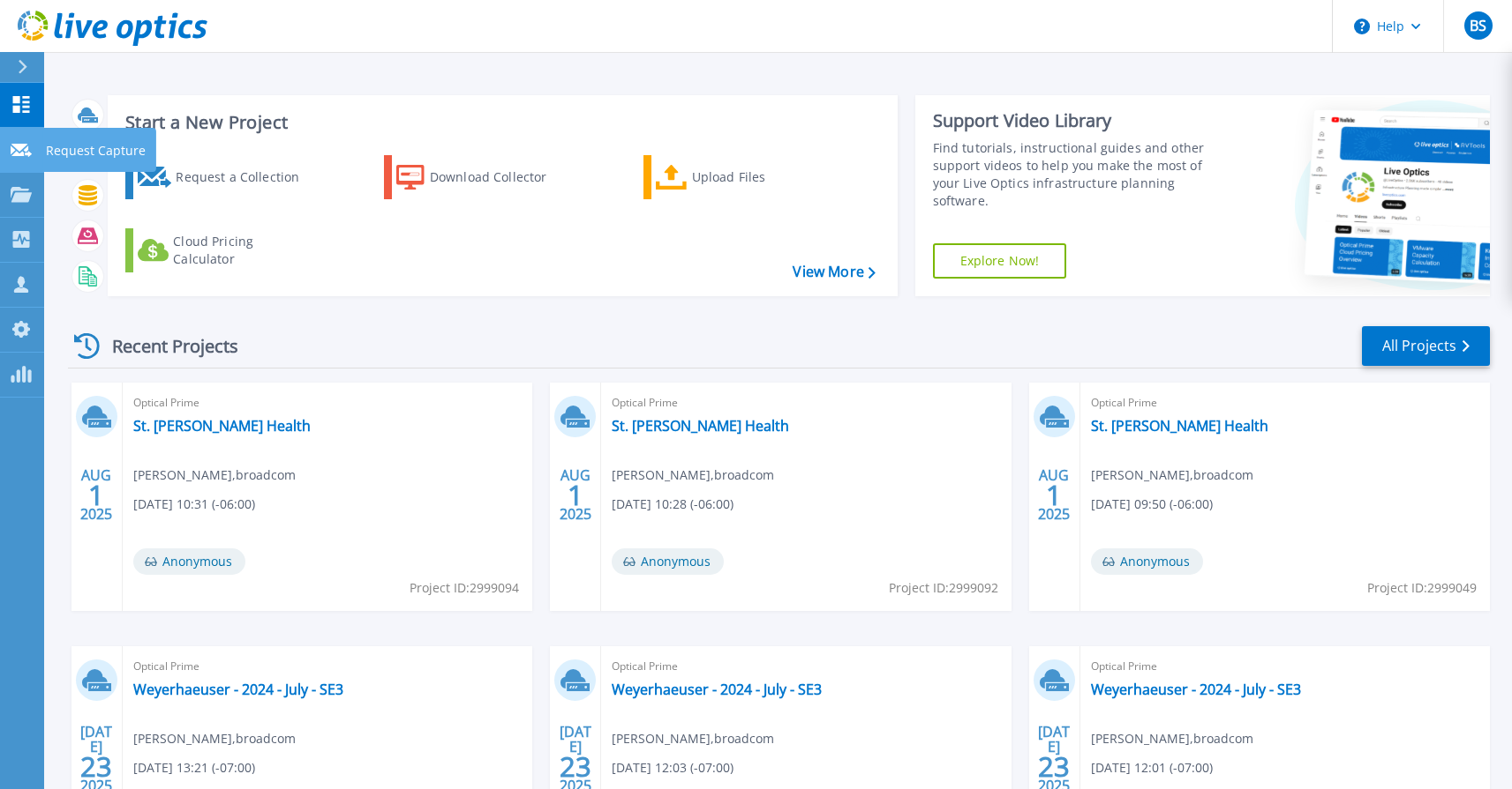
click at [51, 151] on p "Request Capture" at bounding box center [96, 151] width 99 height 46
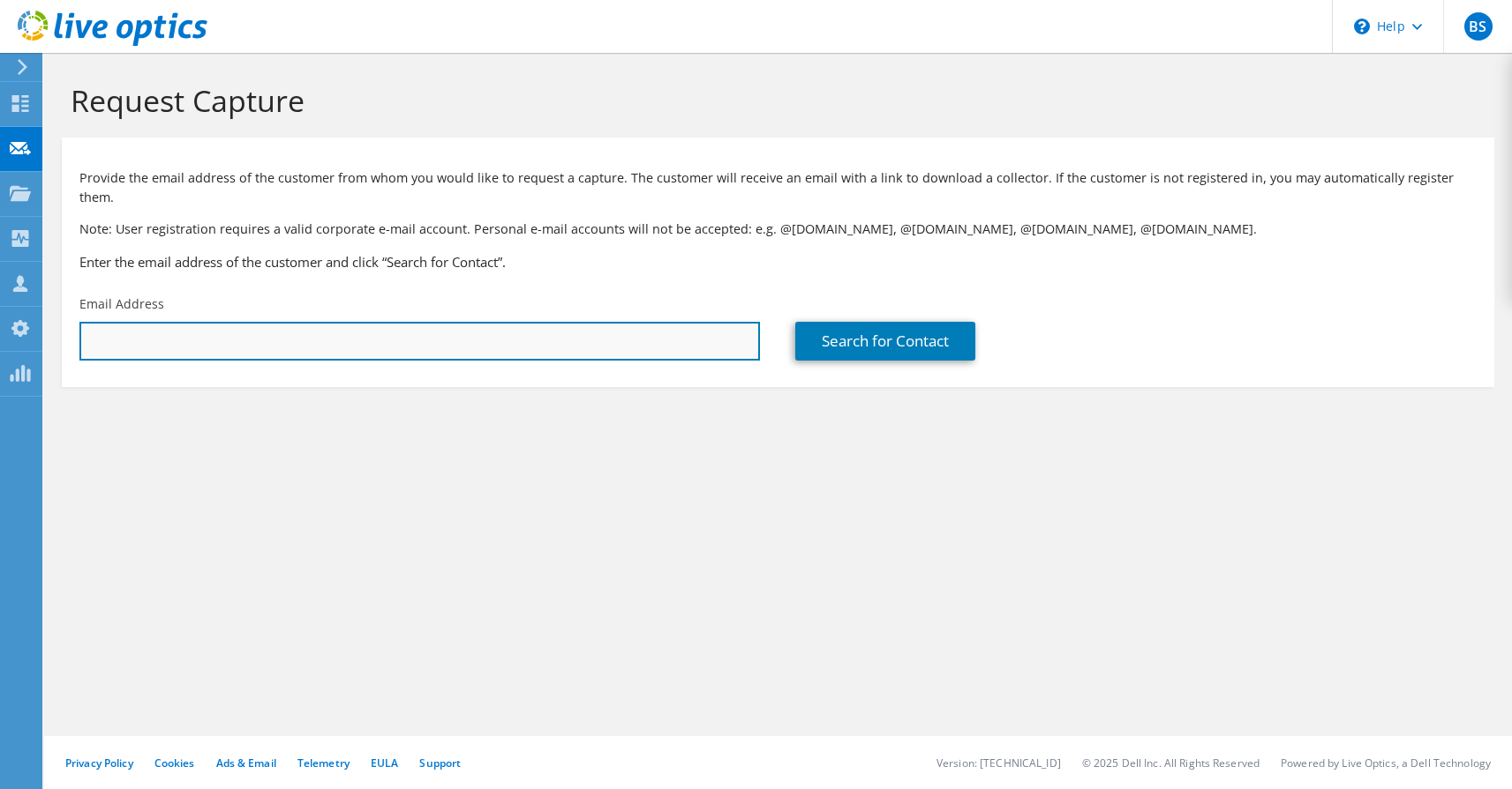
click at [286, 323] on input "text" at bounding box center [419, 341] width 680 height 39
type input "d"
click at [362, 322] on input "text" at bounding box center [419, 341] width 680 height 39
paste input "[EMAIL_ADDRESS][DOMAIN_NAME]"
type input "[EMAIL_ADDRESS][DOMAIN_NAME]"
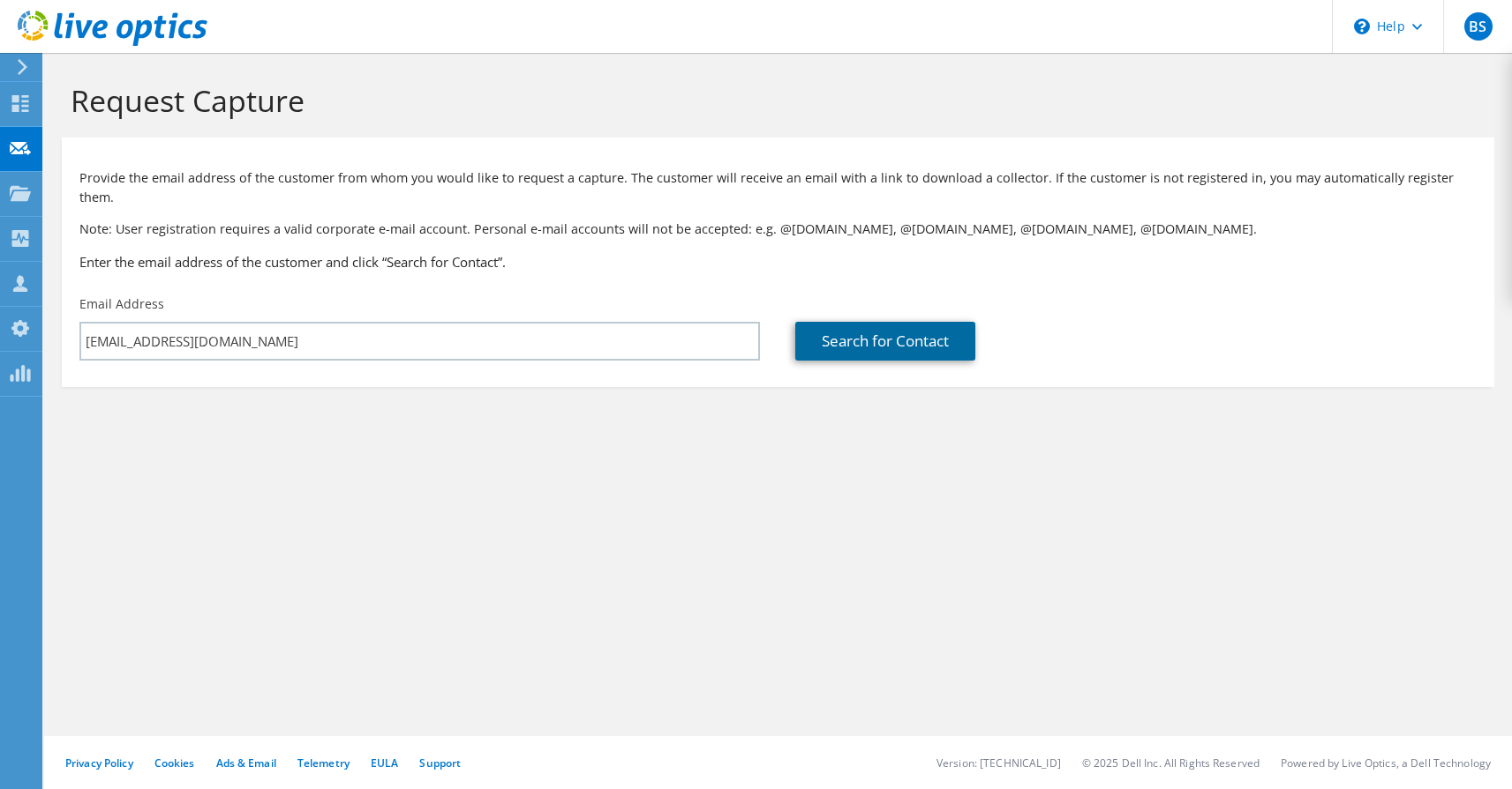
click at [938, 323] on link "Search for Contact" at bounding box center [884, 341] width 180 height 39
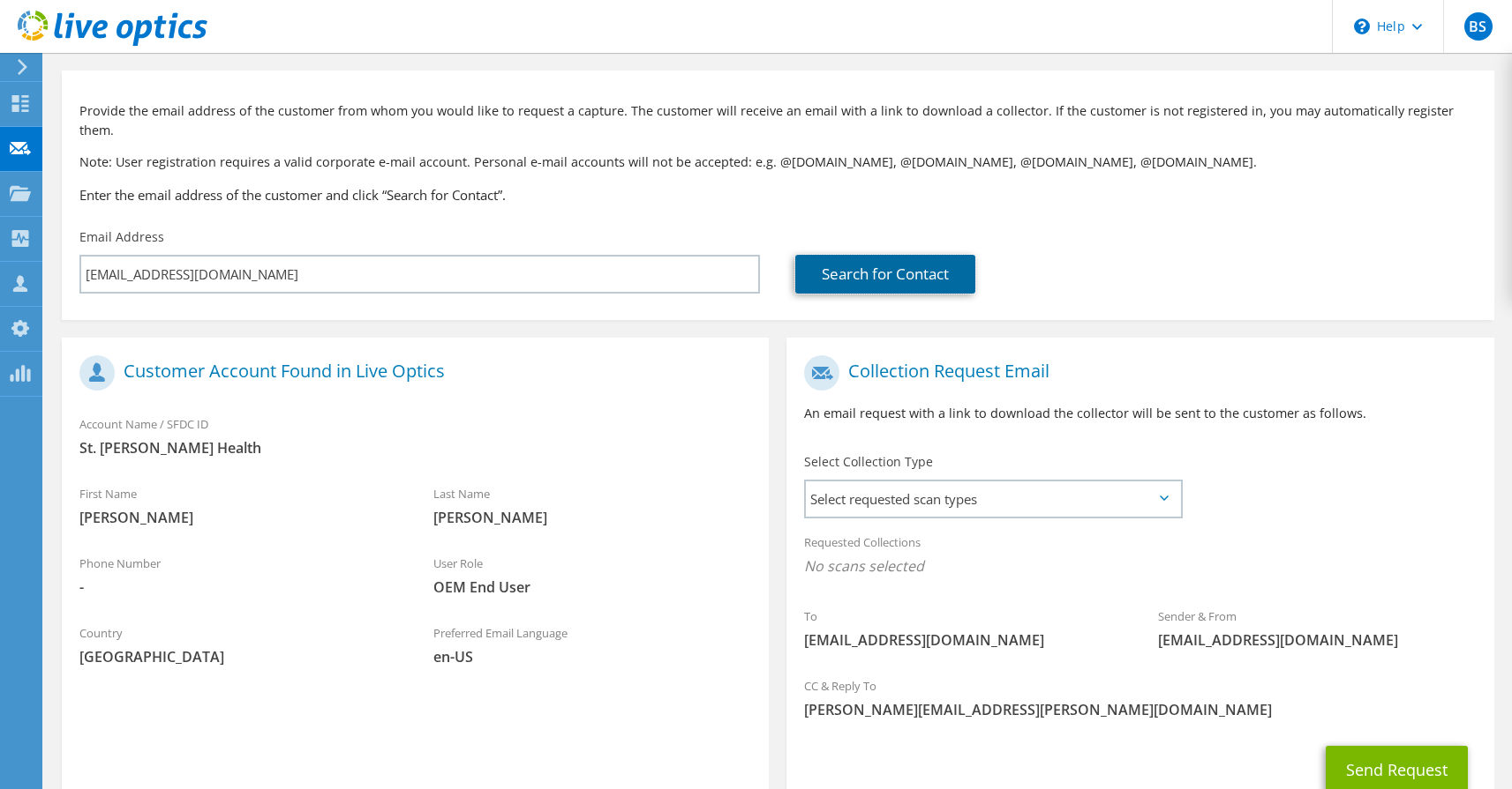
scroll to position [176, 0]
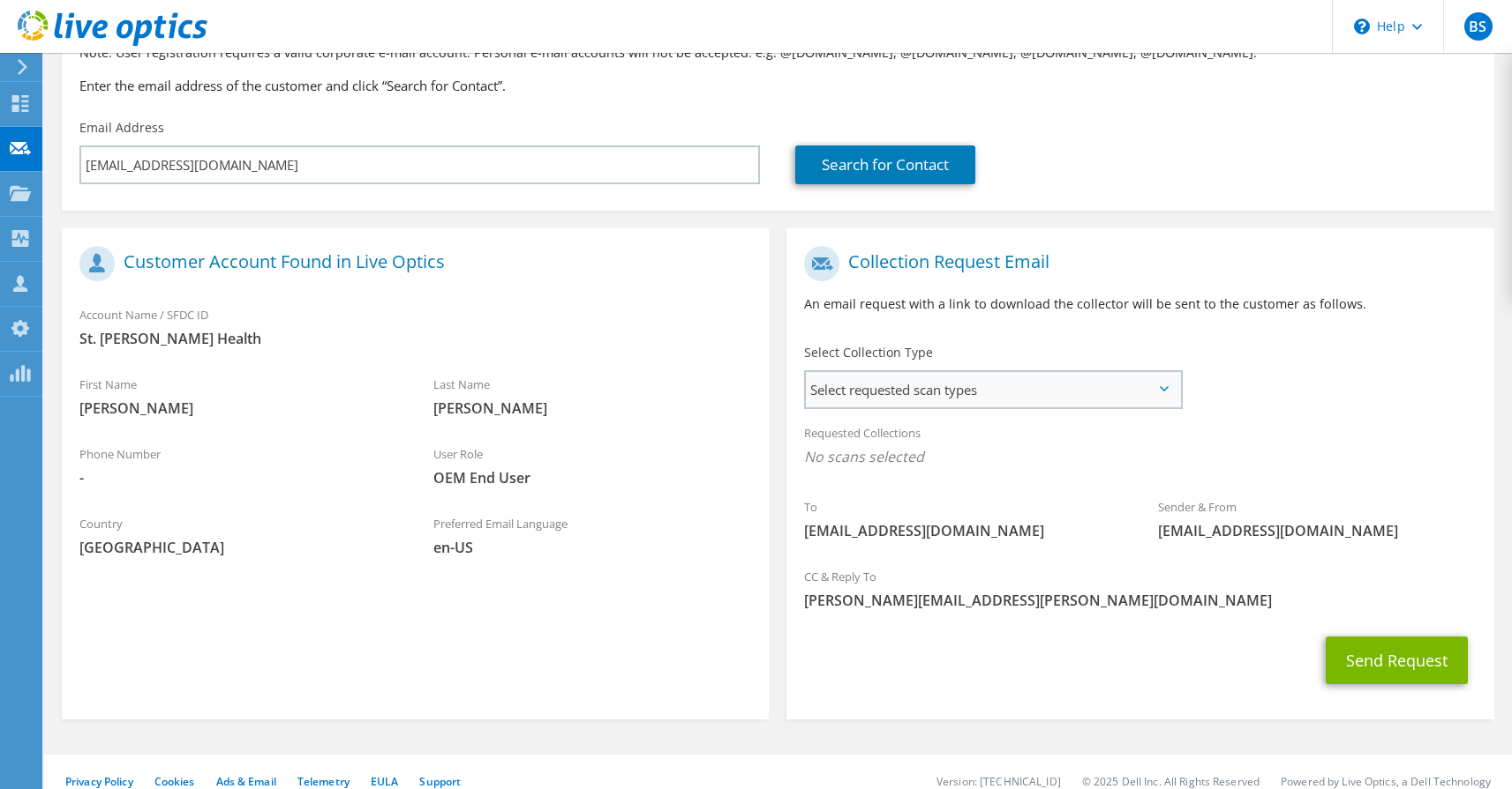
click at [961, 372] on span "Select requested scan types" at bounding box center [992, 389] width 373 height 35
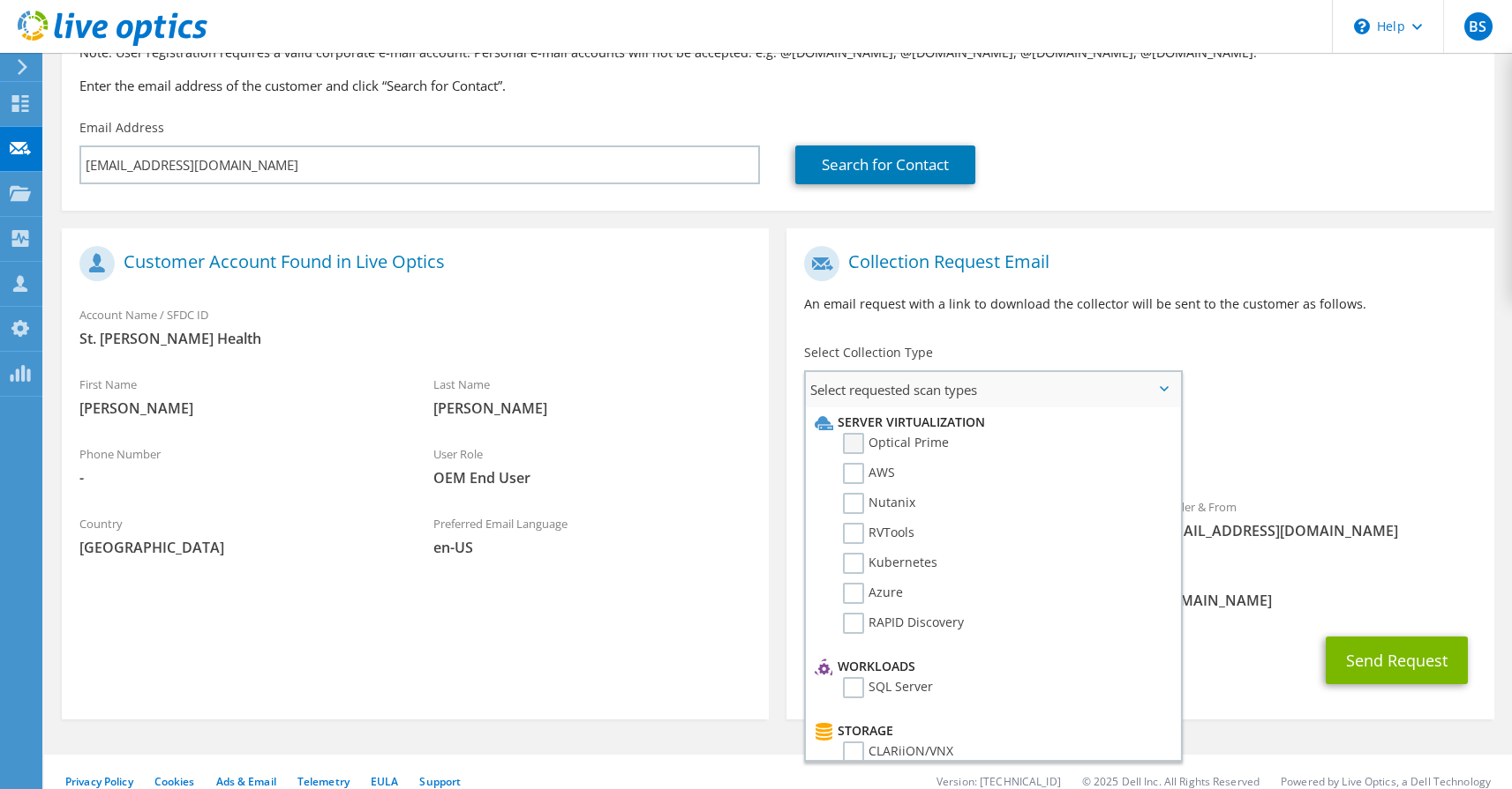
click at [860, 433] on label "Optical Prime" at bounding box center [895, 443] width 106 height 21
click at [0, 0] on input "Optical Prime" at bounding box center [0, 0] width 0 height 0
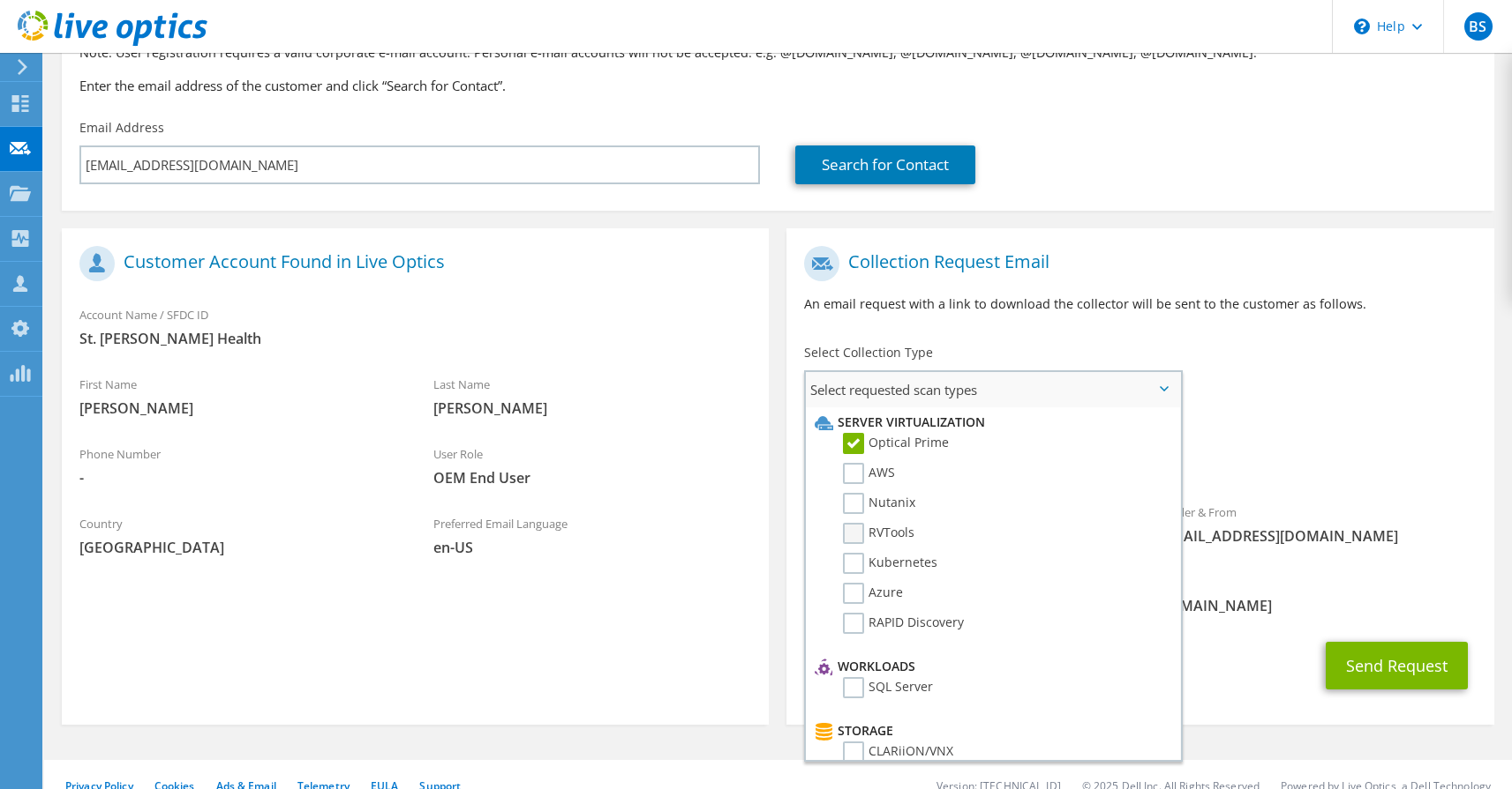
click at [861, 523] on label "RVTools" at bounding box center [878, 533] width 71 height 21
click at [0, 0] on input "RVTools" at bounding box center [0, 0] width 0 height 0
click at [1271, 458] on div "Requested Collections No scans selected Optical Prime RVTools" at bounding box center [1139, 450] width 707 height 70
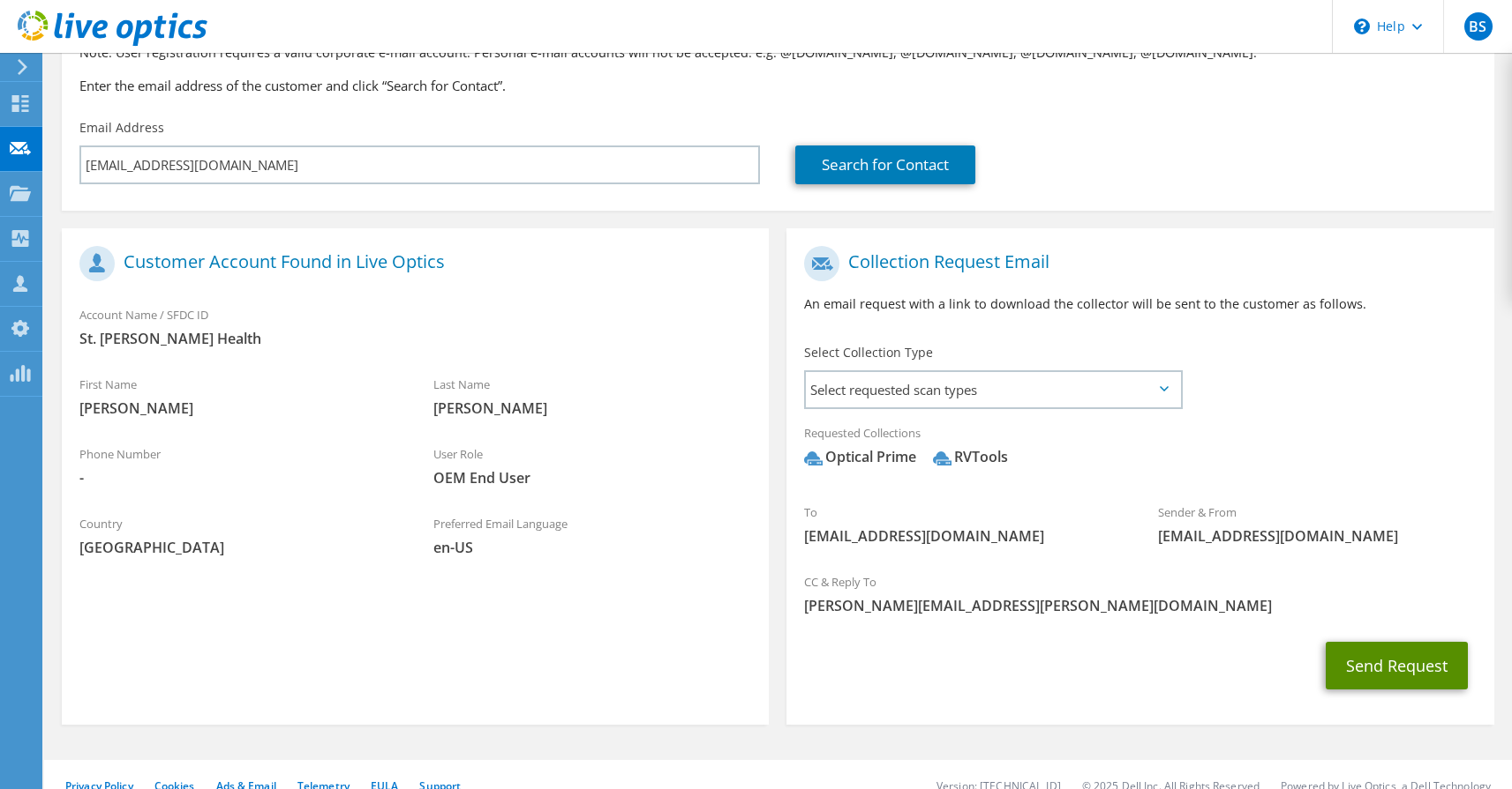
click at [1372, 642] on button "Send Request" at bounding box center [1395, 665] width 142 height 48
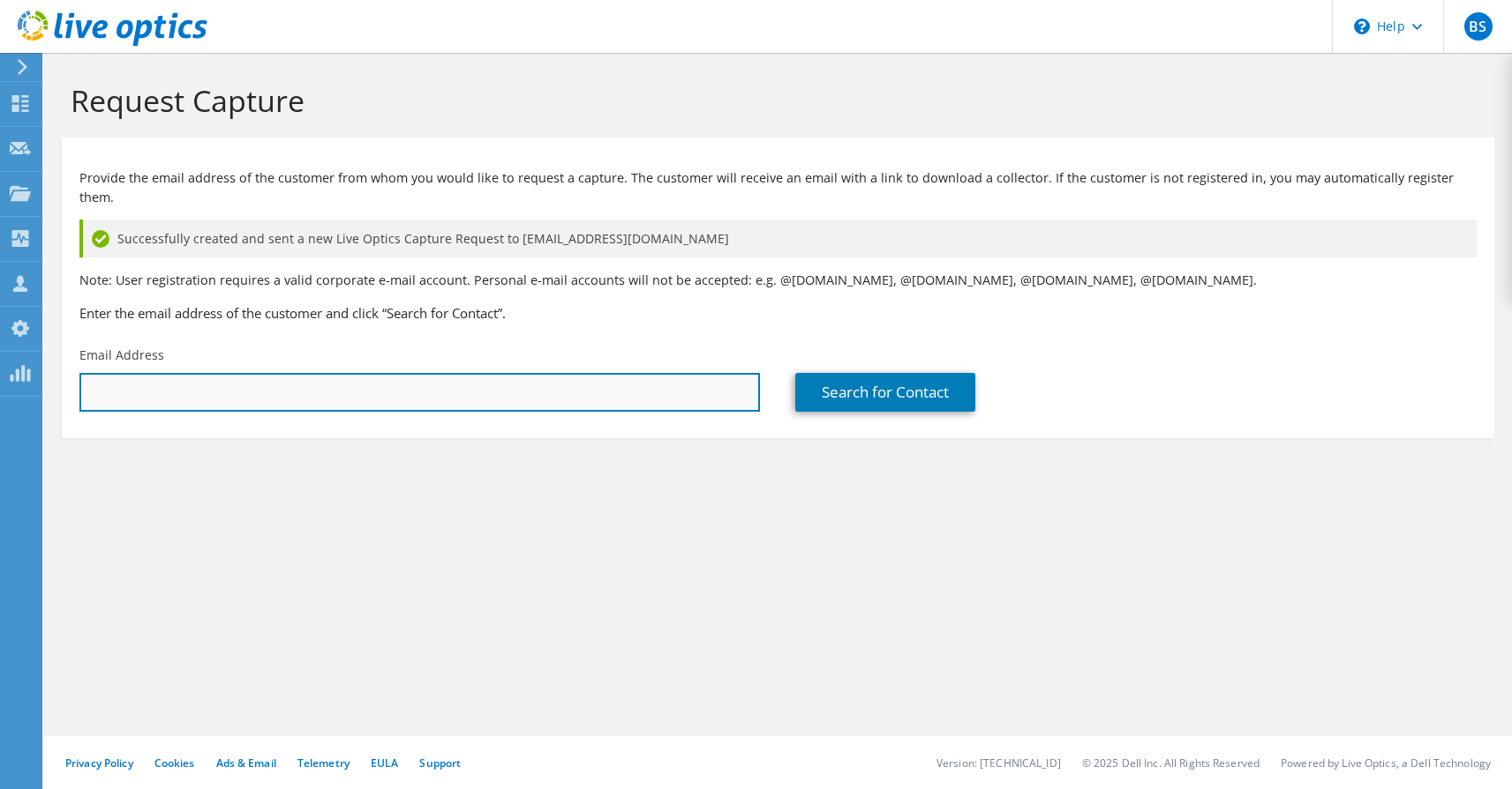
click at [285, 383] on input "text" at bounding box center [419, 392] width 680 height 39
click at [207, 373] on input "text" at bounding box center [419, 392] width 680 height 39
paste input "[EMAIL_ADDRESS][DOMAIN_NAME]"
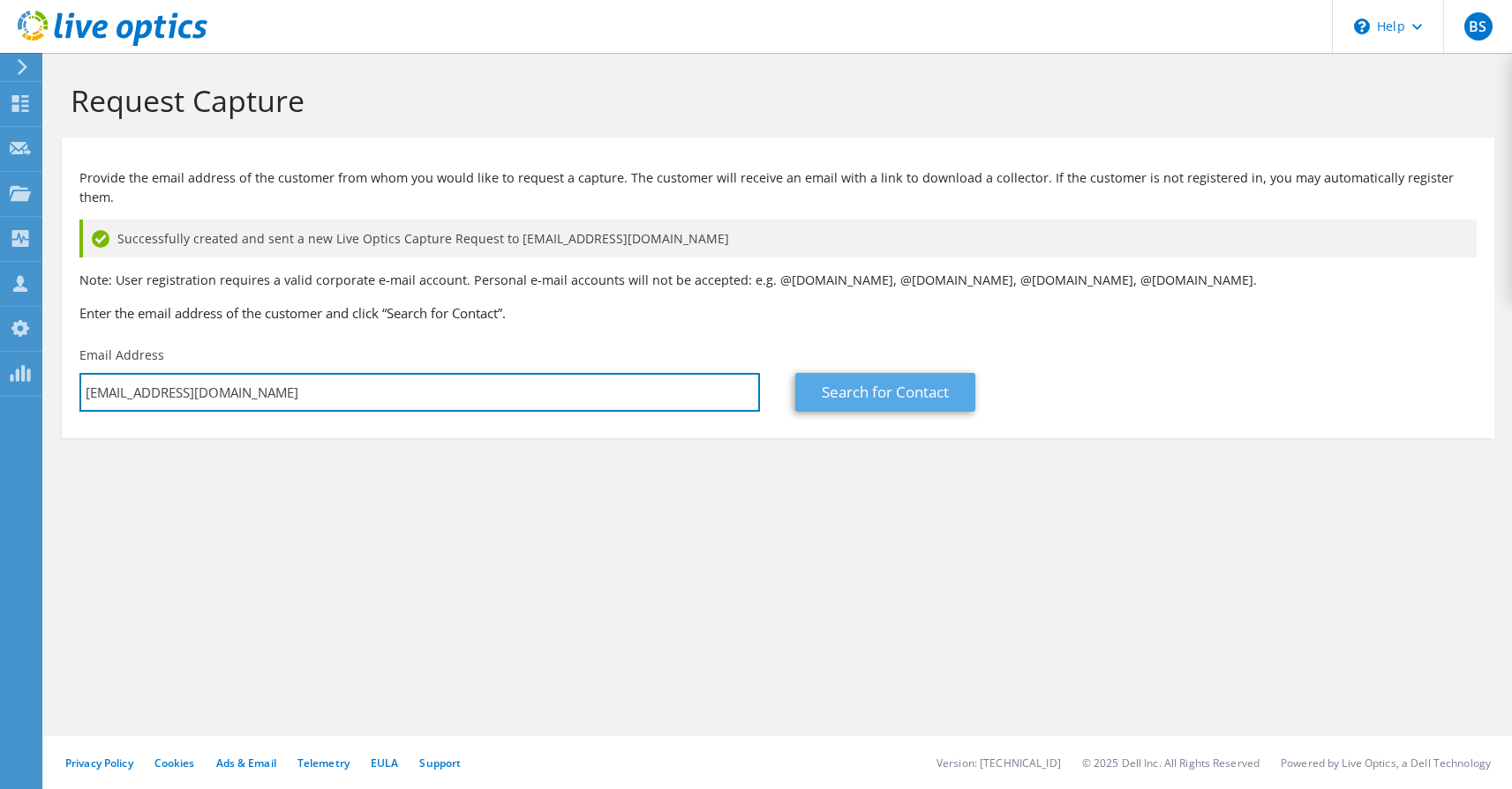
type input "[EMAIL_ADDRESS][DOMAIN_NAME]"
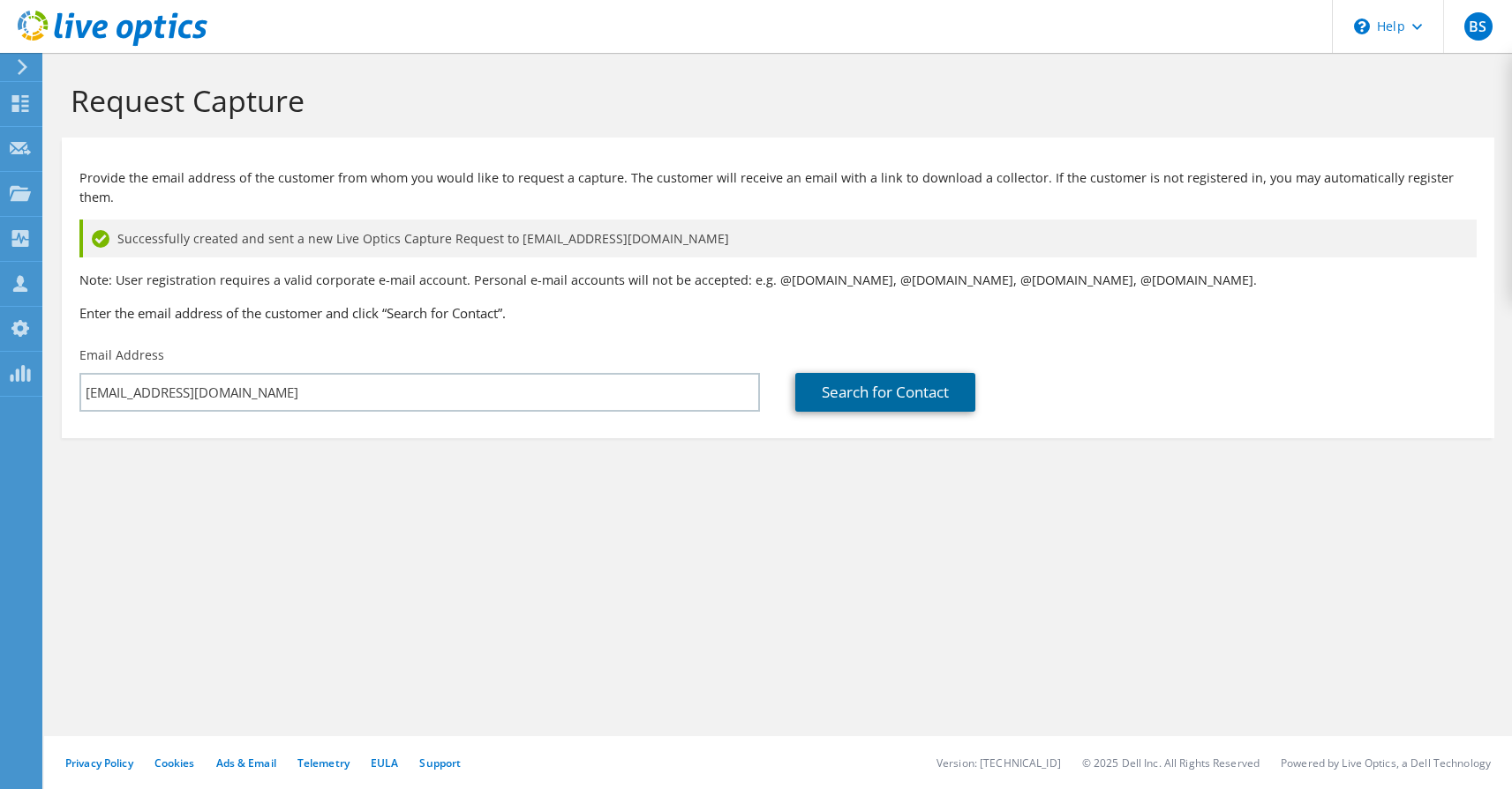
click at [816, 373] on link "Search for Contact" at bounding box center [884, 392] width 180 height 39
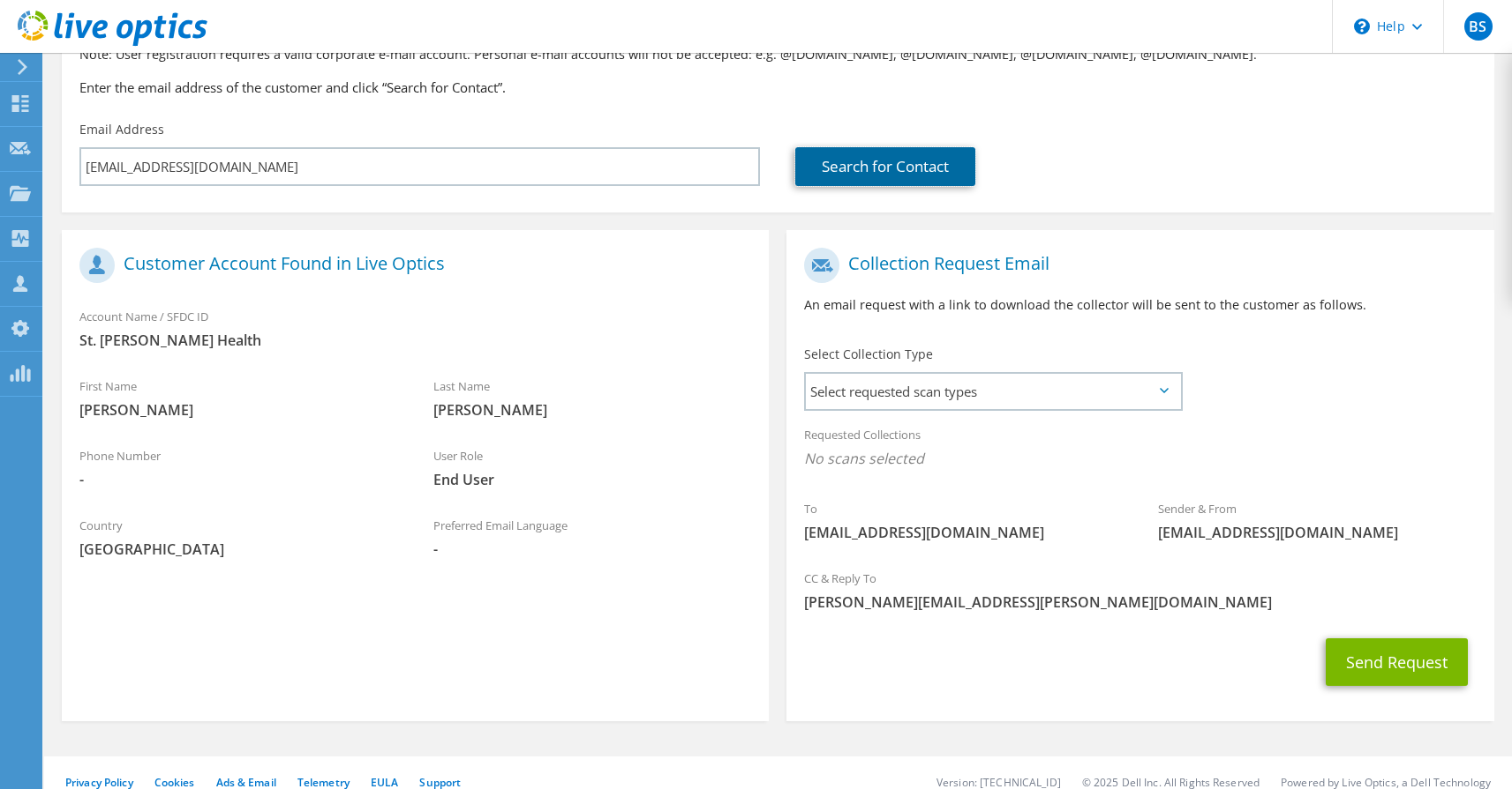
scroll to position [227, 0]
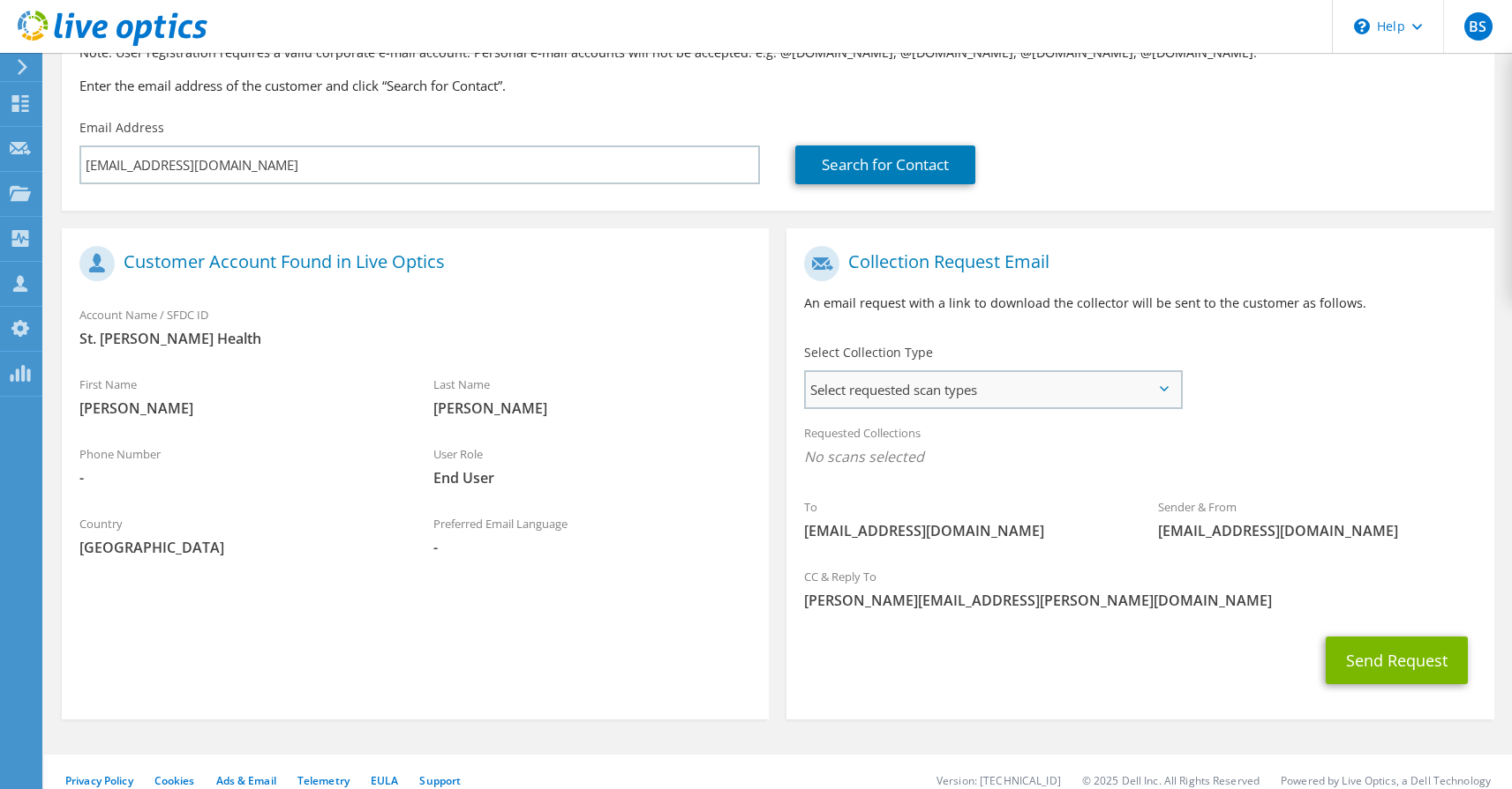
click at [1032, 378] on span "Select requested scan types" at bounding box center [992, 389] width 373 height 35
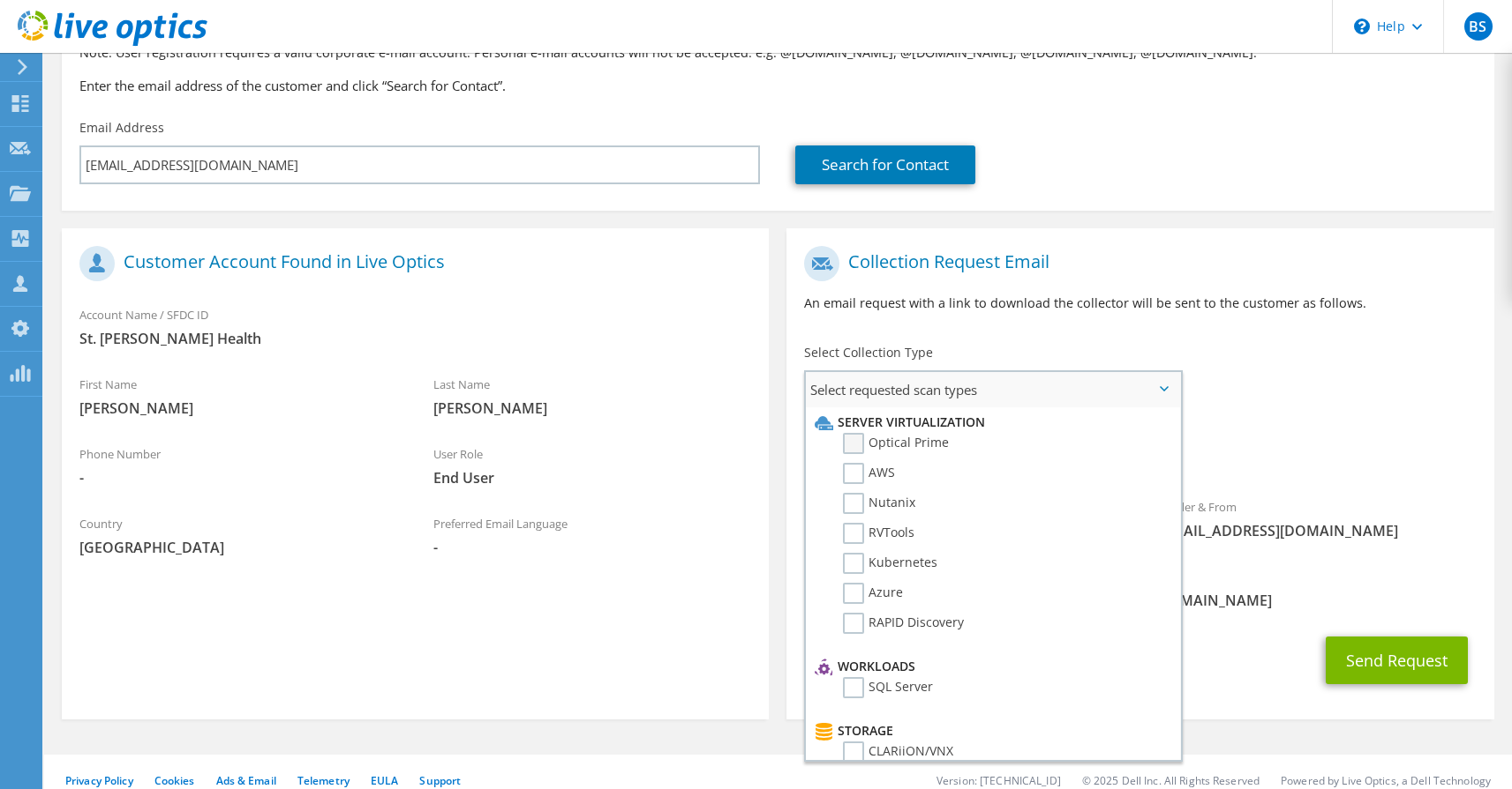
click at [862, 433] on label "Optical Prime" at bounding box center [895, 443] width 106 height 21
click at [0, 0] on input "Optical Prime" at bounding box center [0, 0] width 0 height 0
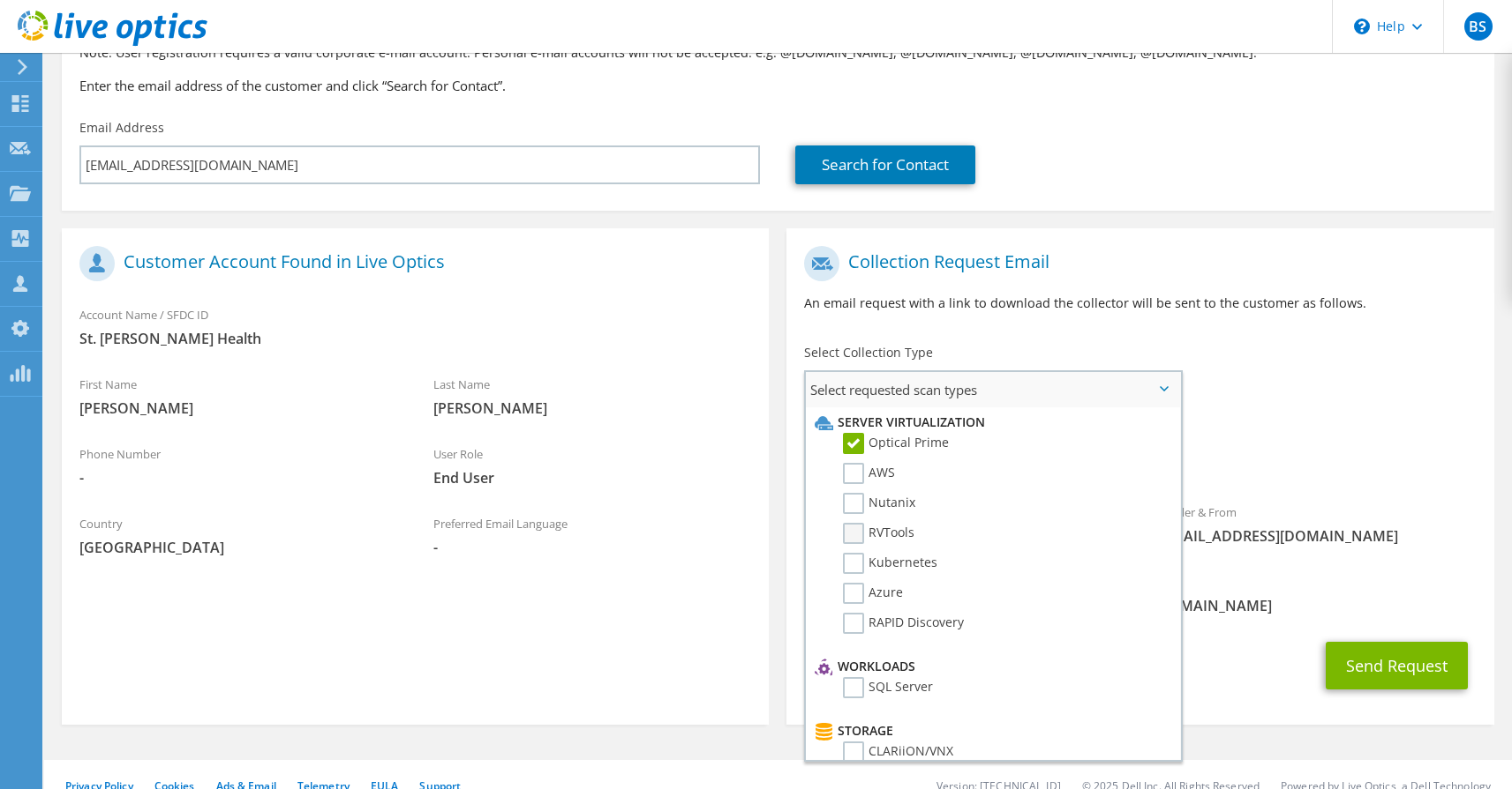
click at [859, 523] on label "RVTools" at bounding box center [878, 533] width 71 height 21
click at [0, 0] on input "RVTools" at bounding box center [0, 0] width 0 height 0
click at [1256, 356] on div "To dbowen@stjohns.health Sender & From liveoptics@liveoptics.com" at bounding box center [1139, 400] width 707 height 326
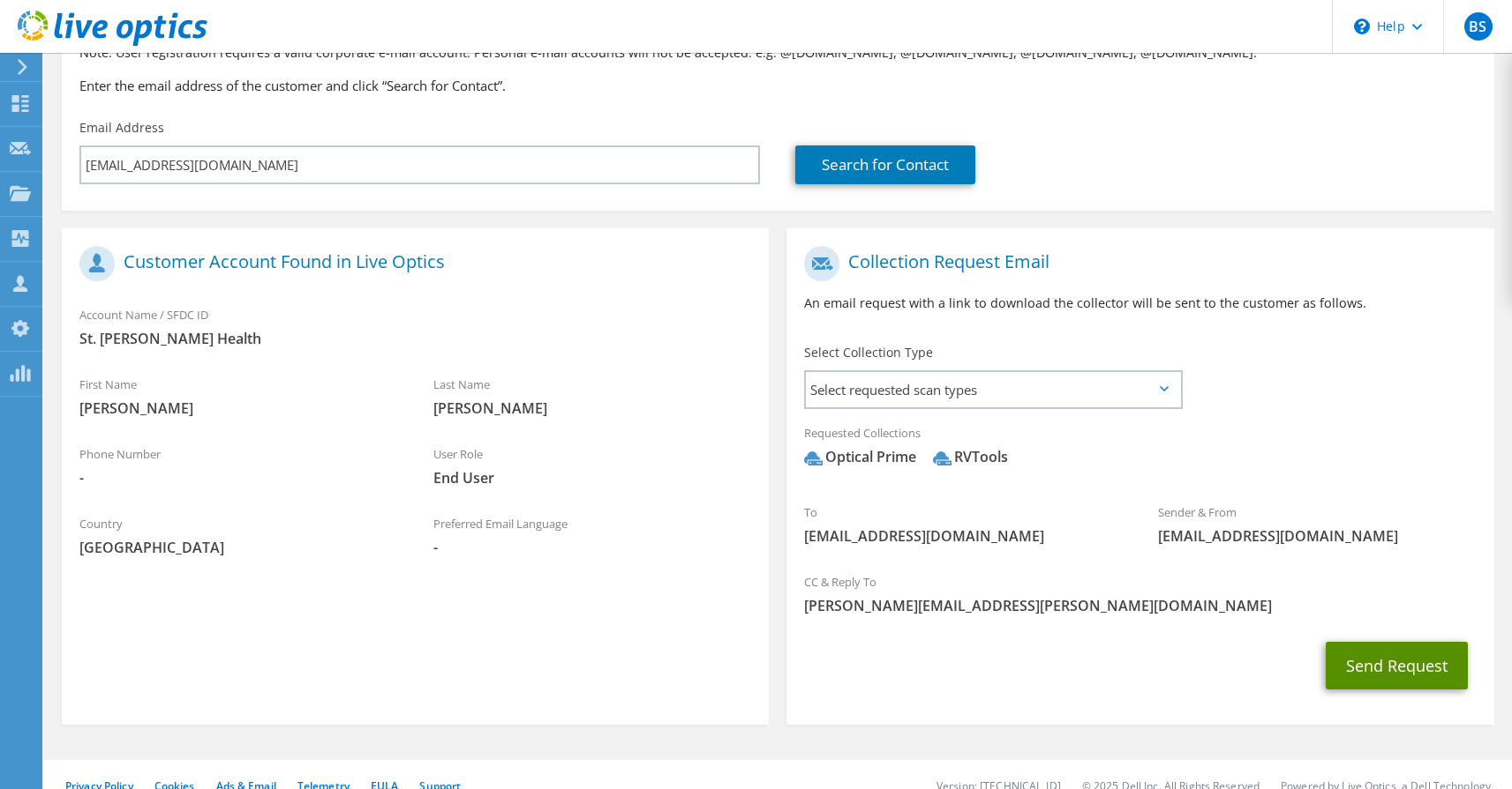
click at [1394, 658] on button "Send Request" at bounding box center [1395, 665] width 142 height 48
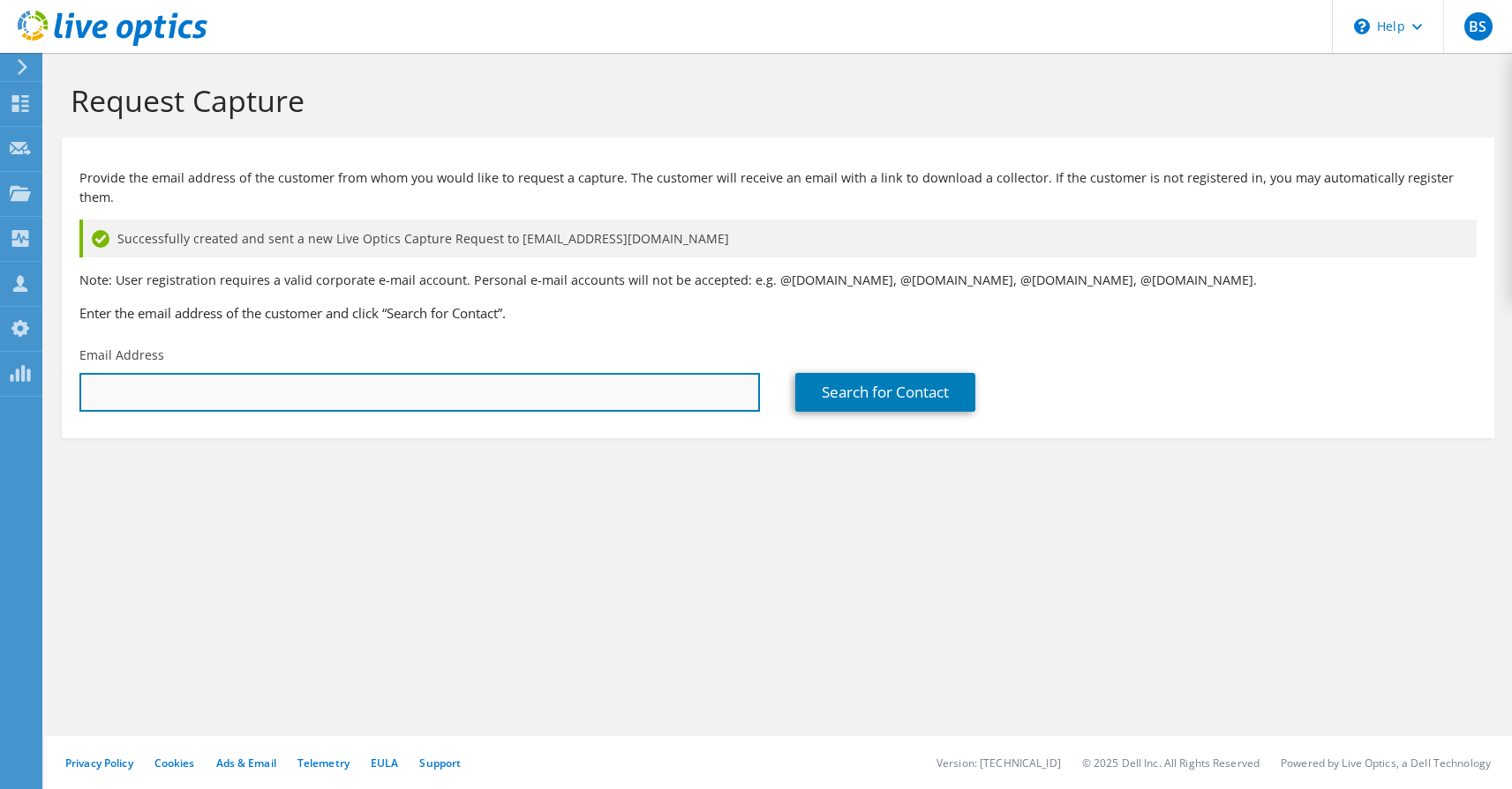
click at [454, 373] on input "text" at bounding box center [419, 392] width 680 height 39
paste input "[EMAIL_ADDRESS][DOMAIN_NAME]"
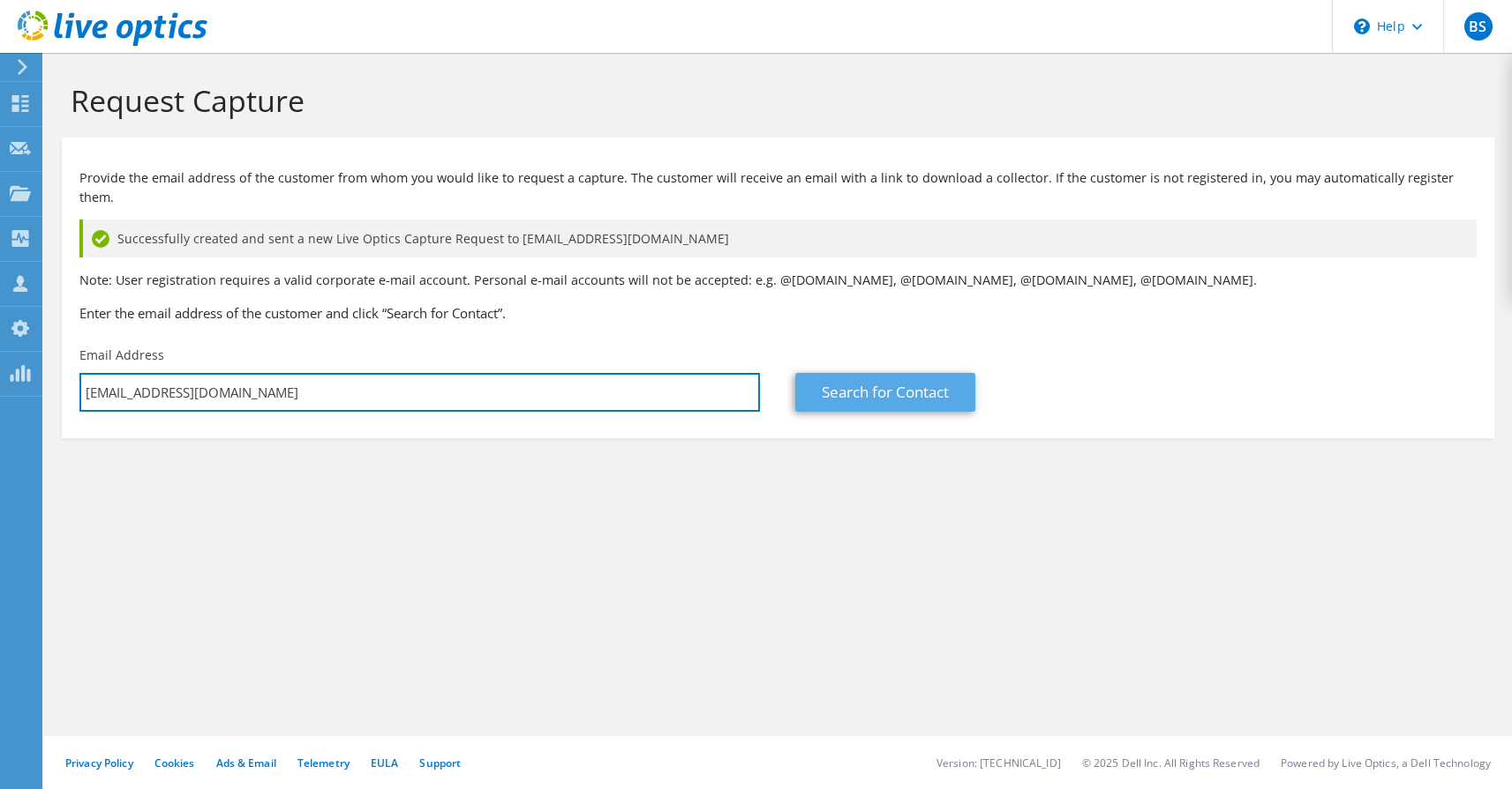
type input "[EMAIL_ADDRESS][DOMAIN_NAME]"
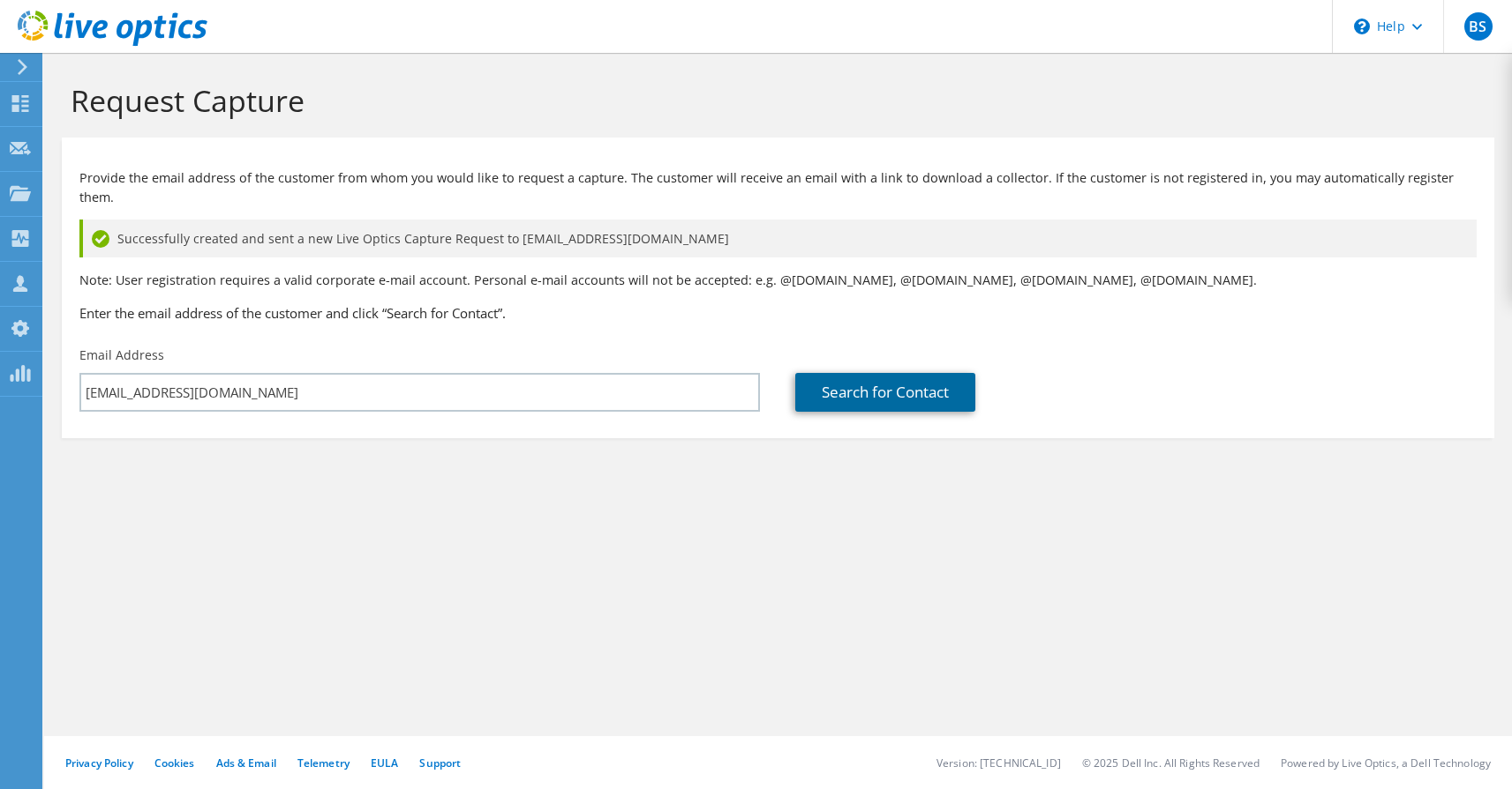
click at [874, 373] on link "Search for Contact" at bounding box center [884, 392] width 180 height 39
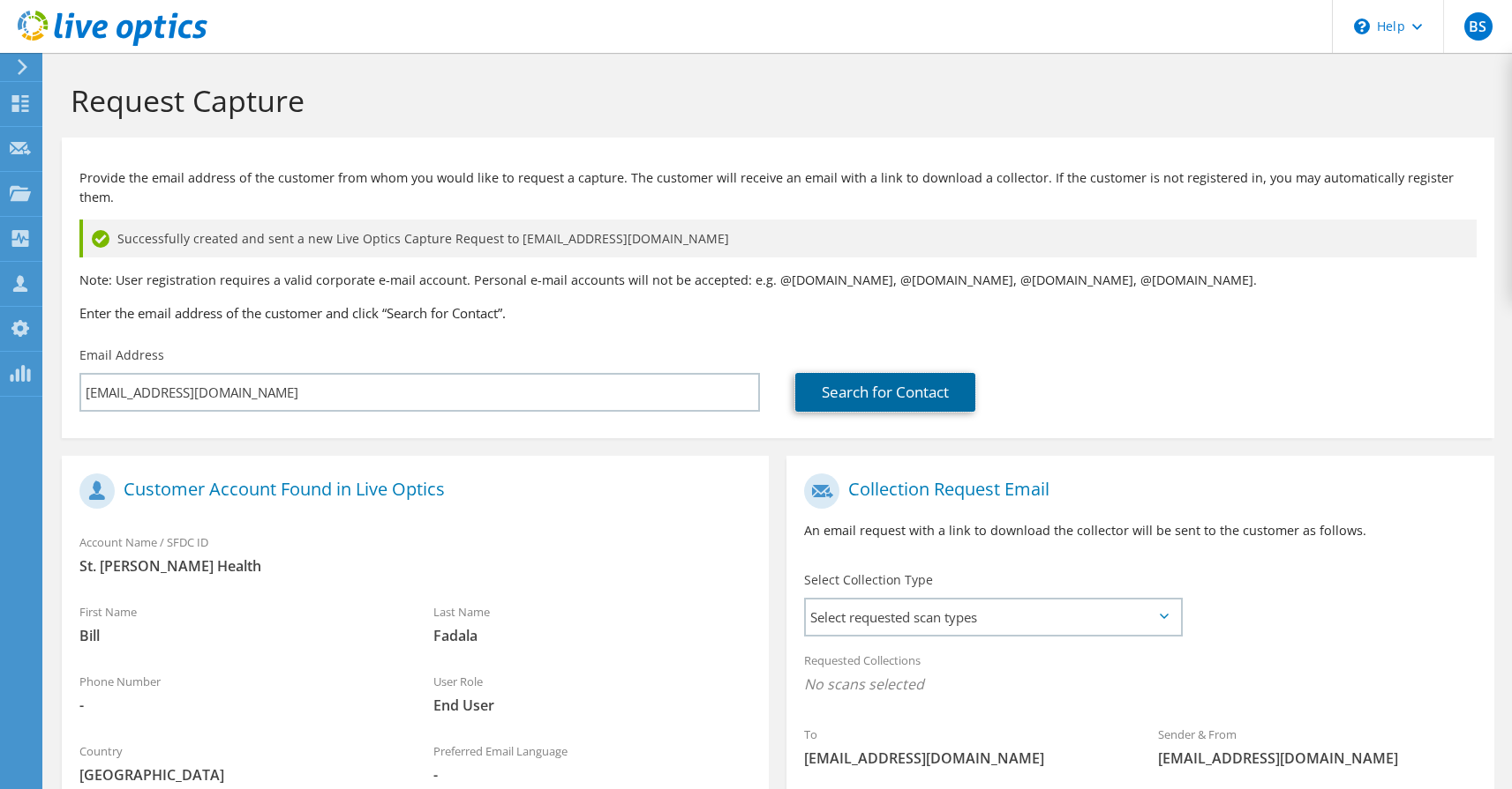
scroll to position [227, 0]
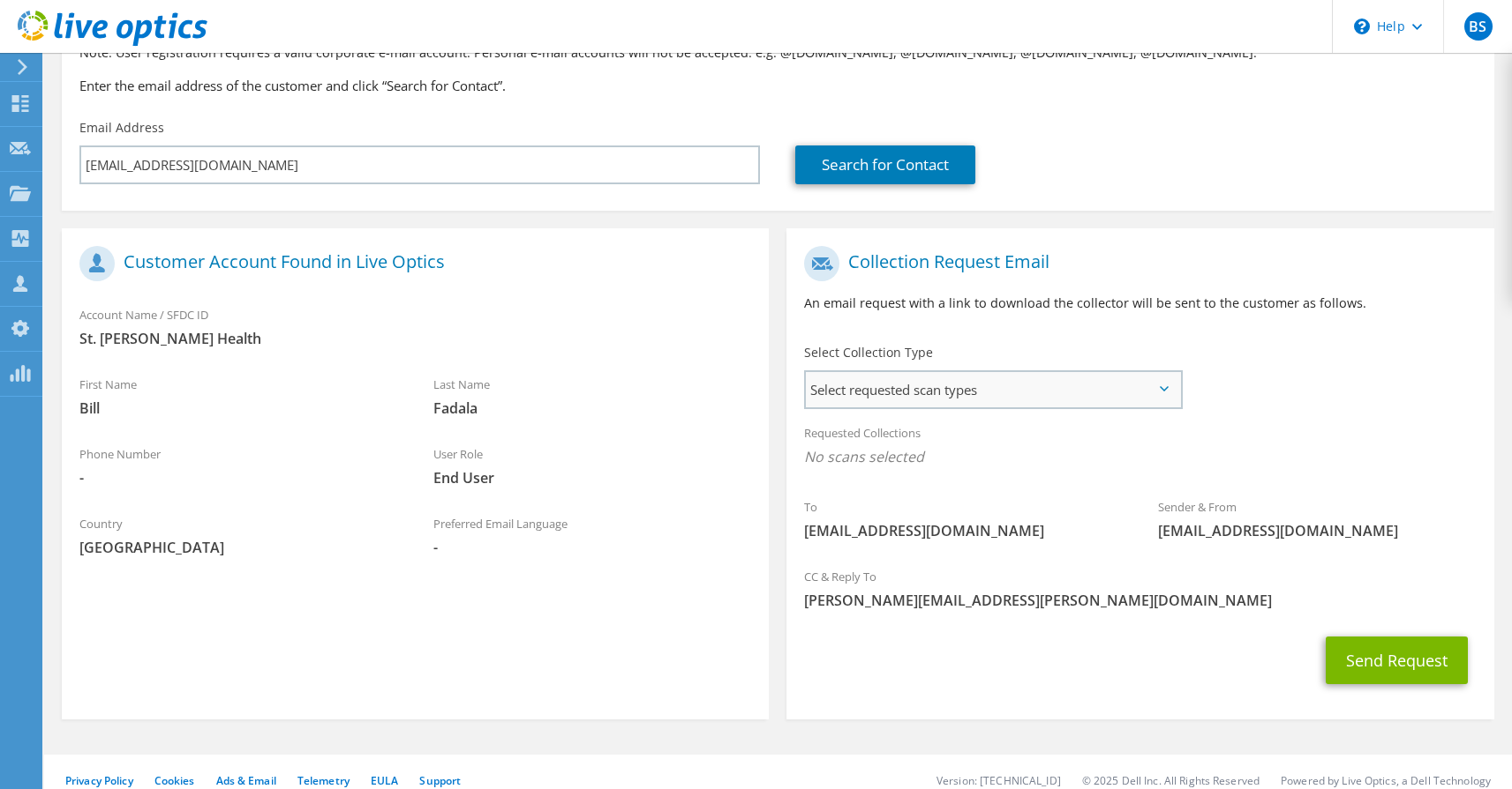
click at [1013, 372] on span "Select requested scan types" at bounding box center [992, 389] width 373 height 35
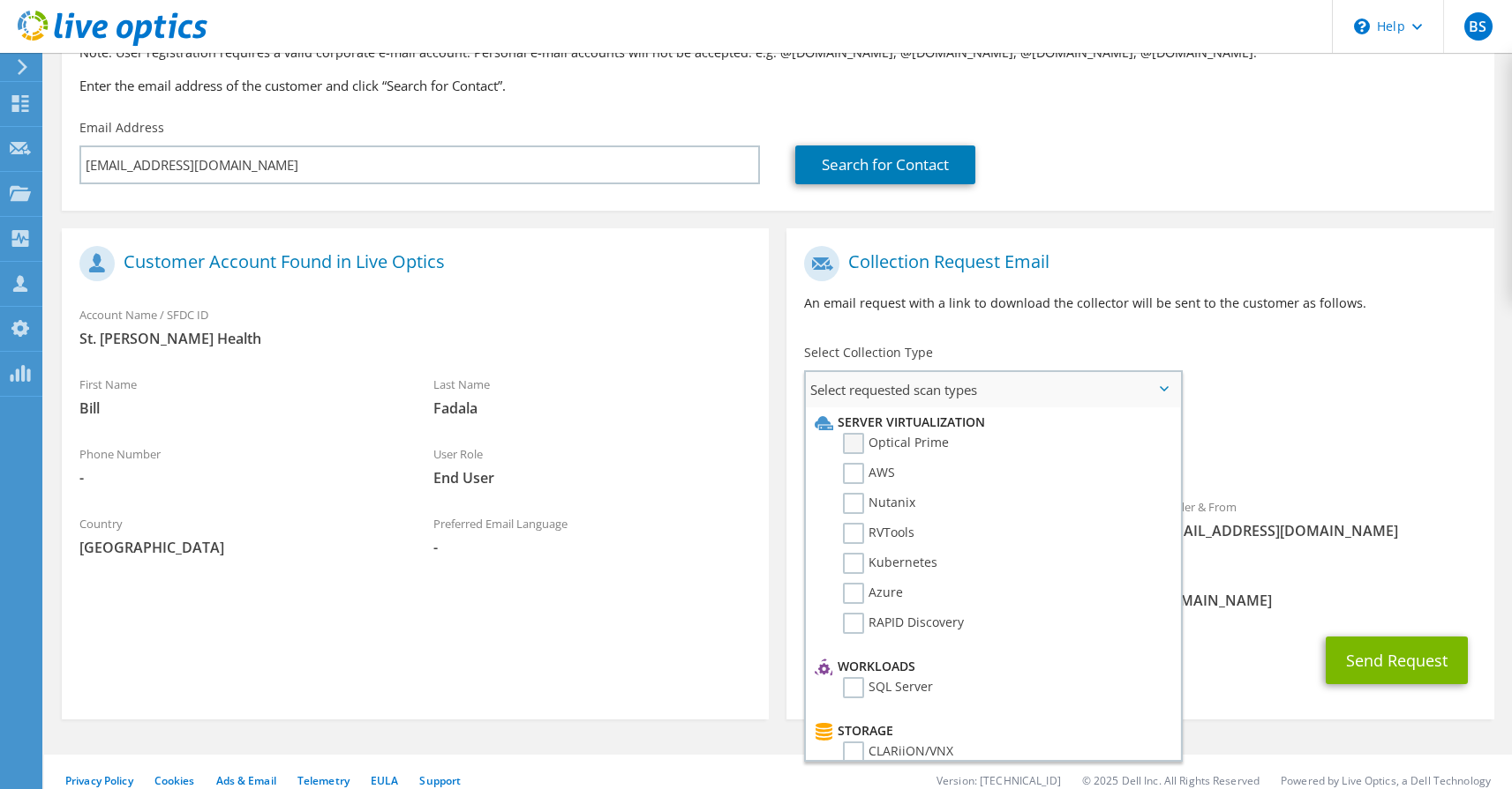
click at [862, 433] on label "Optical Prime" at bounding box center [895, 443] width 106 height 21
click at [0, 0] on input "Optical Prime" at bounding box center [0, 0] width 0 height 0
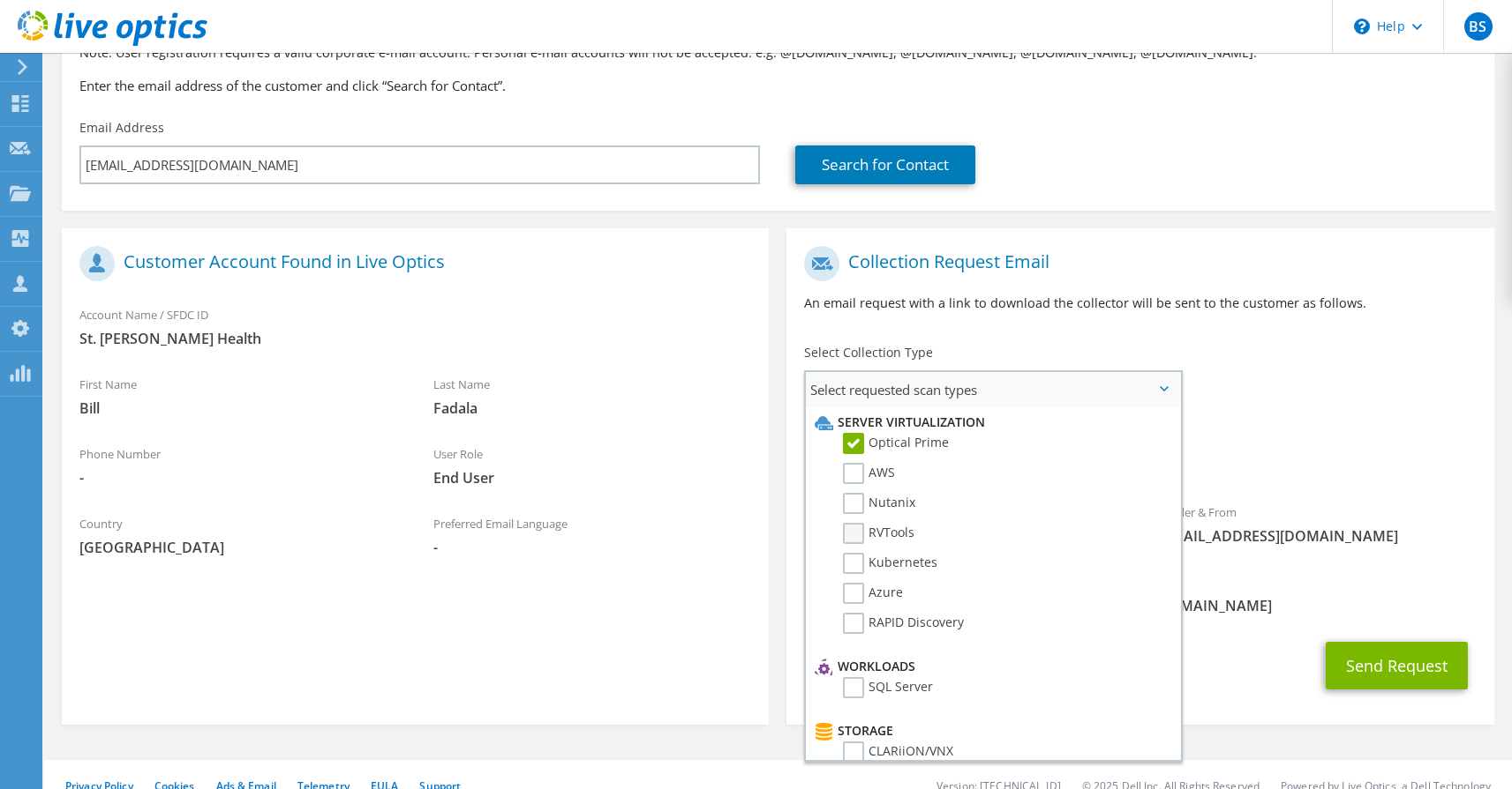
drag, startPoint x: 853, startPoint y: 519, endPoint x: 900, endPoint y: 518, distance: 47.0
click at [852, 523] on label "RVTools" at bounding box center [878, 533] width 71 height 21
click at [0, 0] on input "RVTools" at bounding box center [0, 0] width 0 height 0
click at [1208, 414] on div "Requested Collections No scans selected Optical Prime RVTools" at bounding box center [1139, 450] width 707 height 70
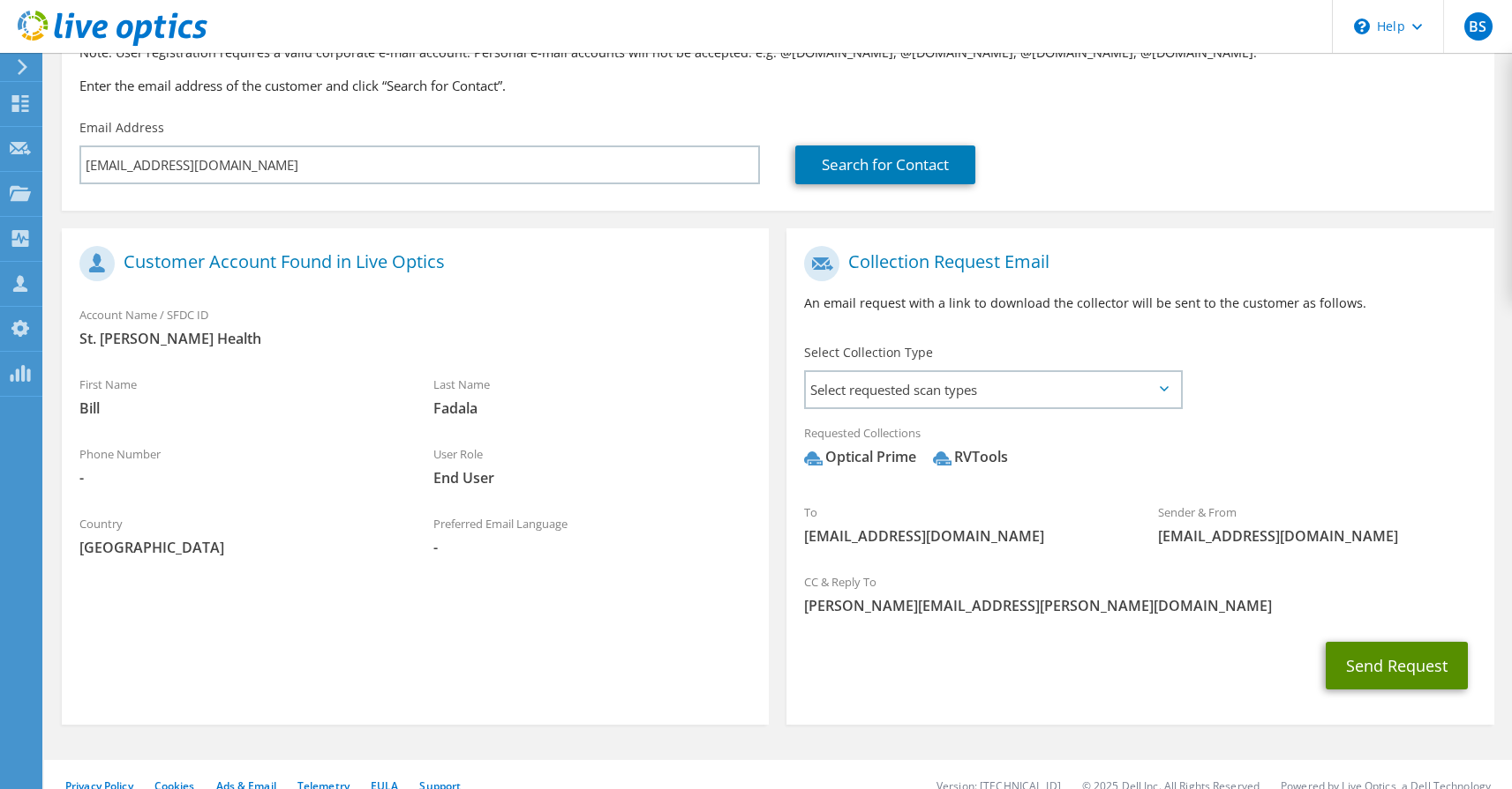
click at [1391, 642] on button "Send Request" at bounding box center [1395, 665] width 142 height 48
